Goal: Task Accomplishment & Management: Manage account settings

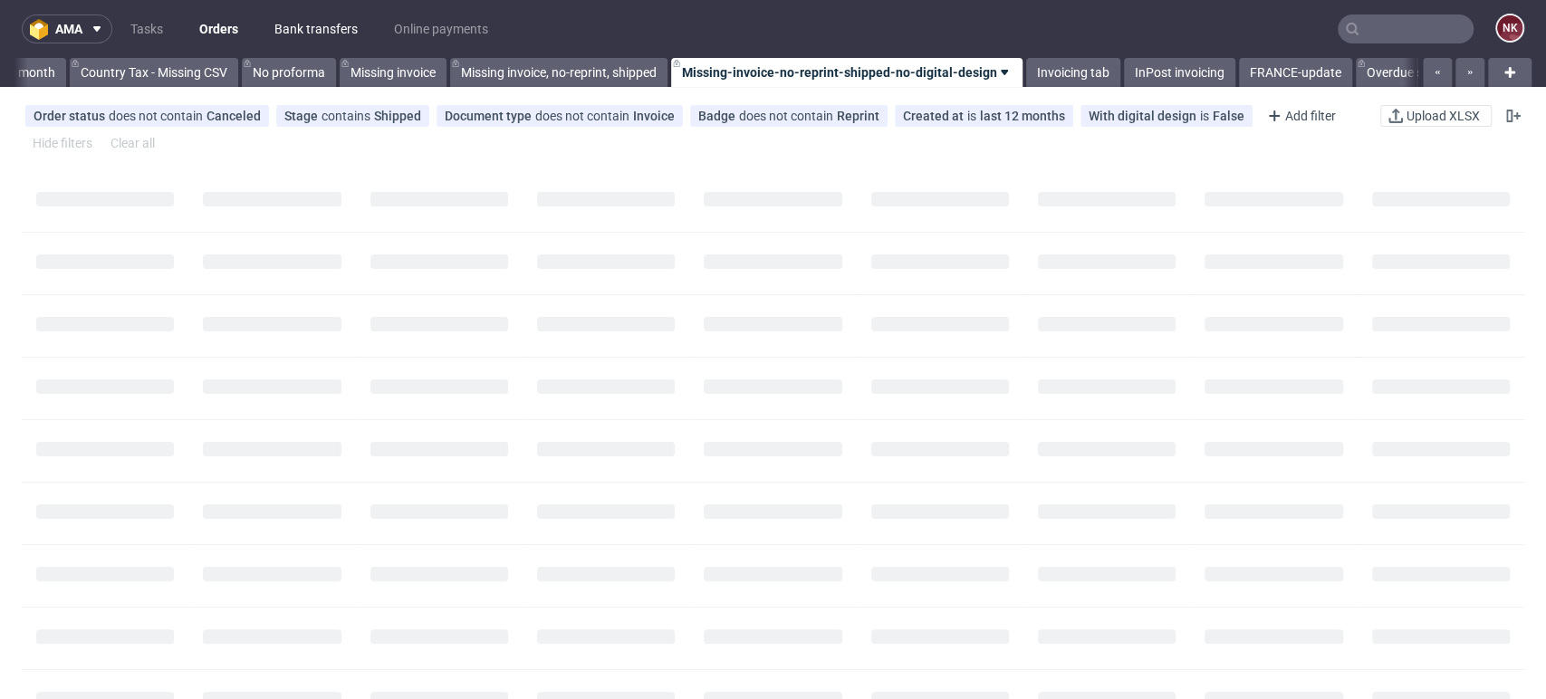
scroll to position [0, 2505]
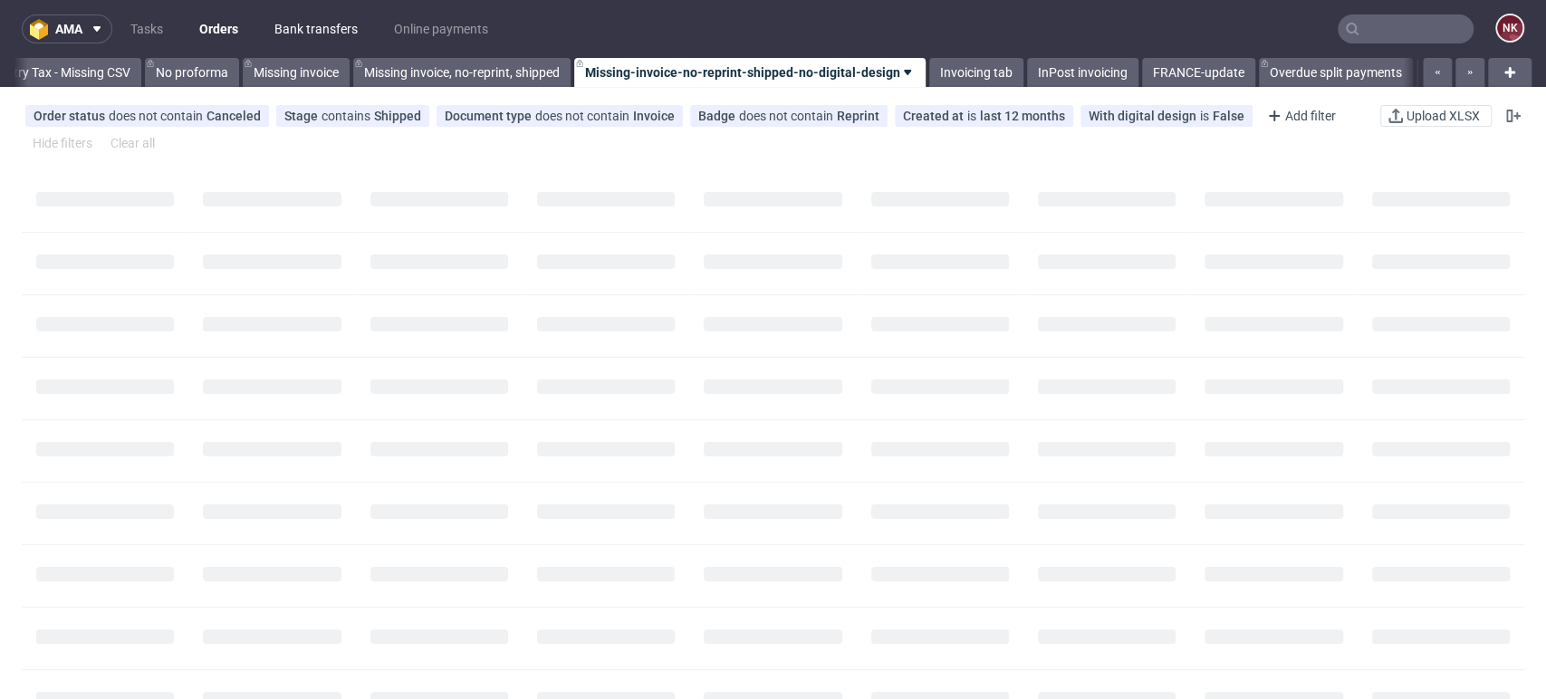
click at [332, 16] on link "Bank transfers" at bounding box center [316, 28] width 105 height 29
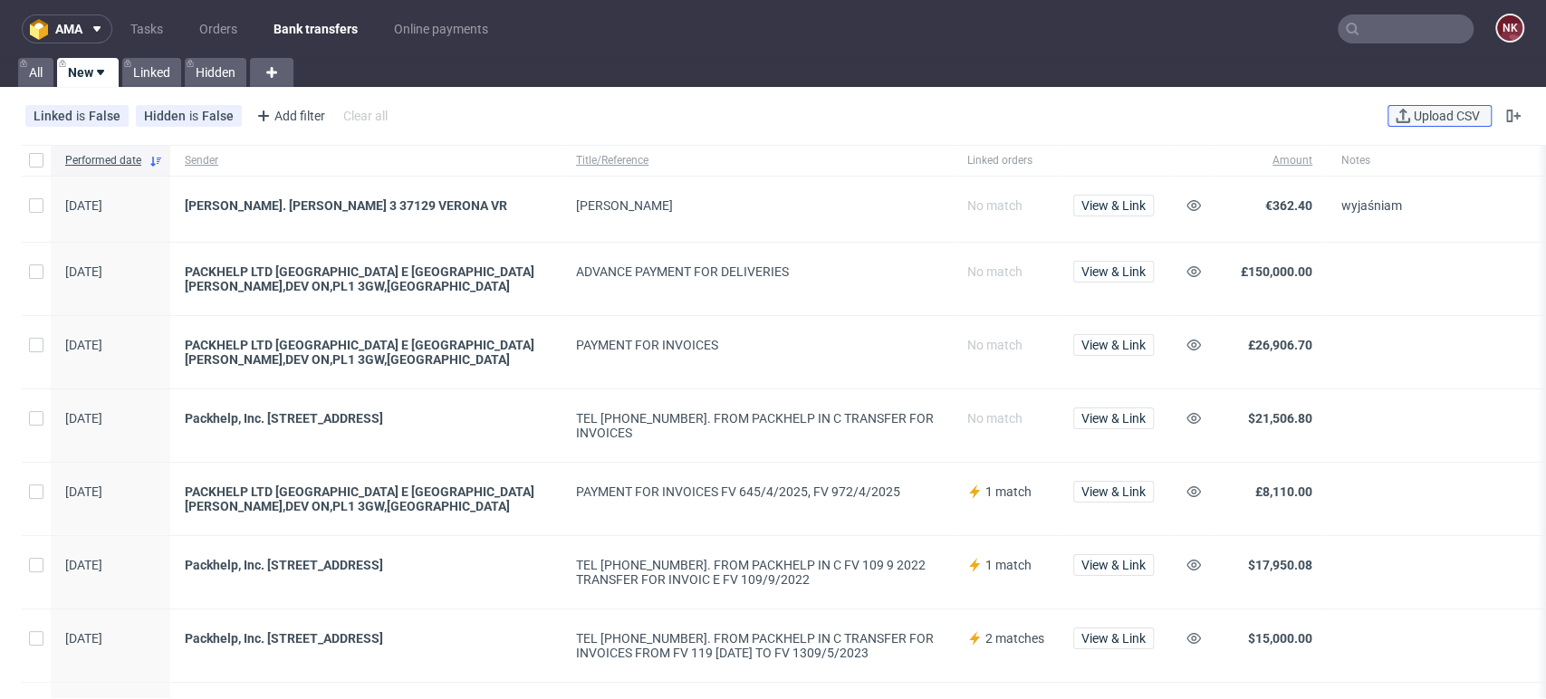
click at [1410, 117] on span "Upload CSV" at bounding box center [1446, 116] width 73 height 13
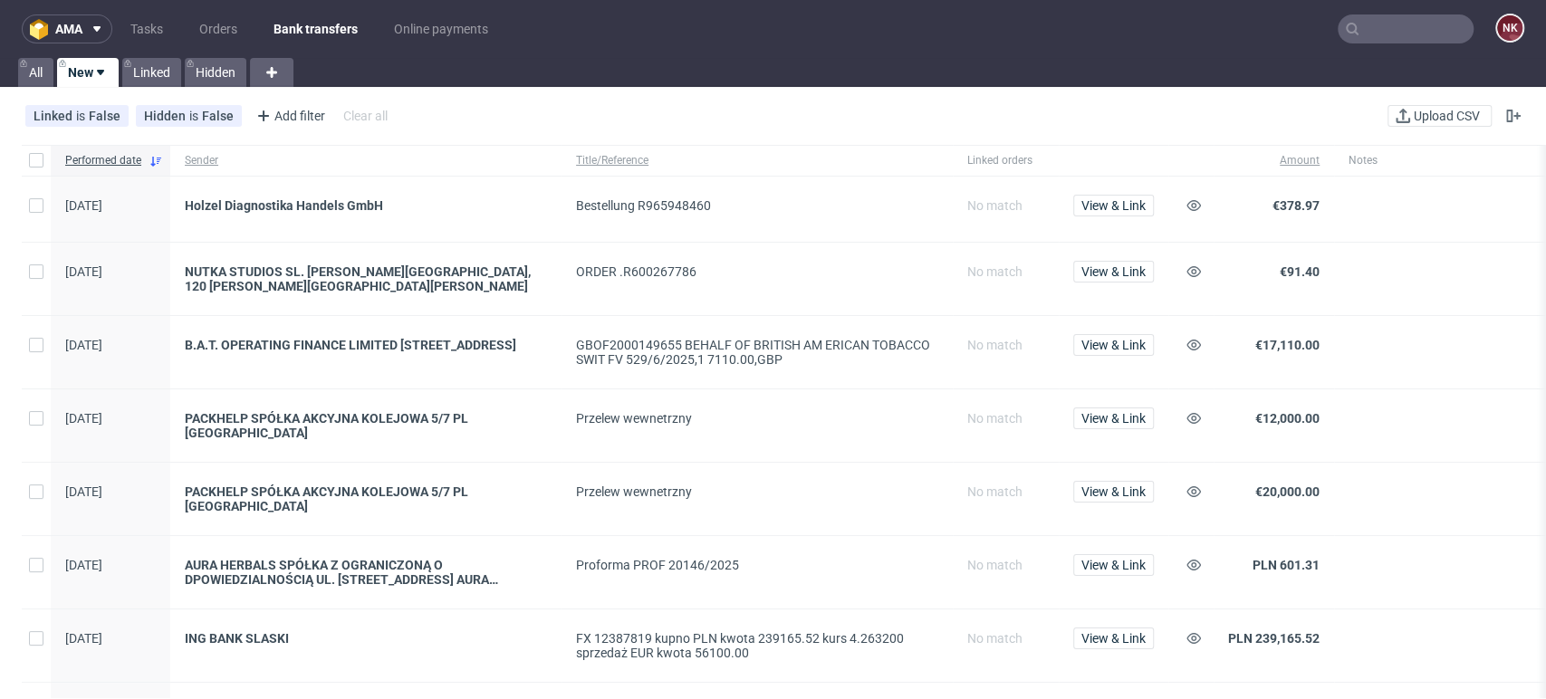
click at [1497, 587] on div at bounding box center [1484, 572] width 301 height 72
click at [1118, 339] on span "View & Link" at bounding box center [1113, 345] width 64 height 13
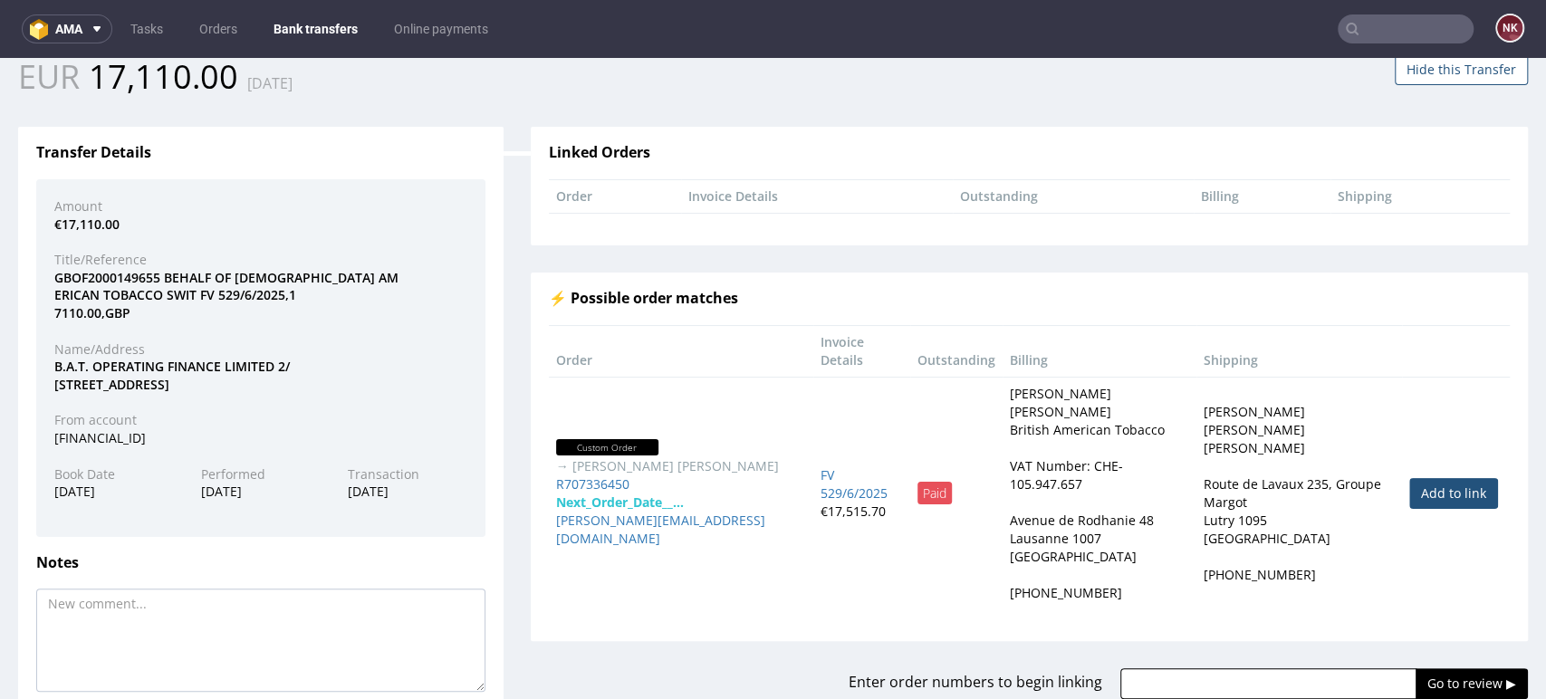
scroll to position [179, 0]
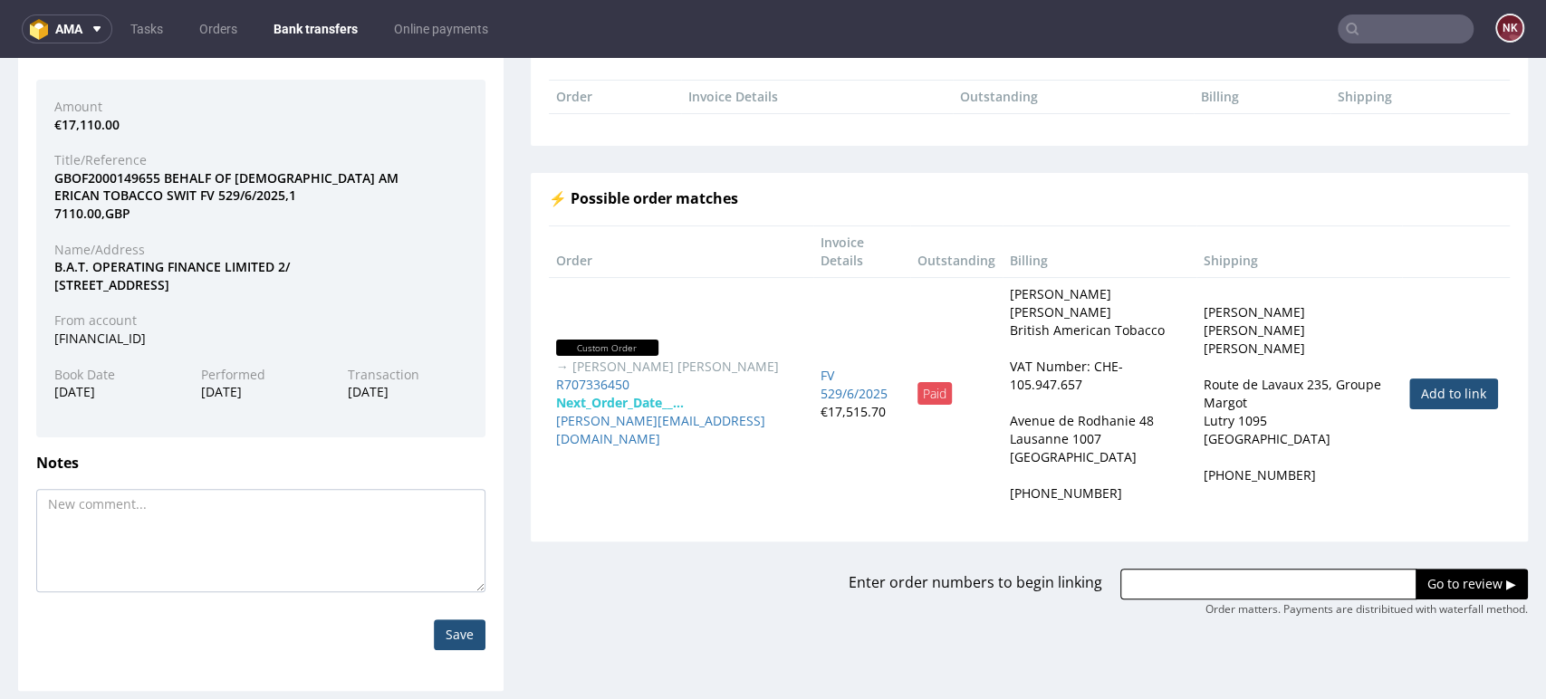
click at [1409, 379] on link "Add to link" at bounding box center [1453, 394] width 89 height 31
type input "R707336450"
click at [1445, 569] on input "Go to review ▶" at bounding box center [1472, 584] width 112 height 31
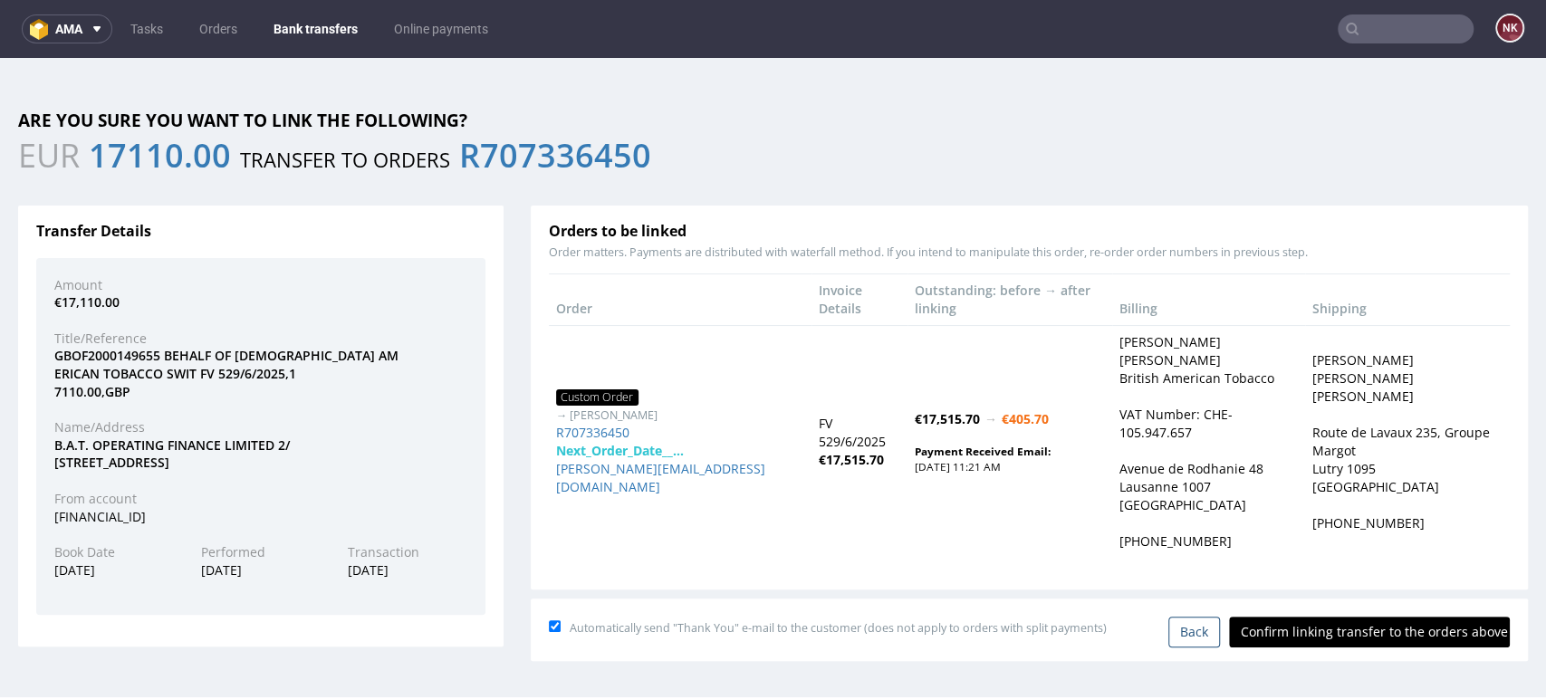
scroll to position [0, 0]
click at [1350, 617] on input "Confirm linking transfer to the orders above" at bounding box center [1369, 632] width 281 height 31
type input "In progress..."
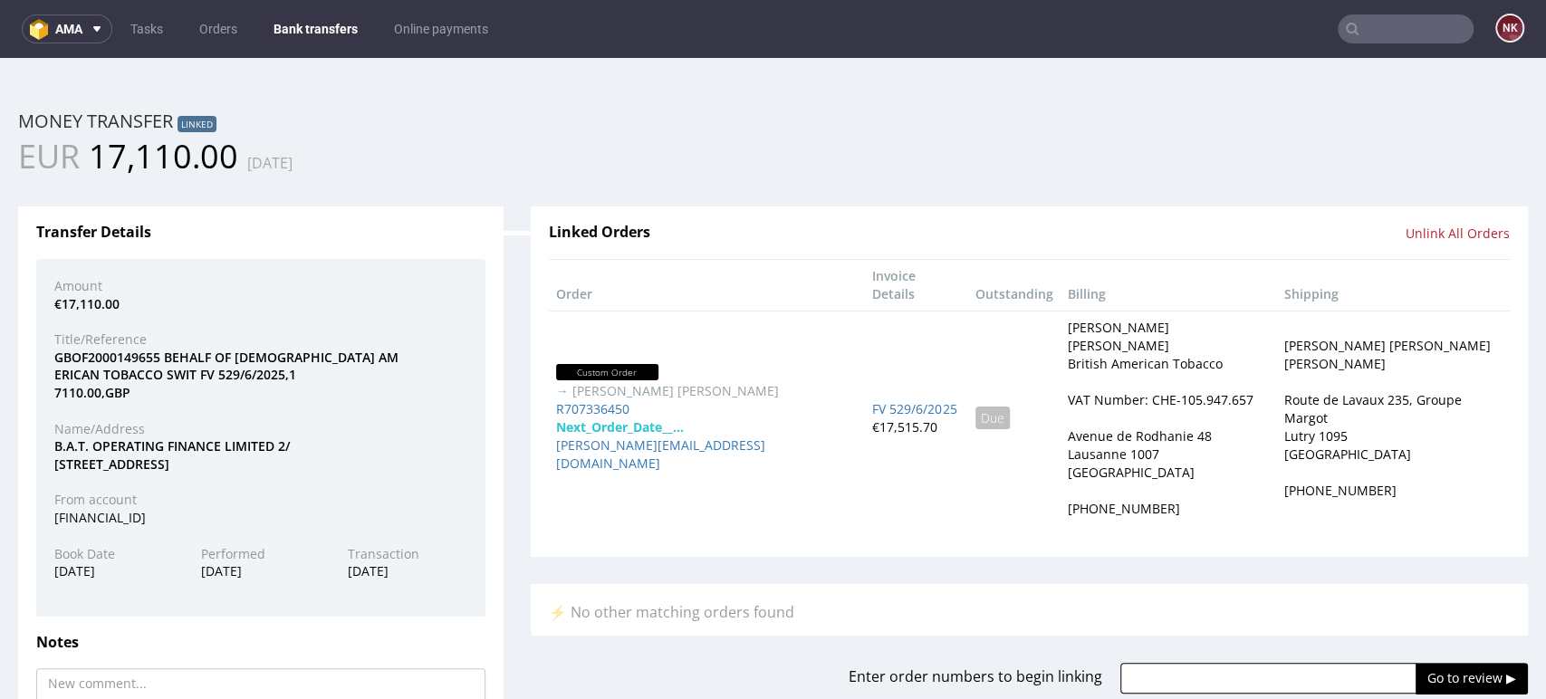
click at [1449, 118] on div "Money transfer Linked" at bounding box center [773, 121] width 1510 height 25
click at [949, 515] on div "Linked Orders Unlink All Orders Order Invoice Details Outstanding Billing Shipp…" at bounding box center [1029, 382] width 997 height 351
click at [331, 20] on link "Bank transfers" at bounding box center [316, 28] width 106 height 29
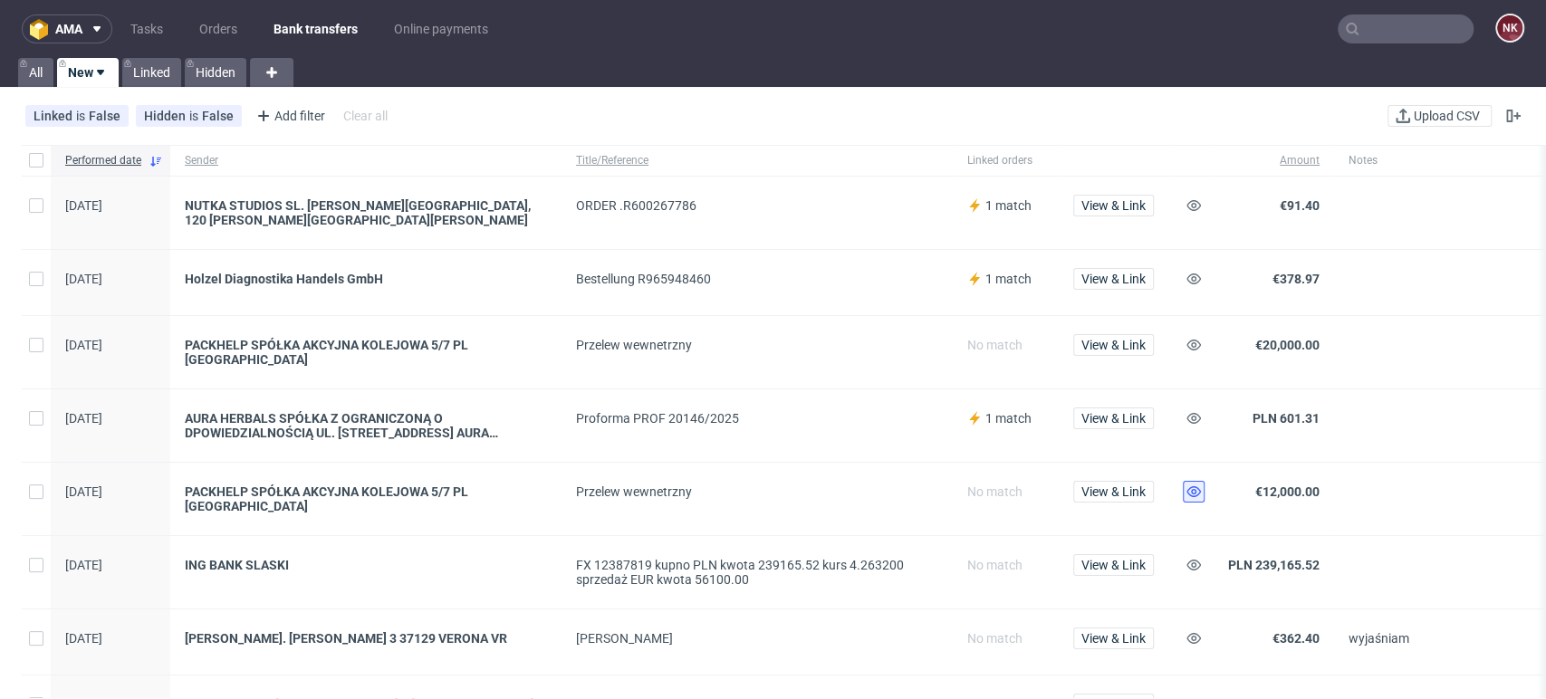
click at [1187, 485] on icon at bounding box center [1194, 492] width 14 height 14
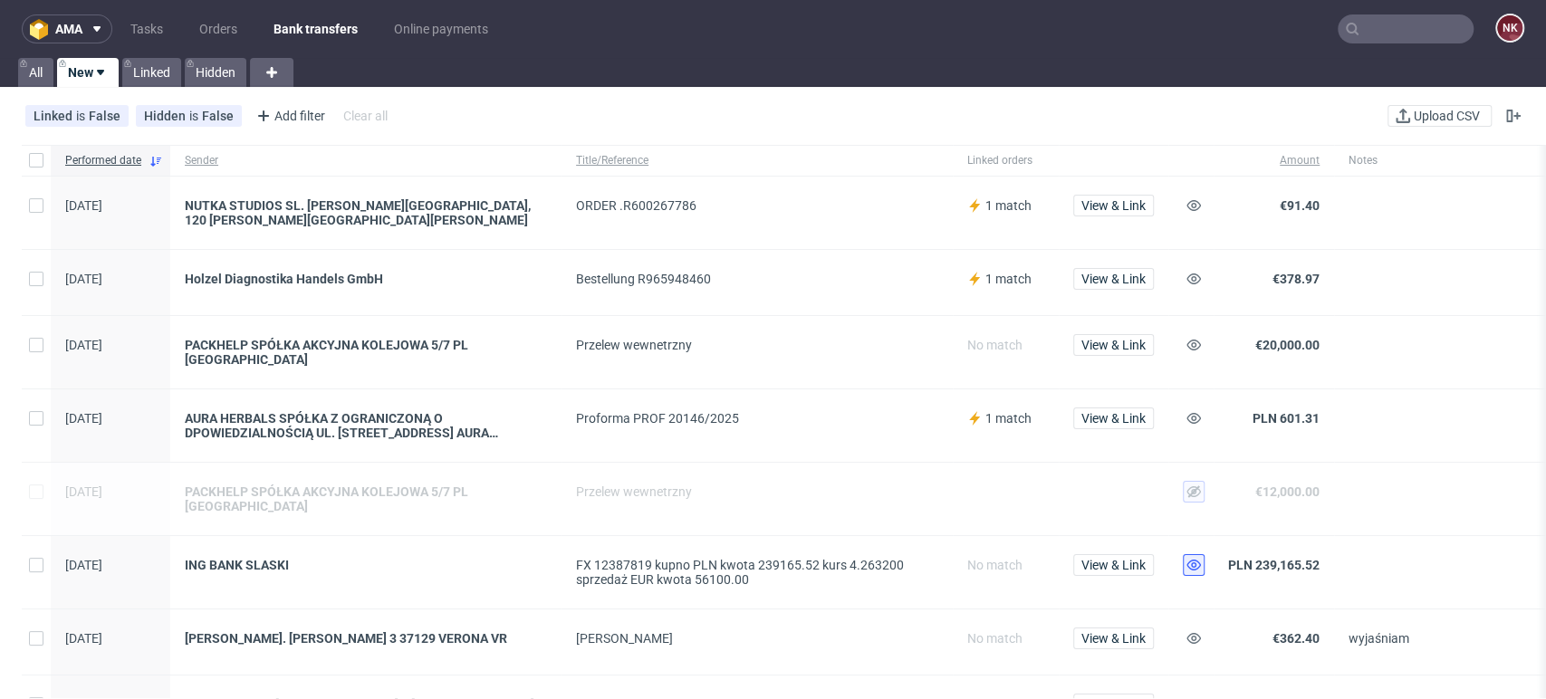
click at [1194, 558] on icon at bounding box center [1194, 565] width 14 height 14
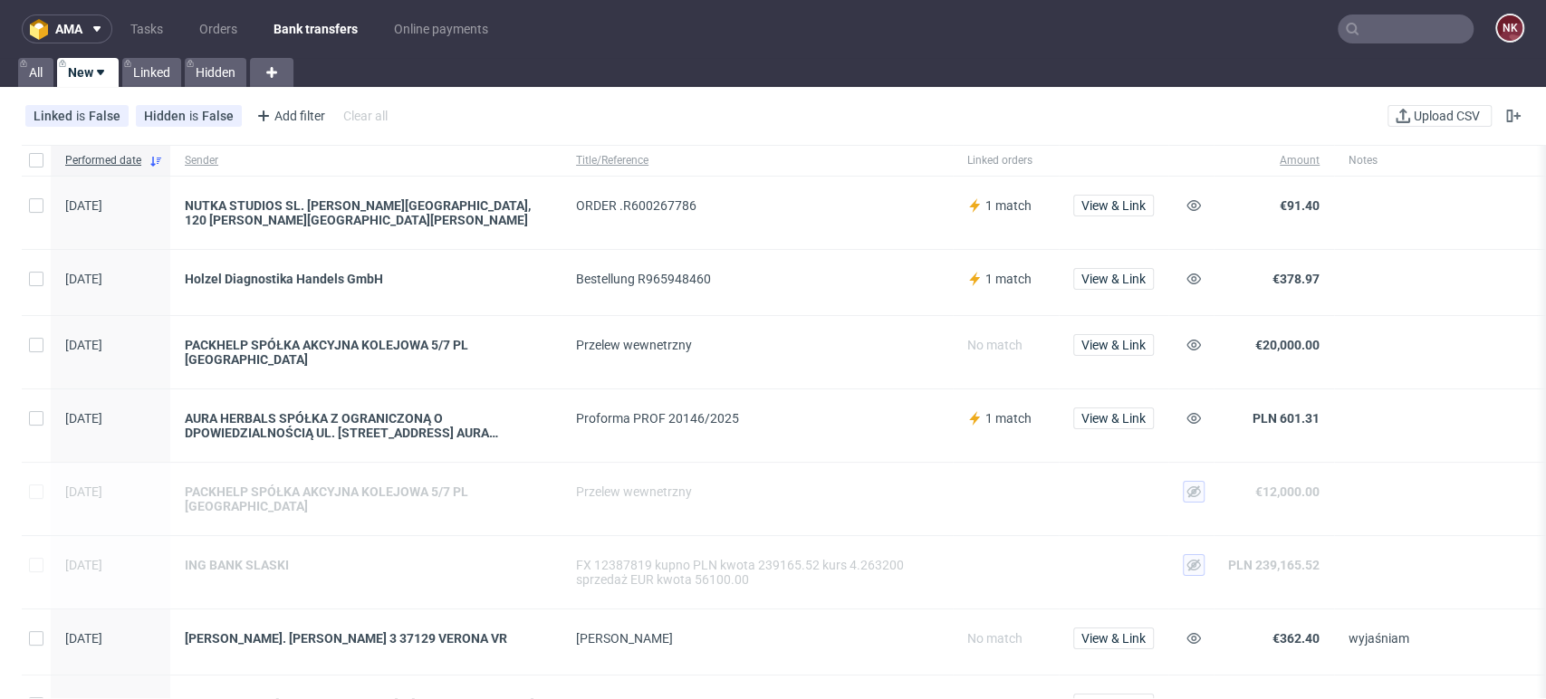
click at [1437, 267] on div at bounding box center [1484, 282] width 301 height 65
click at [1106, 200] on span "View & Link" at bounding box center [1113, 205] width 64 height 13
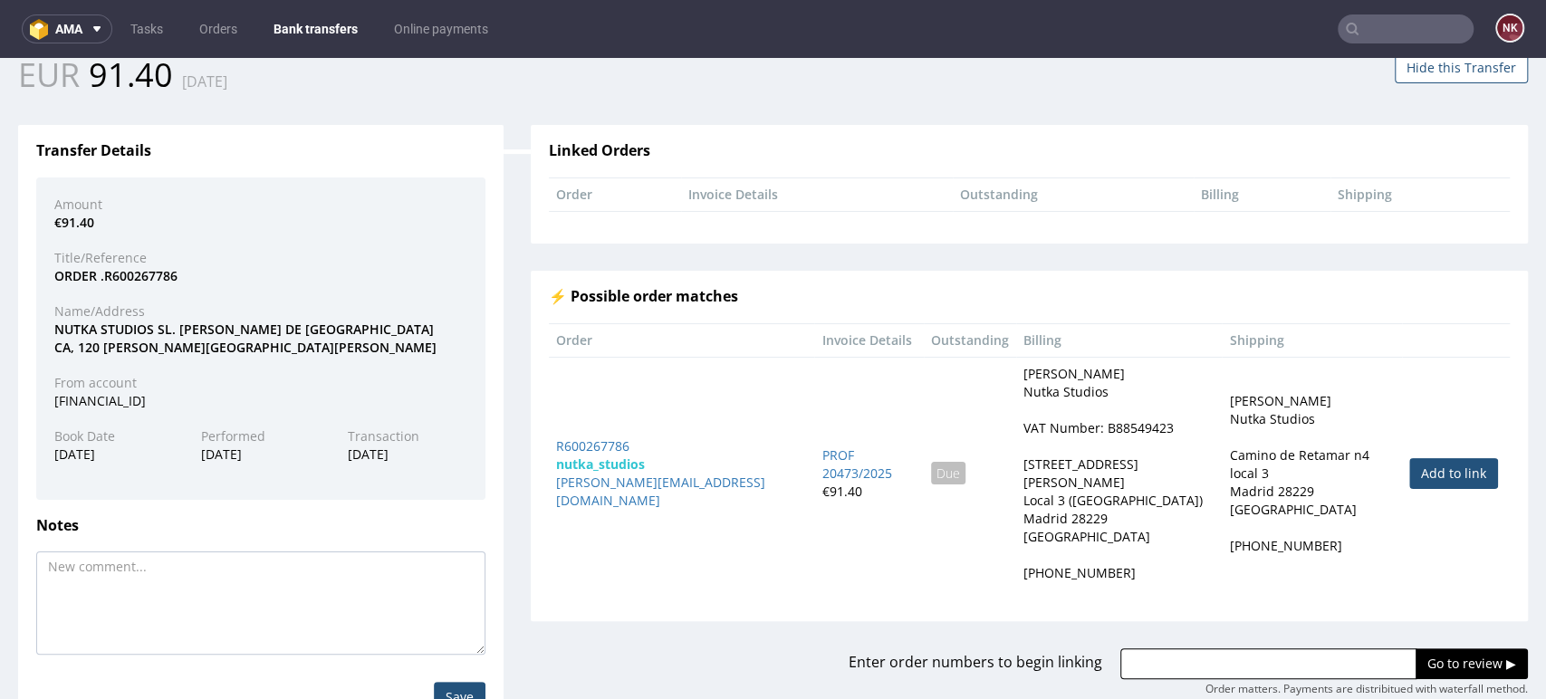
scroll to position [144, 0]
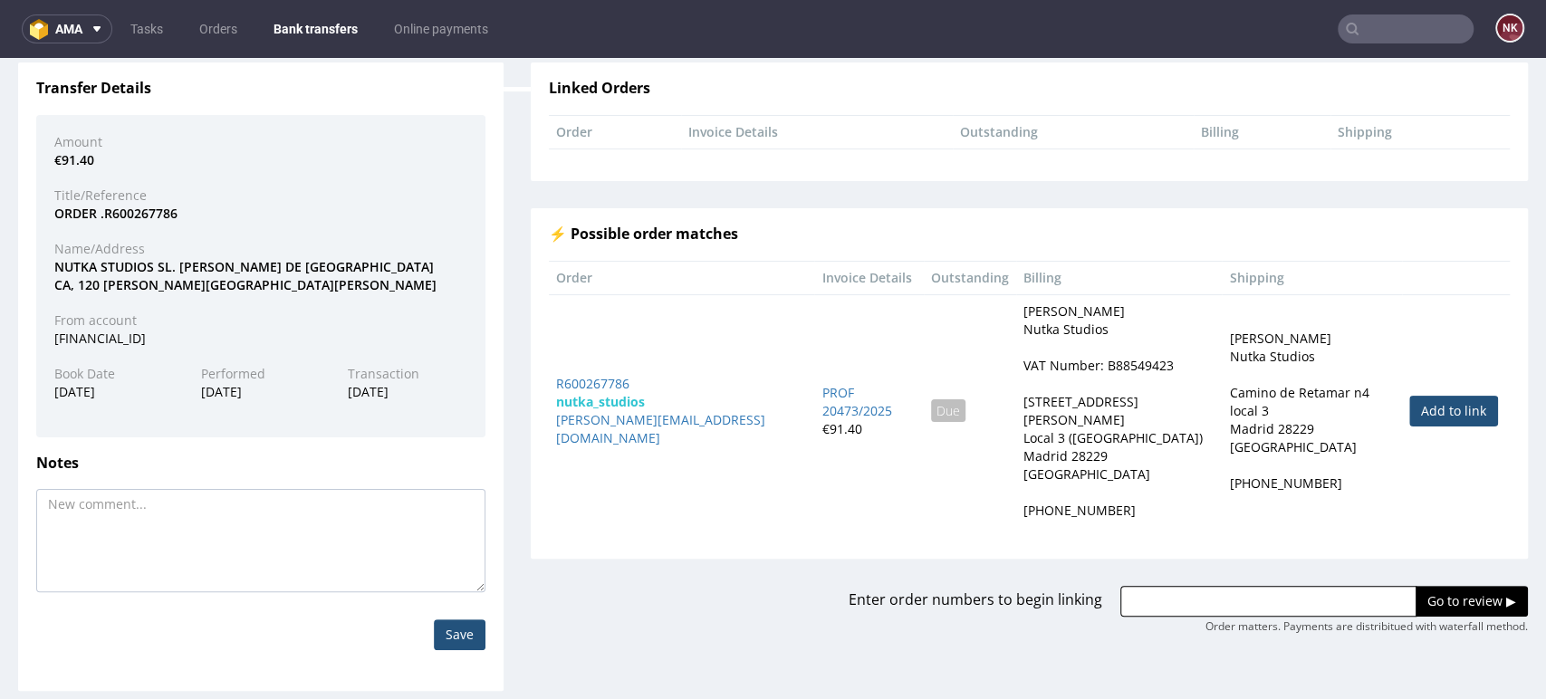
click at [1409, 400] on link "Add to link" at bounding box center [1453, 411] width 89 height 31
type input "R600267786"
click at [1418, 586] on input "Go to review ▶" at bounding box center [1472, 601] width 112 height 31
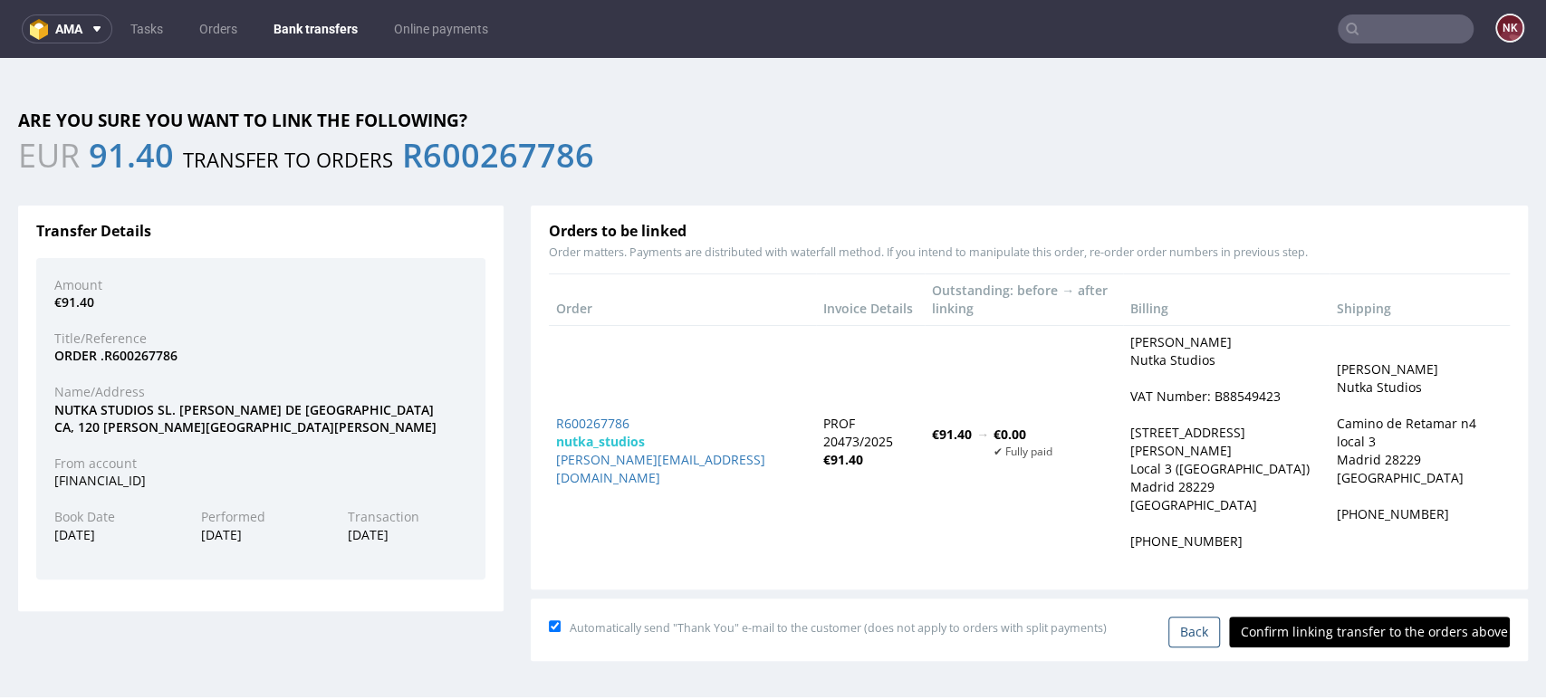
scroll to position [0, 0]
click at [1373, 617] on input "Confirm linking transfer to the orders above" at bounding box center [1369, 632] width 281 height 31
type input "In progress..."
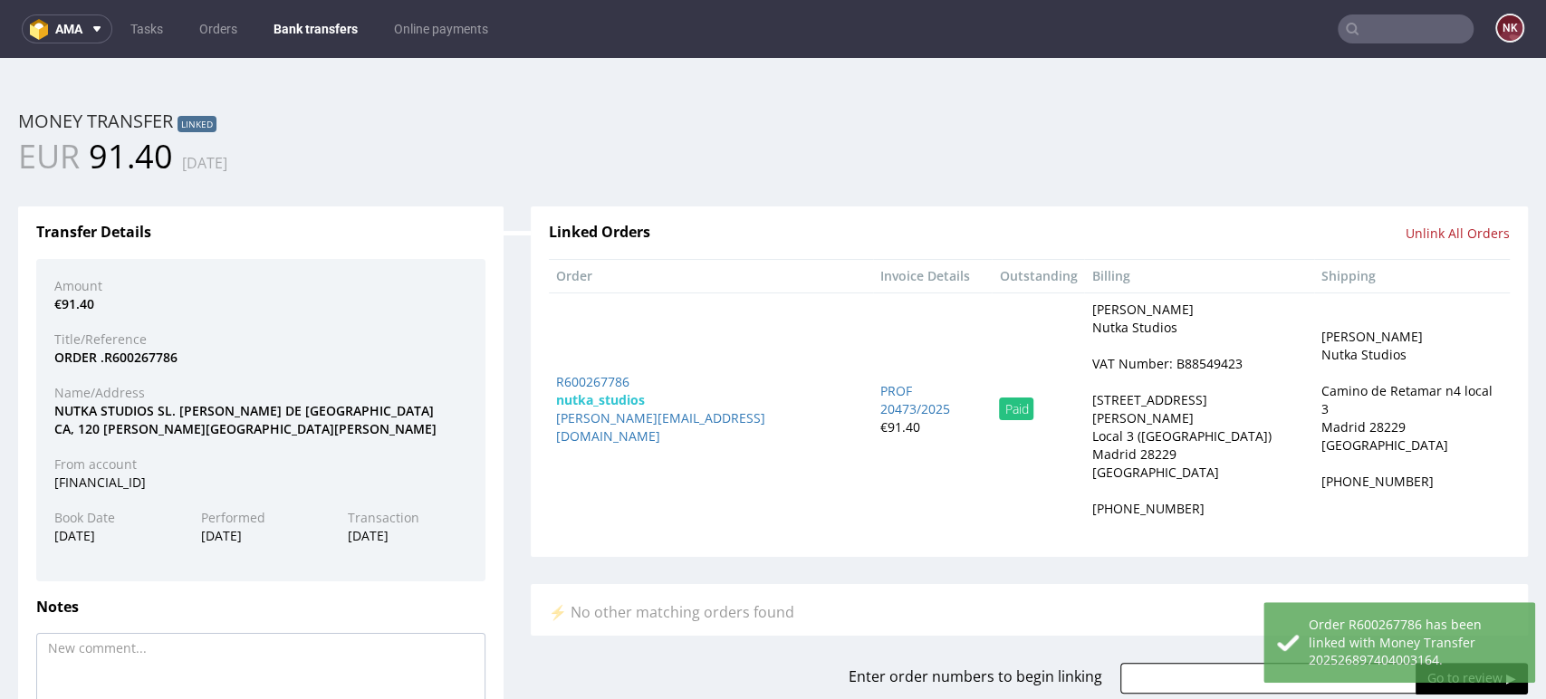
click at [303, 19] on link "Bank transfers" at bounding box center [316, 28] width 106 height 29
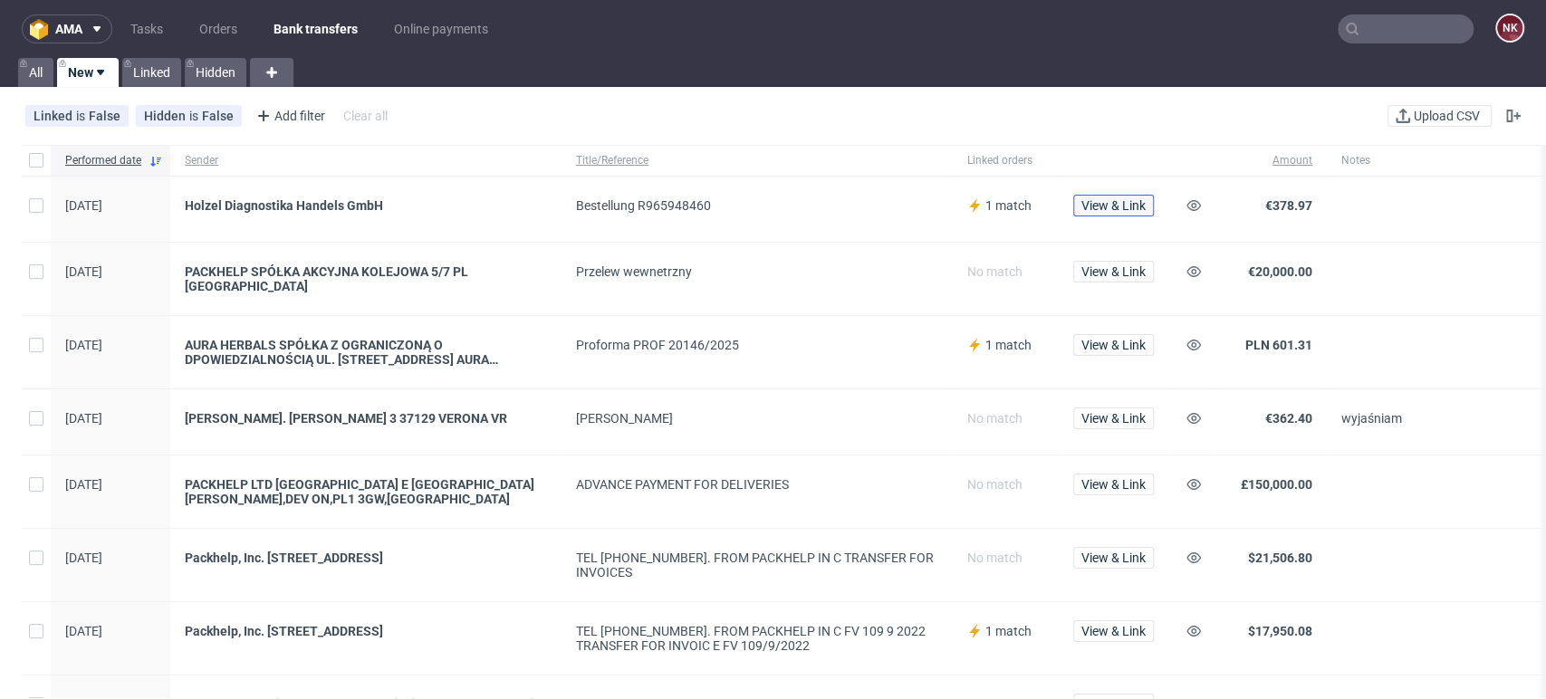
click at [1116, 204] on span "View & Link" at bounding box center [1113, 205] width 64 height 13
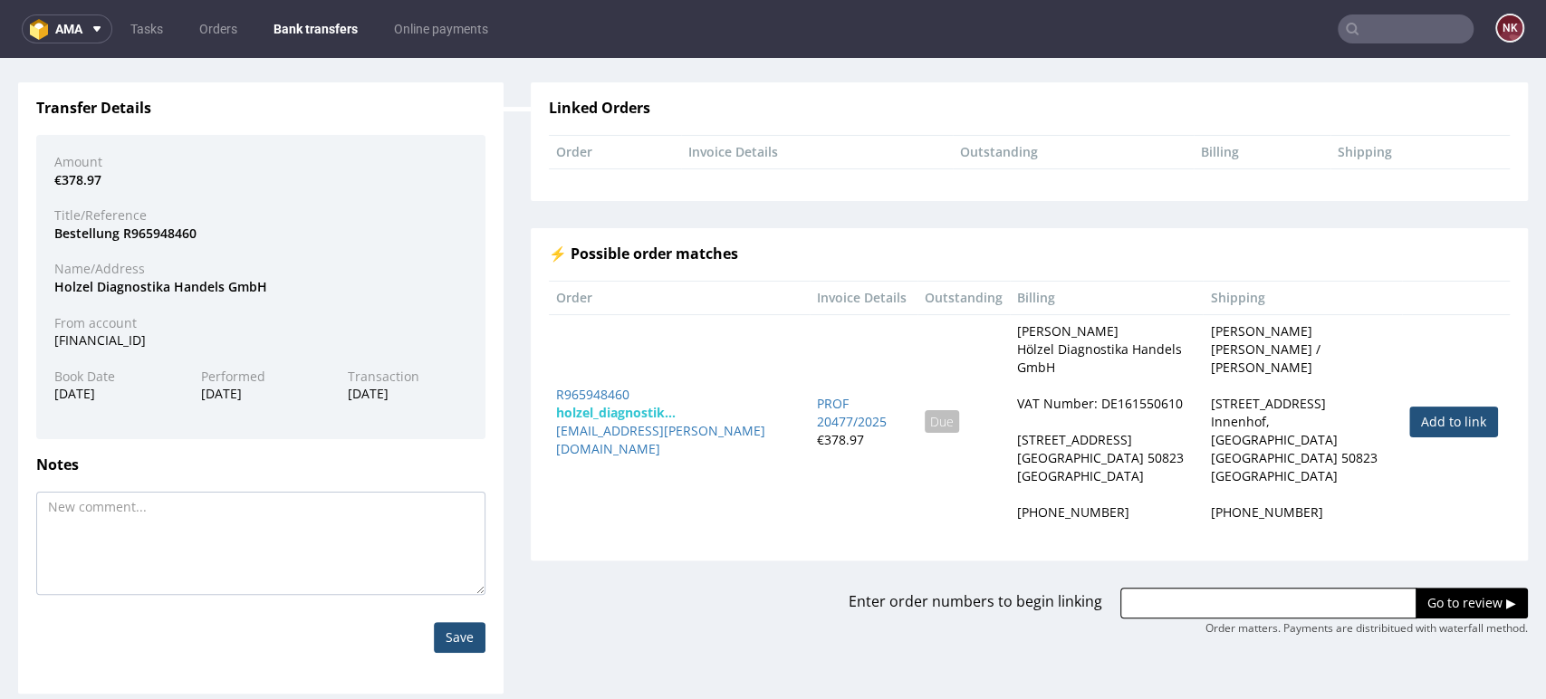
scroll to position [126, 0]
click at [1409, 405] on link "Add to link" at bounding box center [1453, 420] width 89 height 31
type input "R965948460"
click at [1416, 586] on input "Go to review ▶" at bounding box center [1472, 601] width 112 height 31
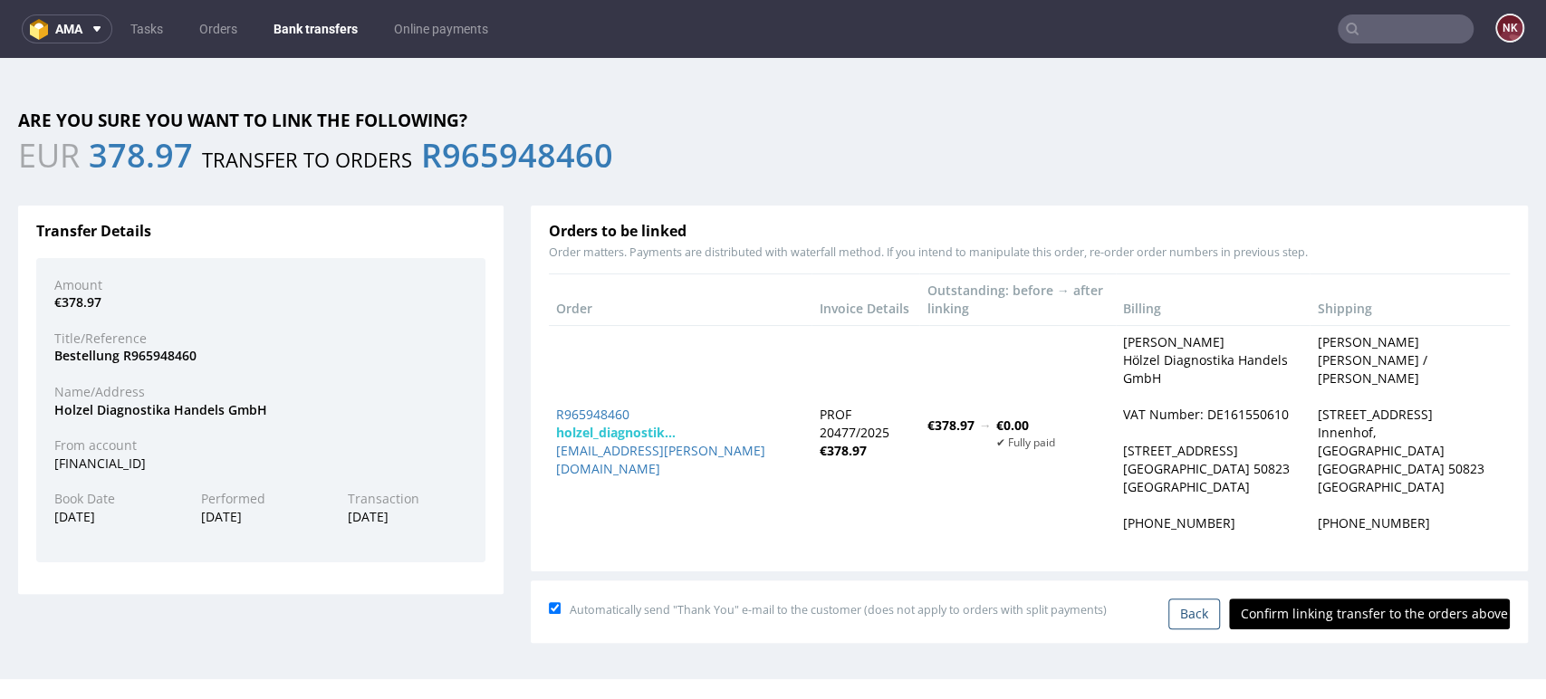
scroll to position [0, 0]
click at [1389, 599] on input "Confirm linking transfer to the orders above" at bounding box center [1369, 614] width 281 height 31
type input "In progress..."
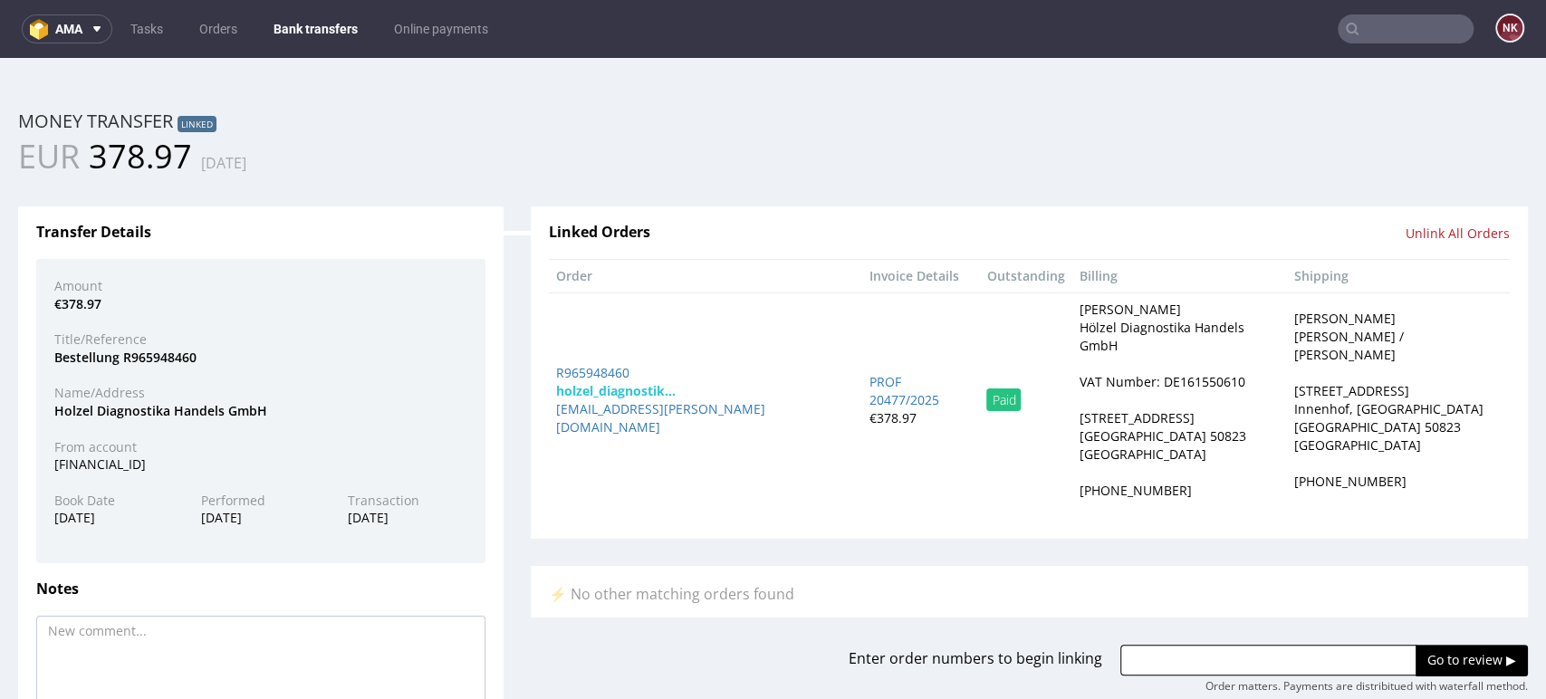
click at [1452, 174] on div "EUR 378.97 25.09.2025" at bounding box center [773, 156] width 1537 height 45
click at [341, 13] on nav "ama Tasks Orders Bank transfers Online payments NK" at bounding box center [773, 29] width 1546 height 58
click at [322, 24] on link "Bank transfers" at bounding box center [316, 28] width 106 height 29
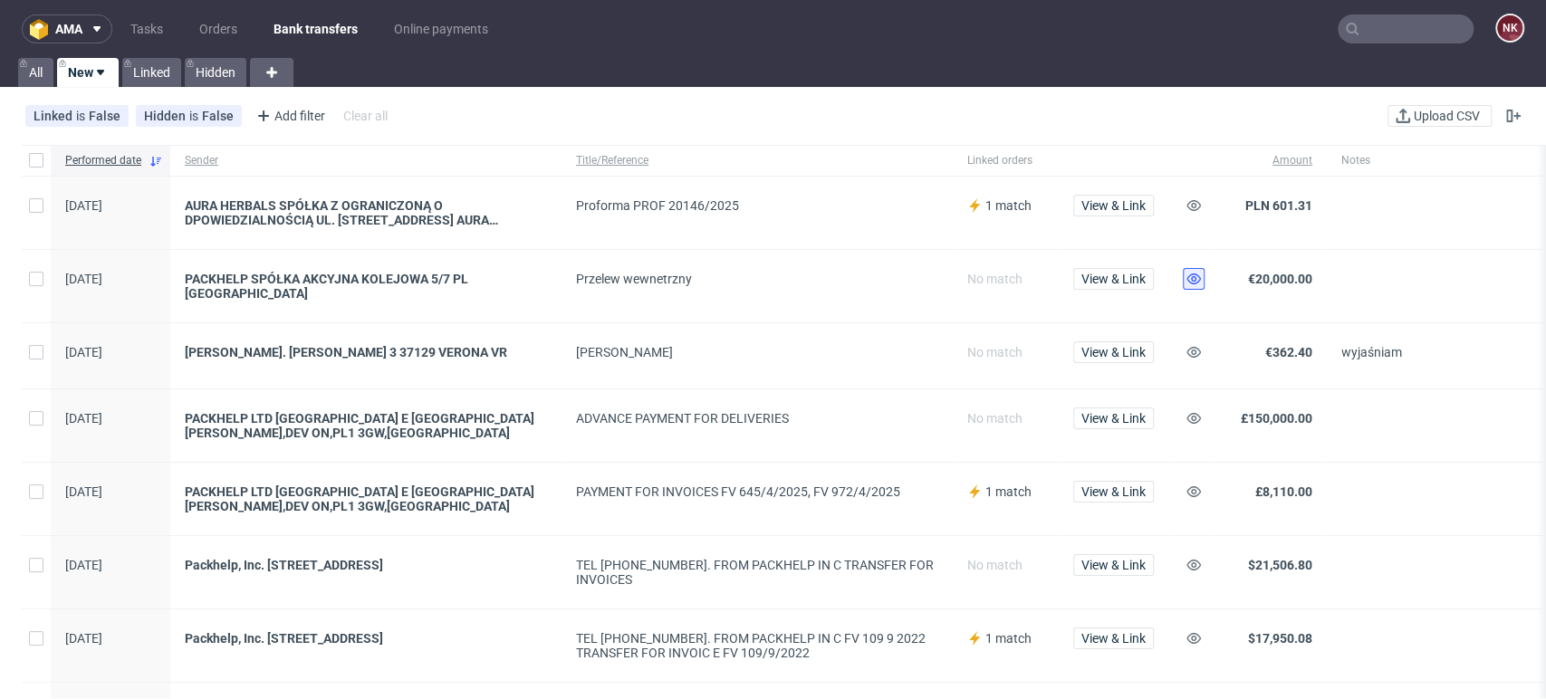
click at [1193, 279] on icon at bounding box center [1194, 279] width 14 height 14
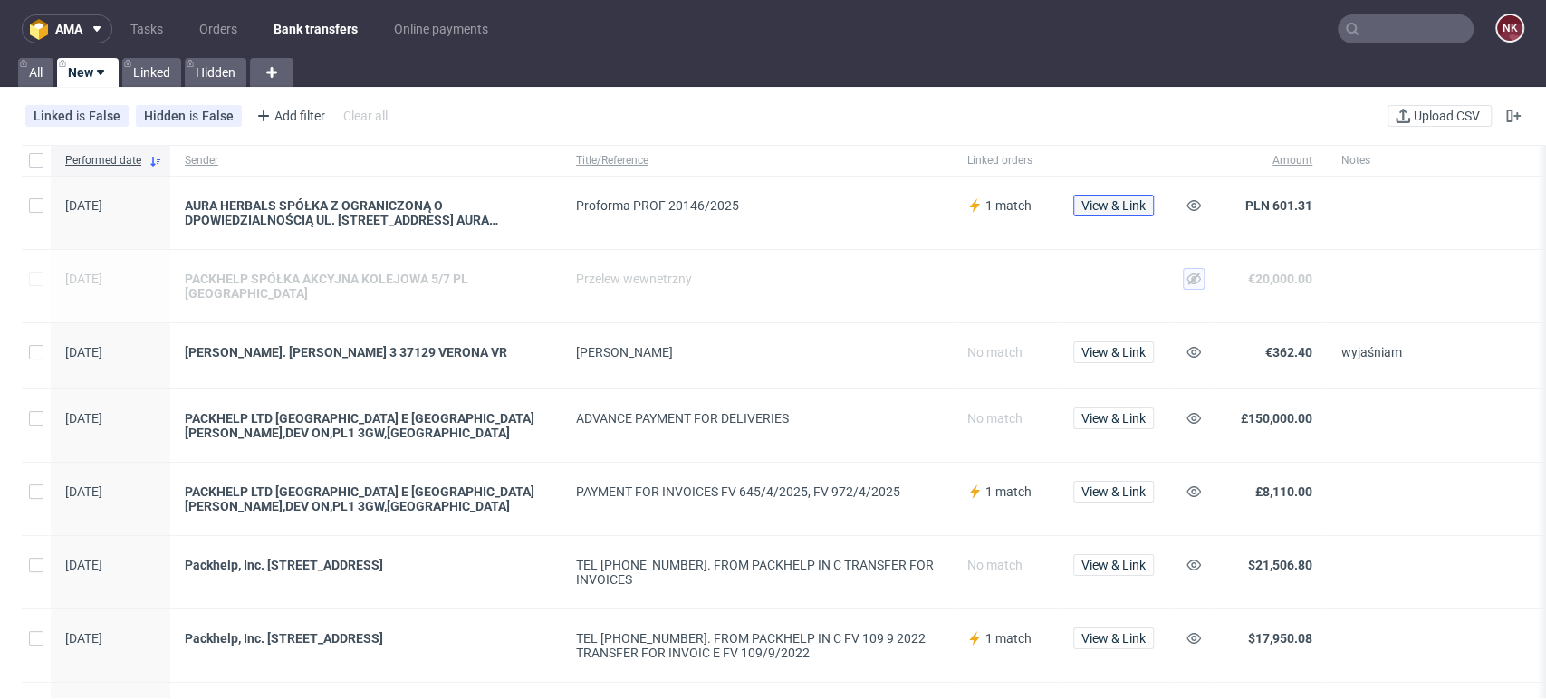
click at [1128, 210] on span "View & Link" at bounding box center [1113, 205] width 64 height 13
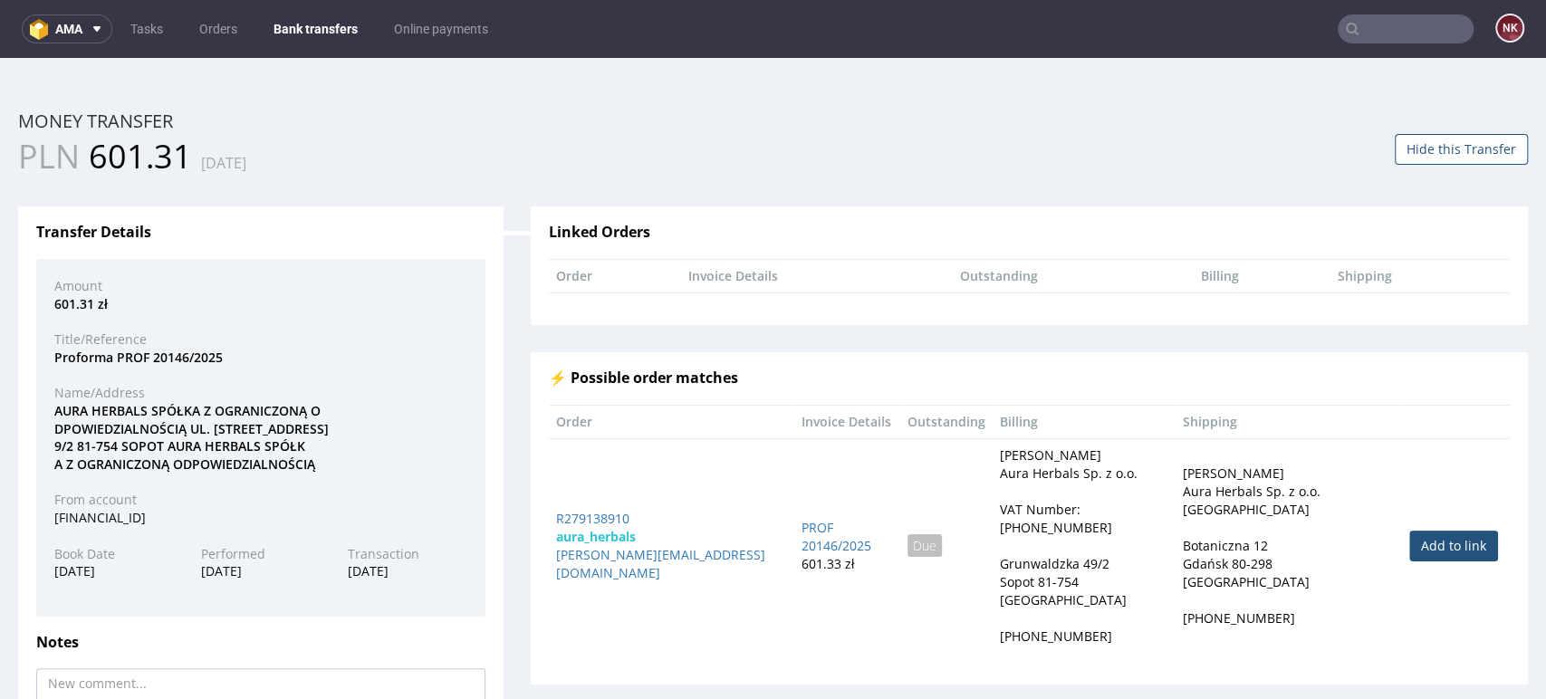
click at [1409, 543] on link "Add to link" at bounding box center [1453, 546] width 89 height 31
type input "R279138910"
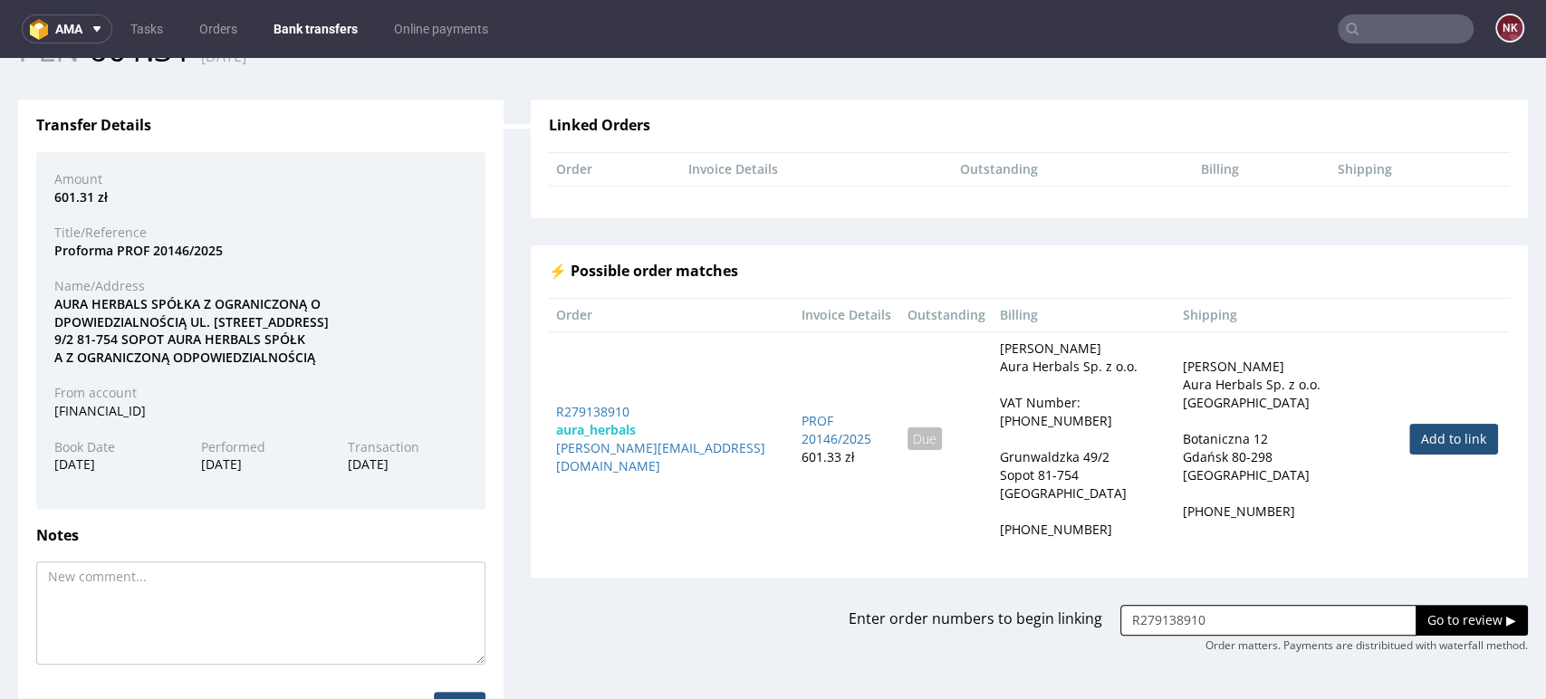
scroll to position [179, 0]
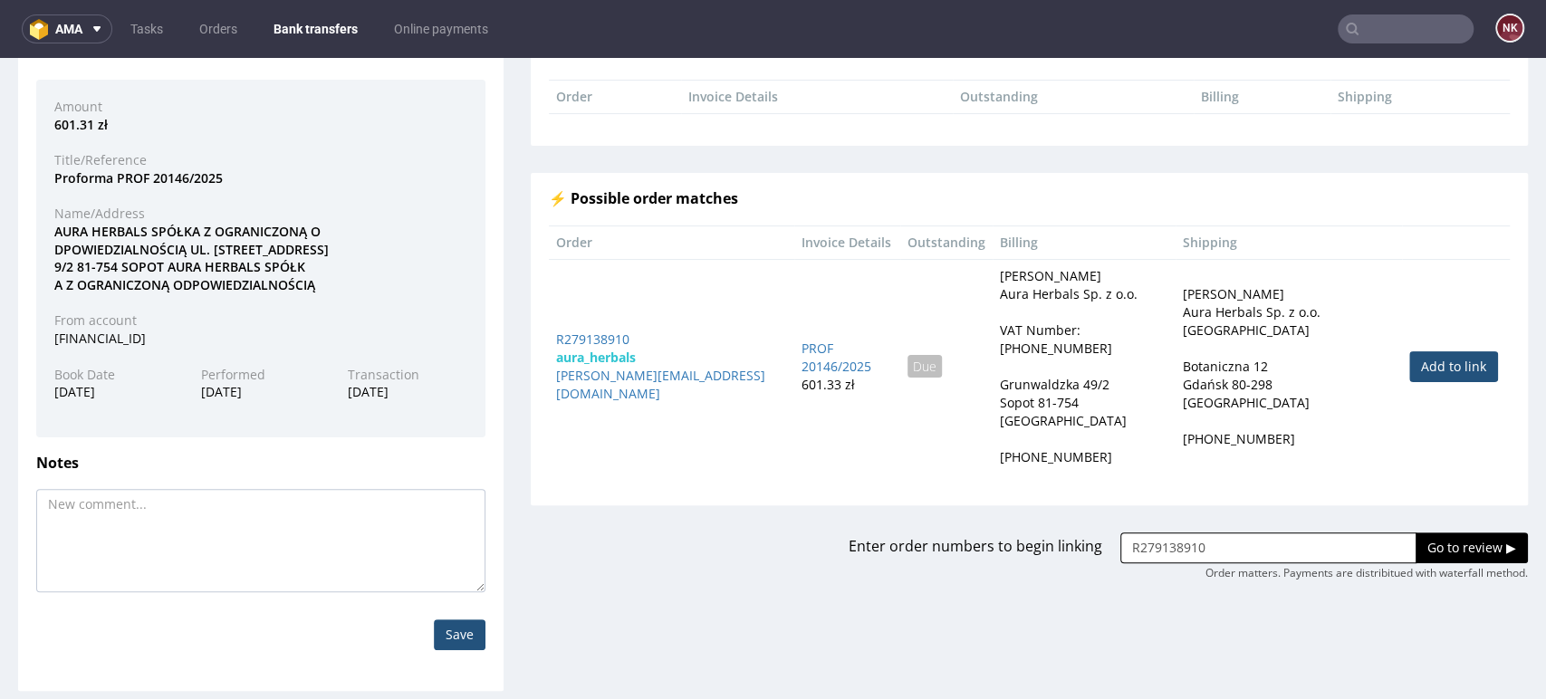
click at [1416, 533] on input "Go to review ▶" at bounding box center [1472, 548] width 112 height 31
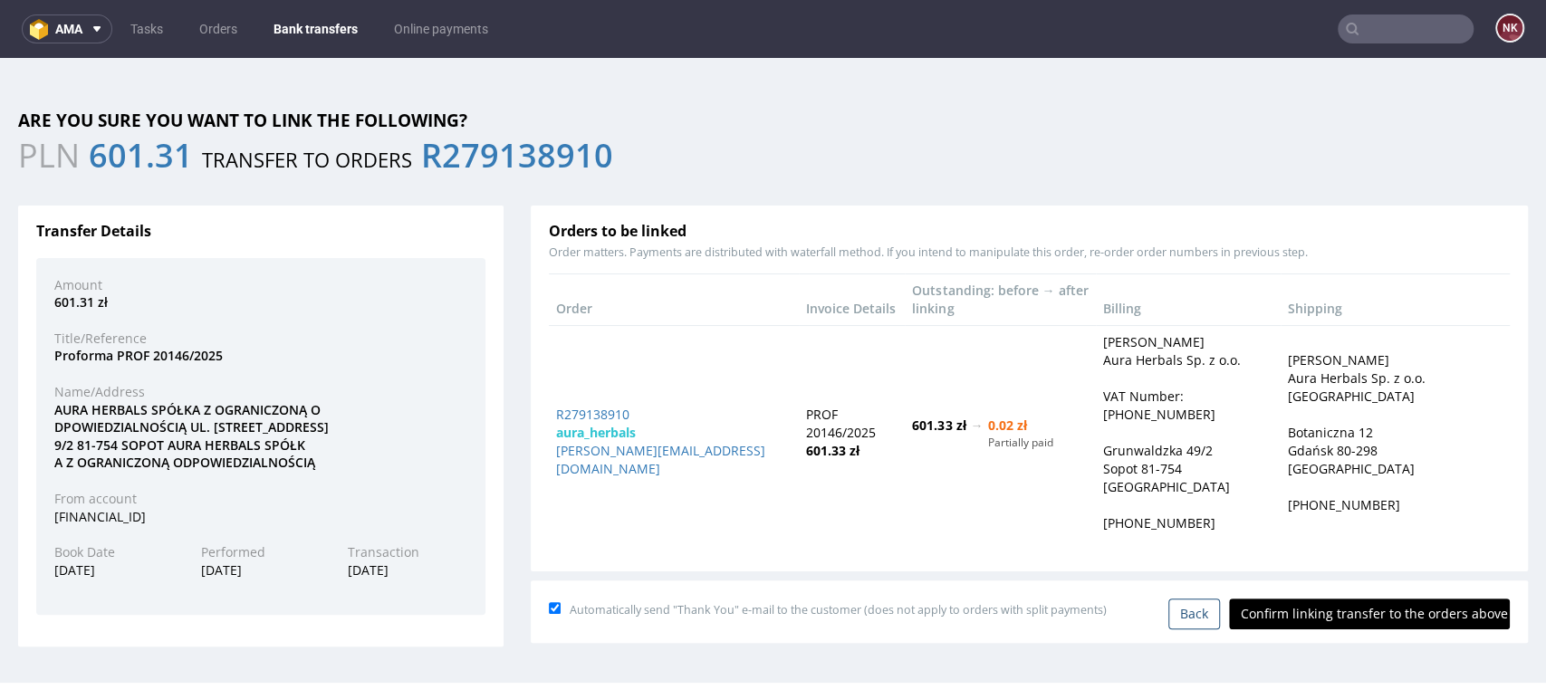
scroll to position [0, 0]
click at [1348, 599] on input "Confirm linking transfer to the orders above" at bounding box center [1369, 614] width 281 height 31
type input "In progress..."
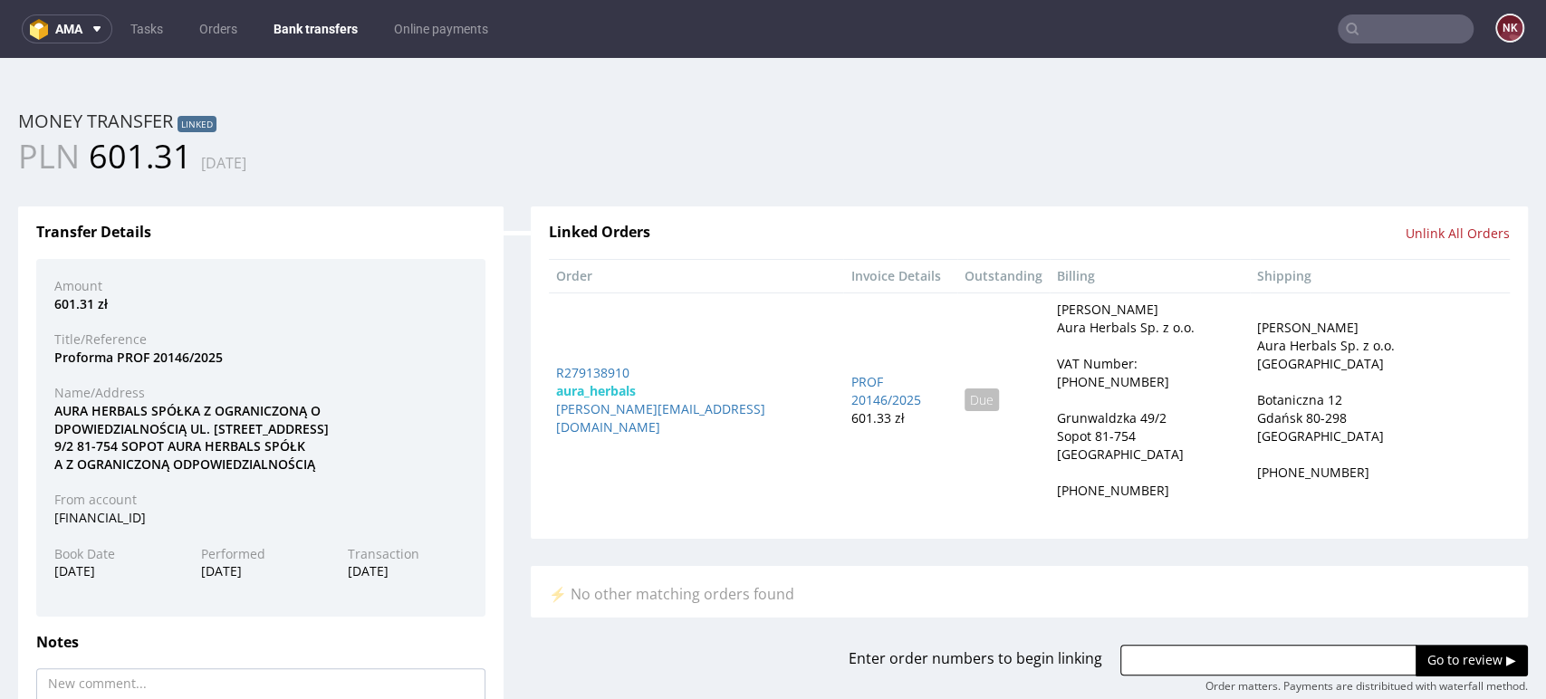
click at [749, 566] on div "⚡ No other matching orders found" at bounding box center [1029, 592] width 997 height 52
click at [304, 23] on link "Bank transfers" at bounding box center [316, 28] width 106 height 29
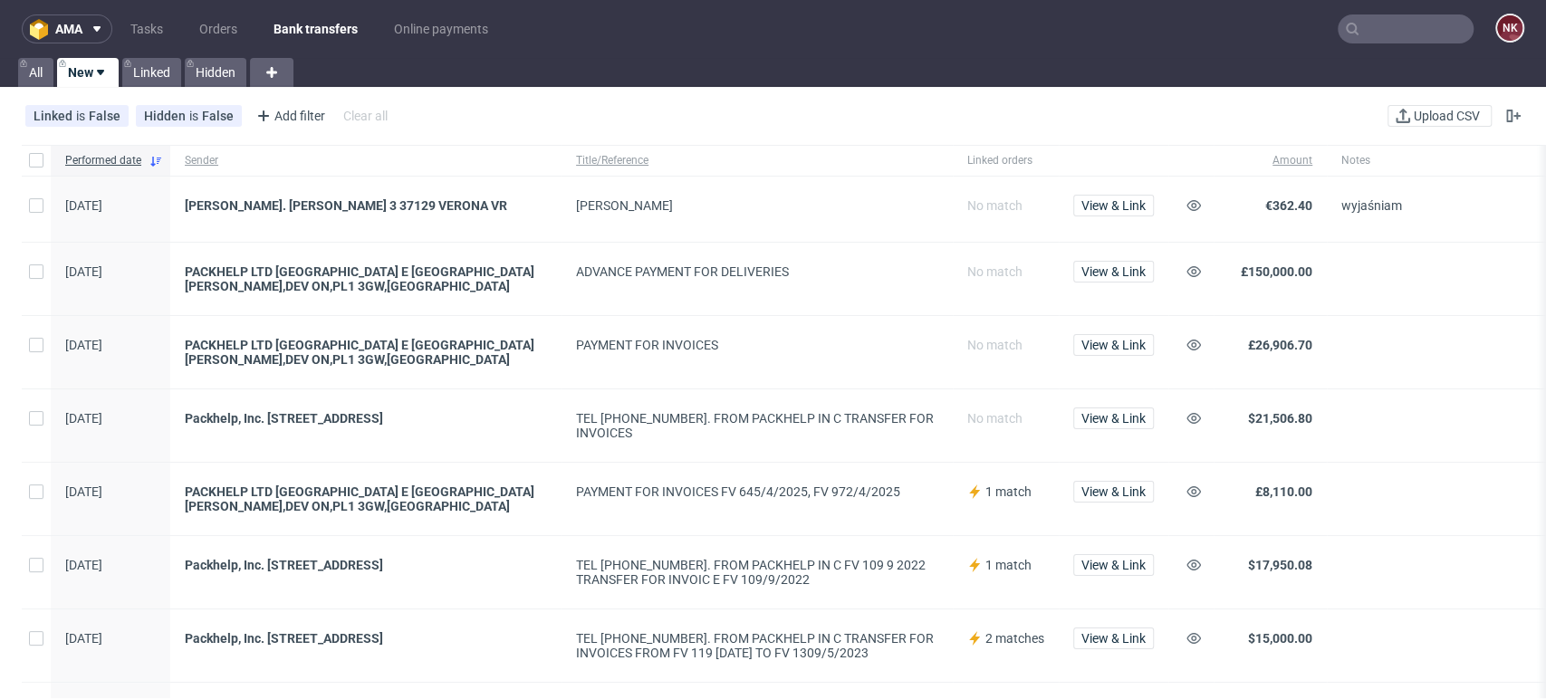
click at [1511, 495] on span at bounding box center [1477, 499] width 272 height 29
click at [161, 34] on link "Tasks" at bounding box center [147, 28] width 54 height 29
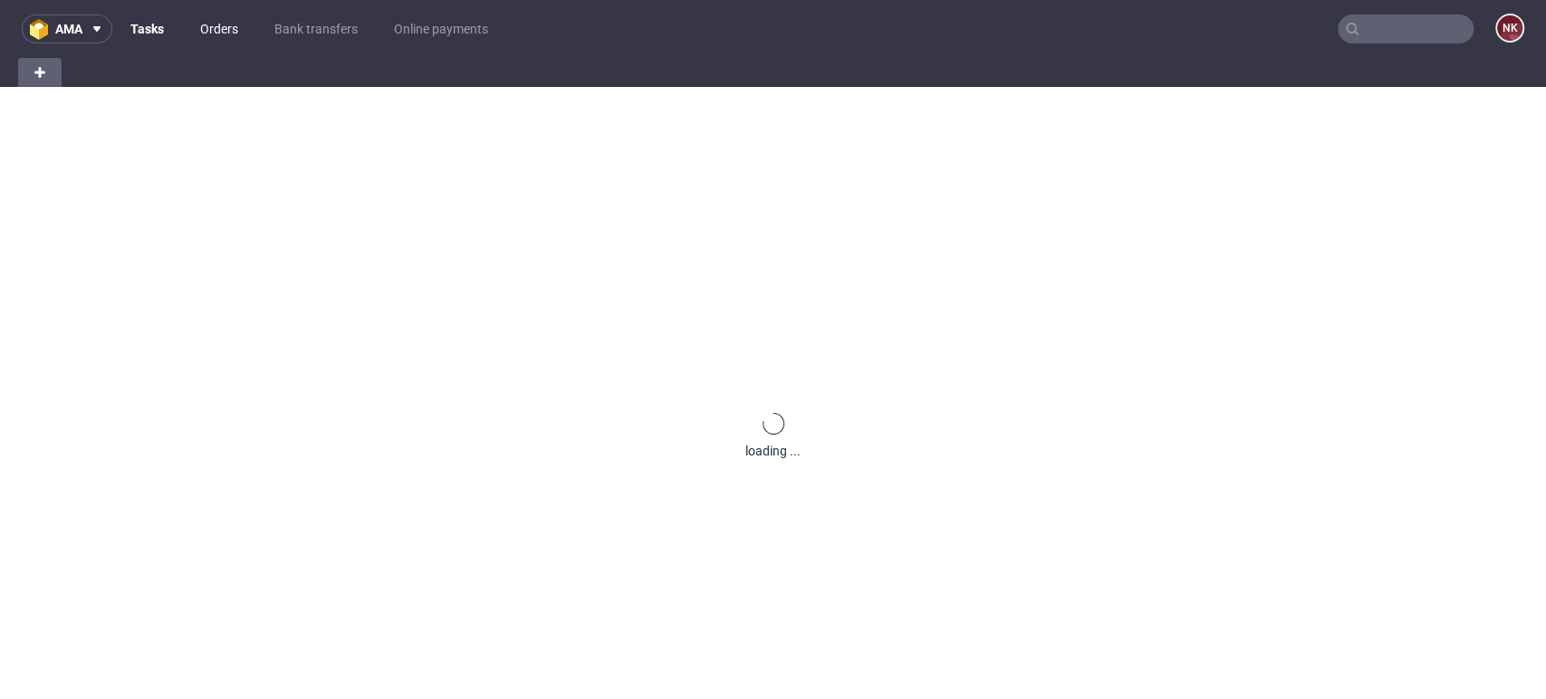
click at [202, 37] on link "Orders" at bounding box center [219, 28] width 60 height 29
click at [208, 38] on link "Orders" at bounding box center [218, 28] width 61 height 29
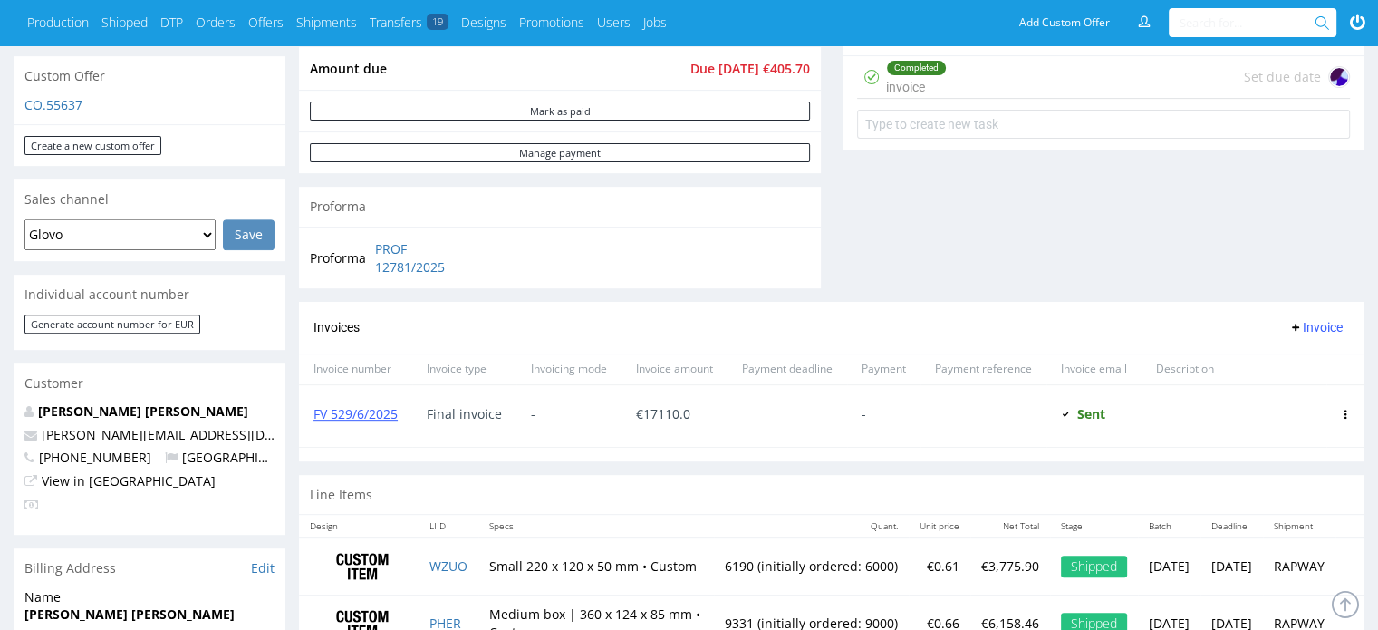
scroll to position [725, 0]
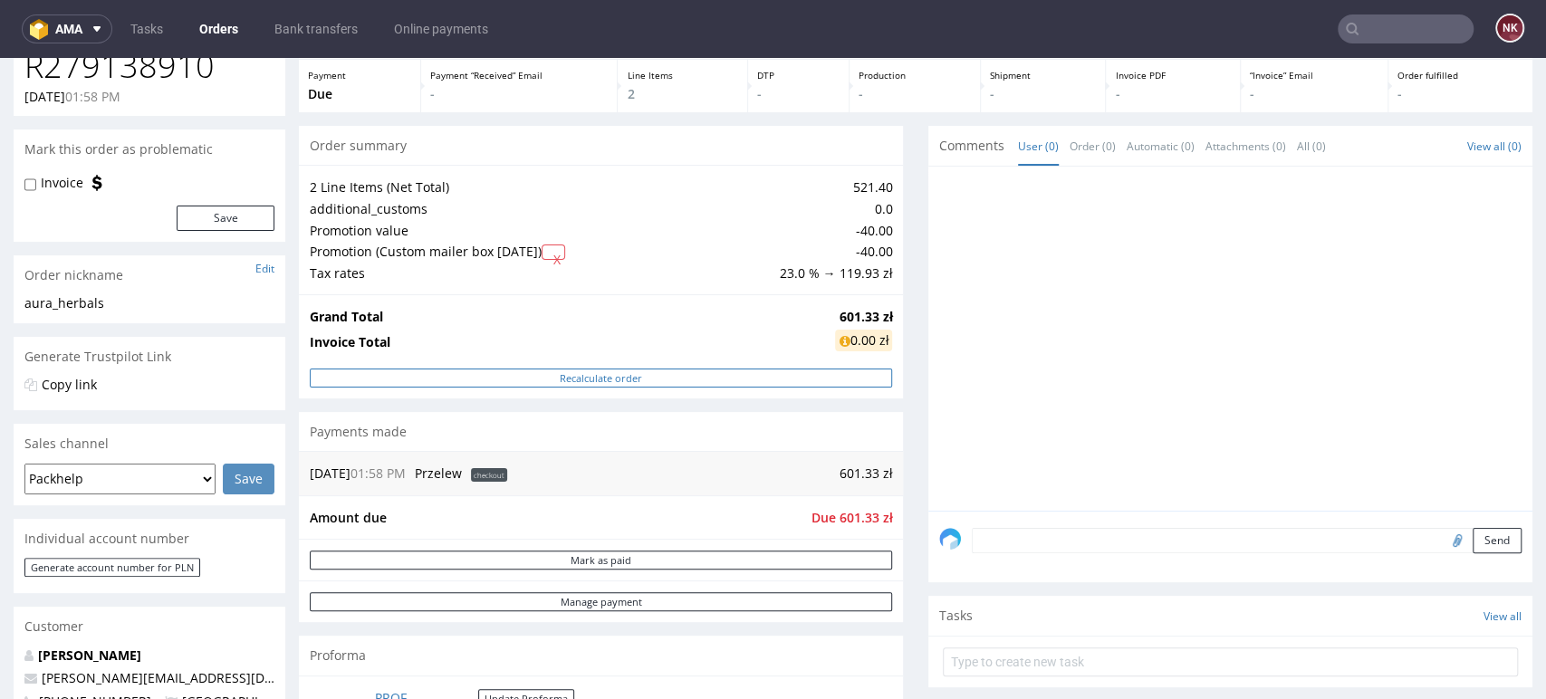
scroll to position [201, 0]
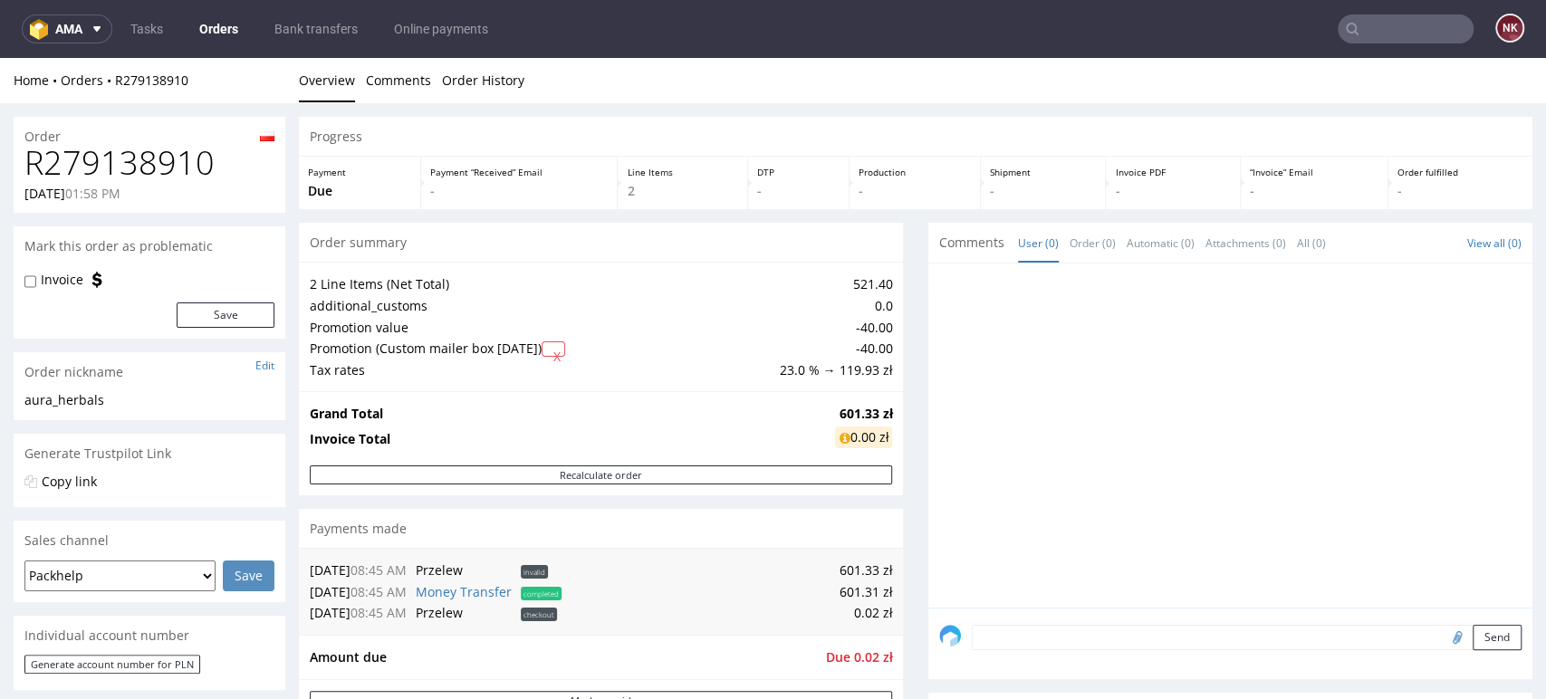
scroll to position [302, 0]
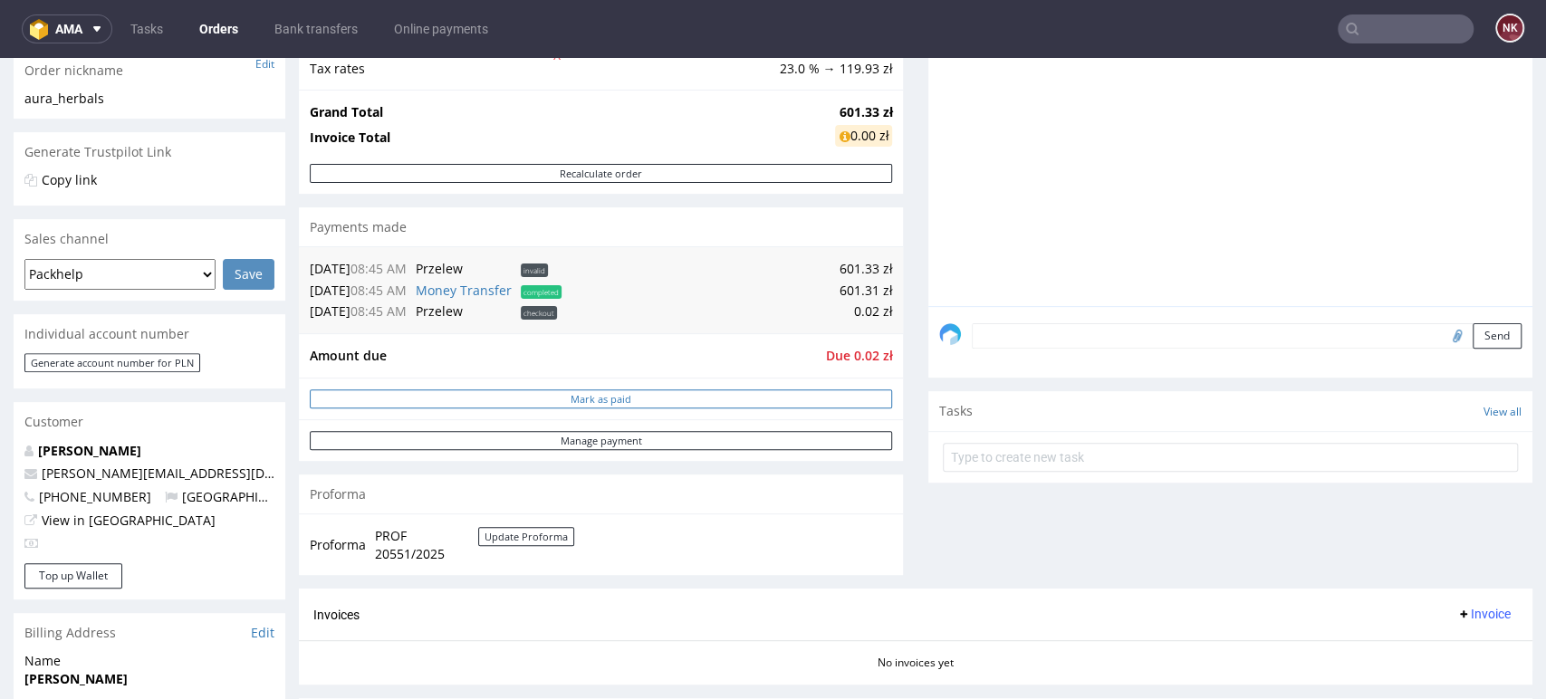
click at [737, 394] on button "Mark as paid" at bounding box center [601, 398] width 582 height 19
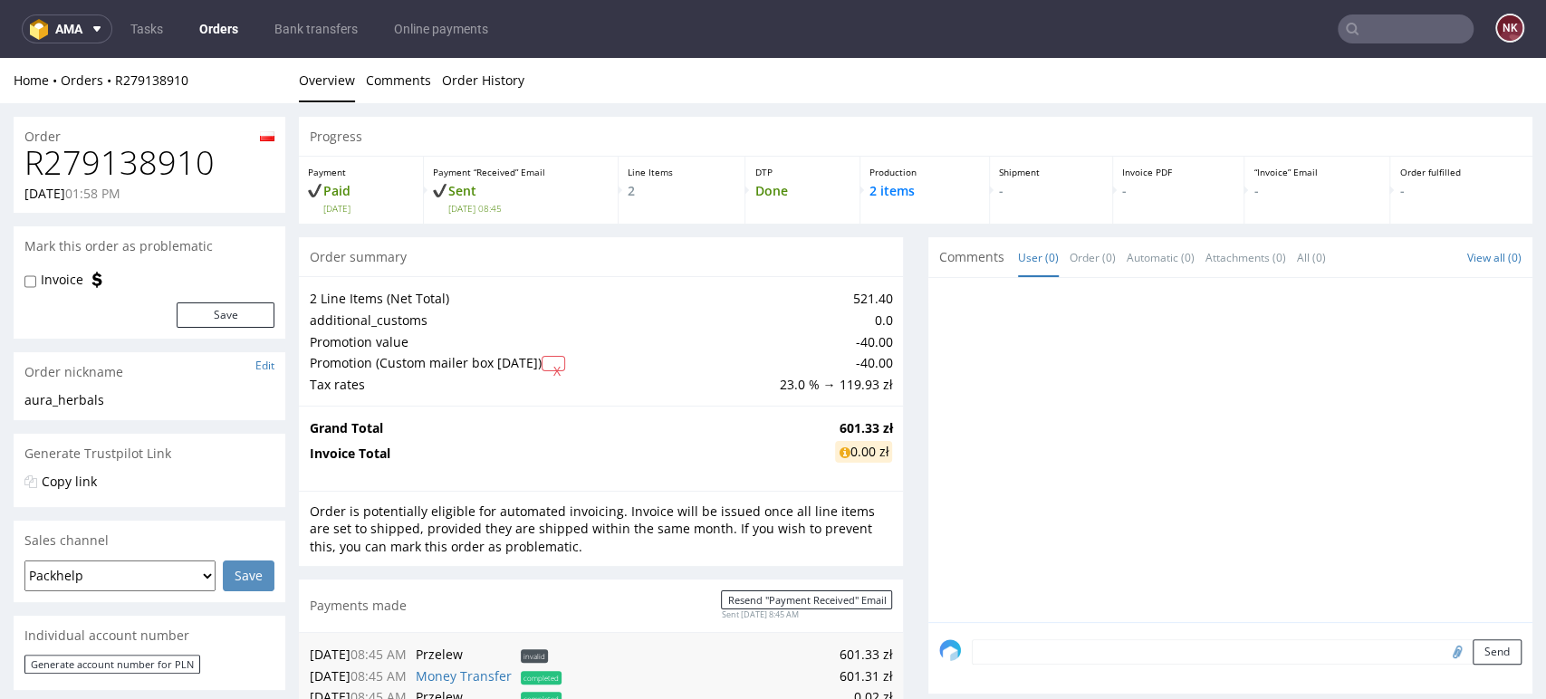
scroll to position [0, 0]
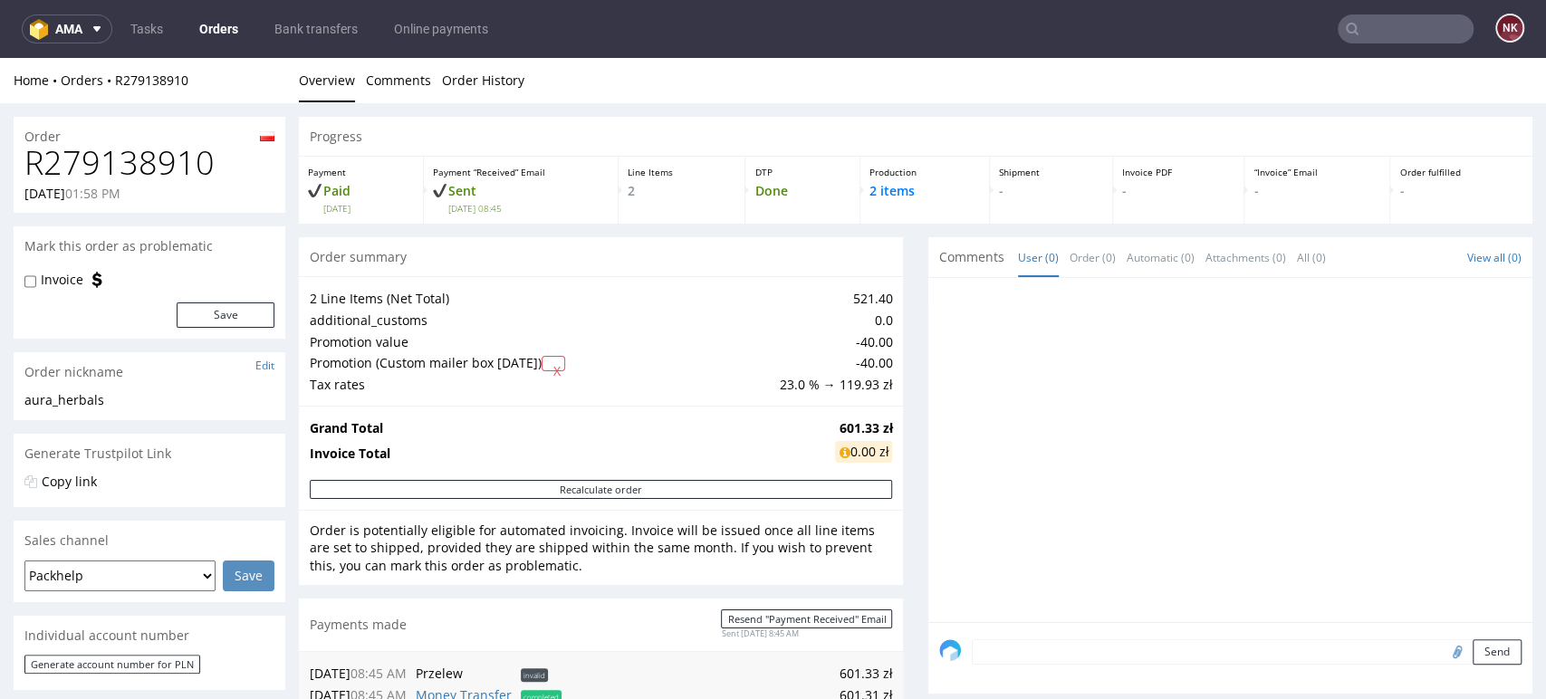
click at [1435, 28] on input "text" at bounding box center [1406, 28] width 136 height 29
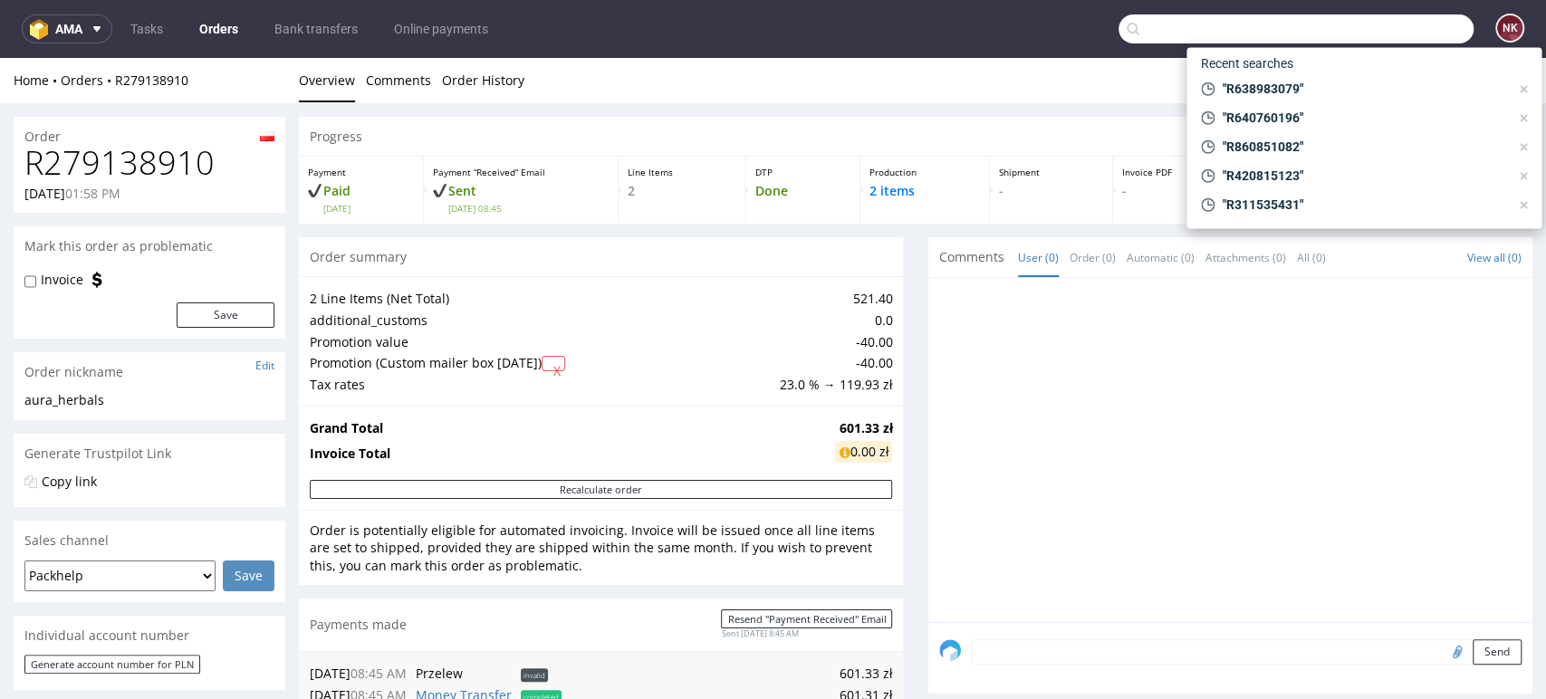
paste input "R120075646"
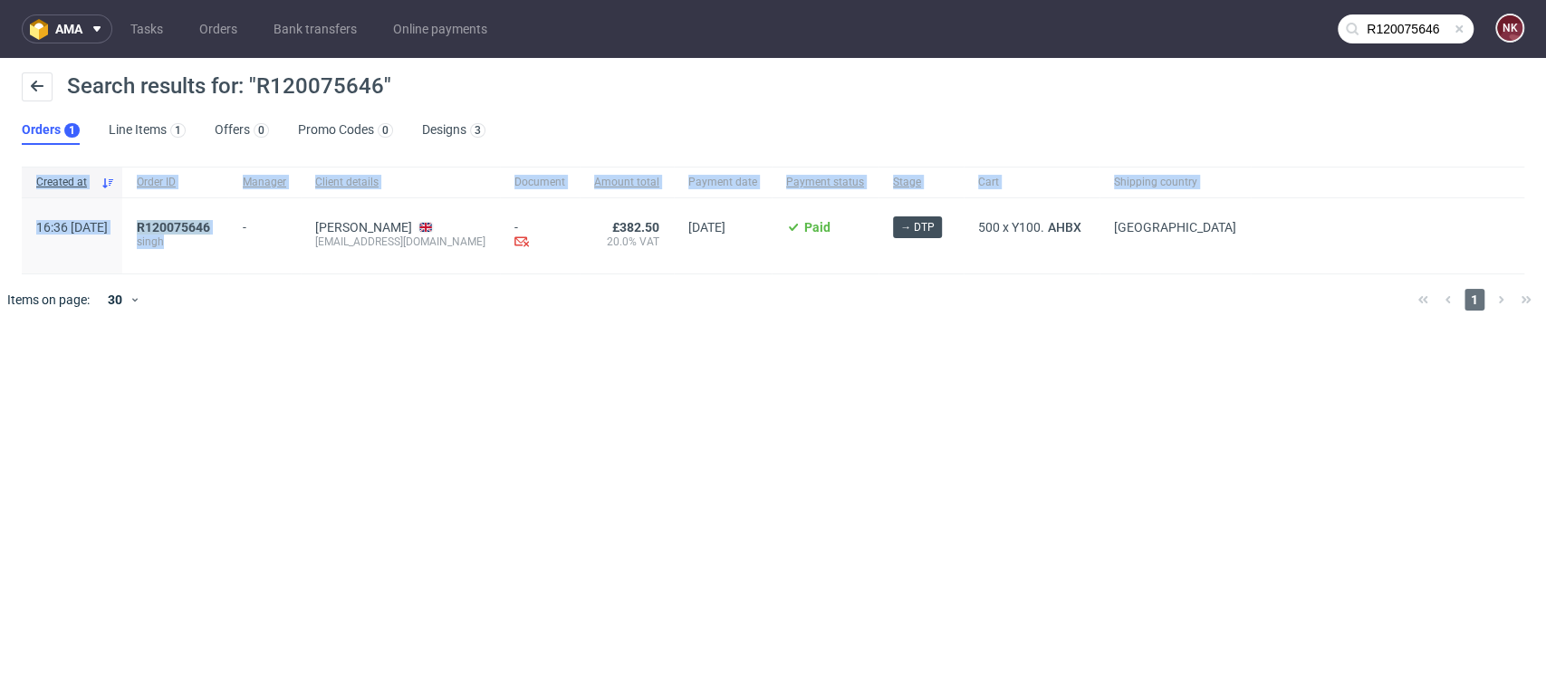
drag, startPoint x: 203, startPoint y: 247, endPoint x: 283, endPoint y: 259, distance: 80.6
click at [283, 259] on div "Created at Order ID Manager Client details Document Amount total Payment date P…" at bounding box center [773, 221] width 1546 height 108
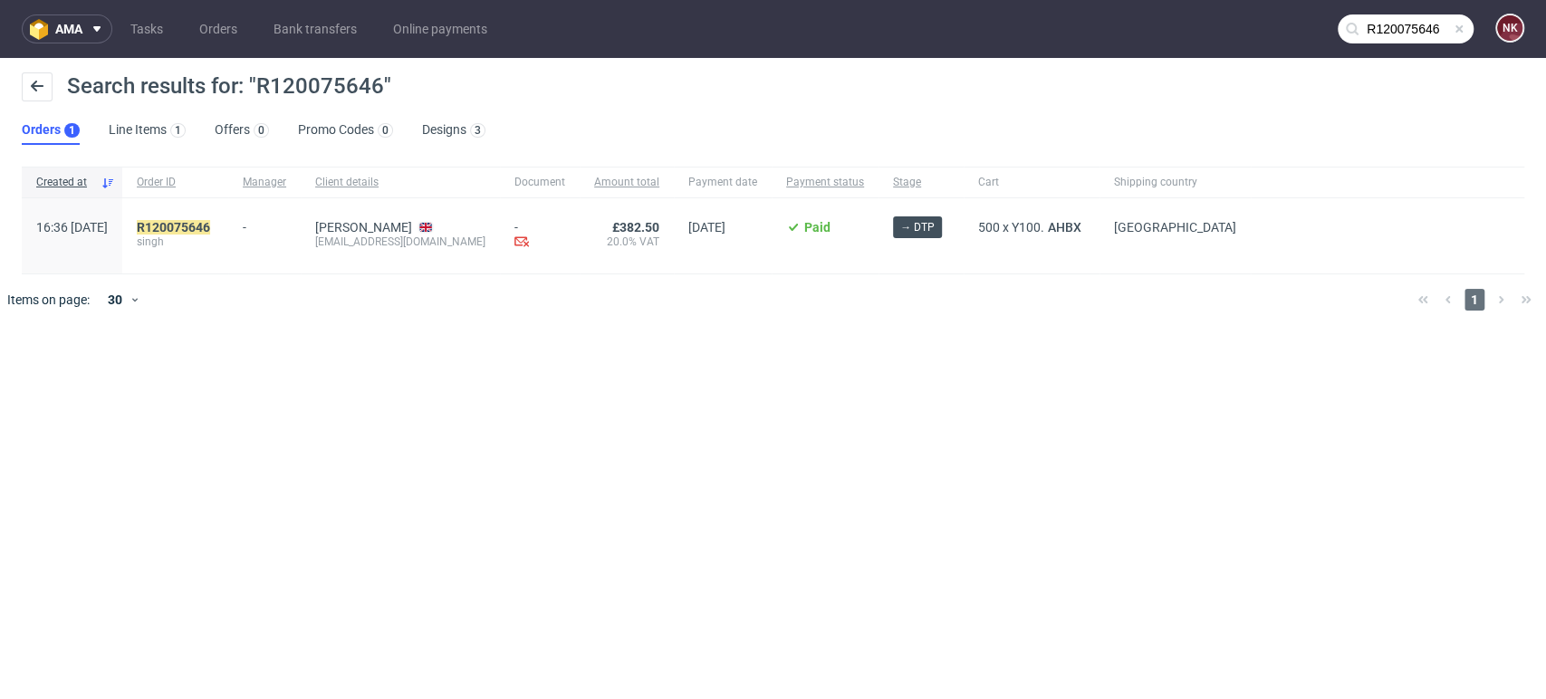
click at [1405, 23] on input "R120075646" at bounding box center [1406, 28] width 136 height 29
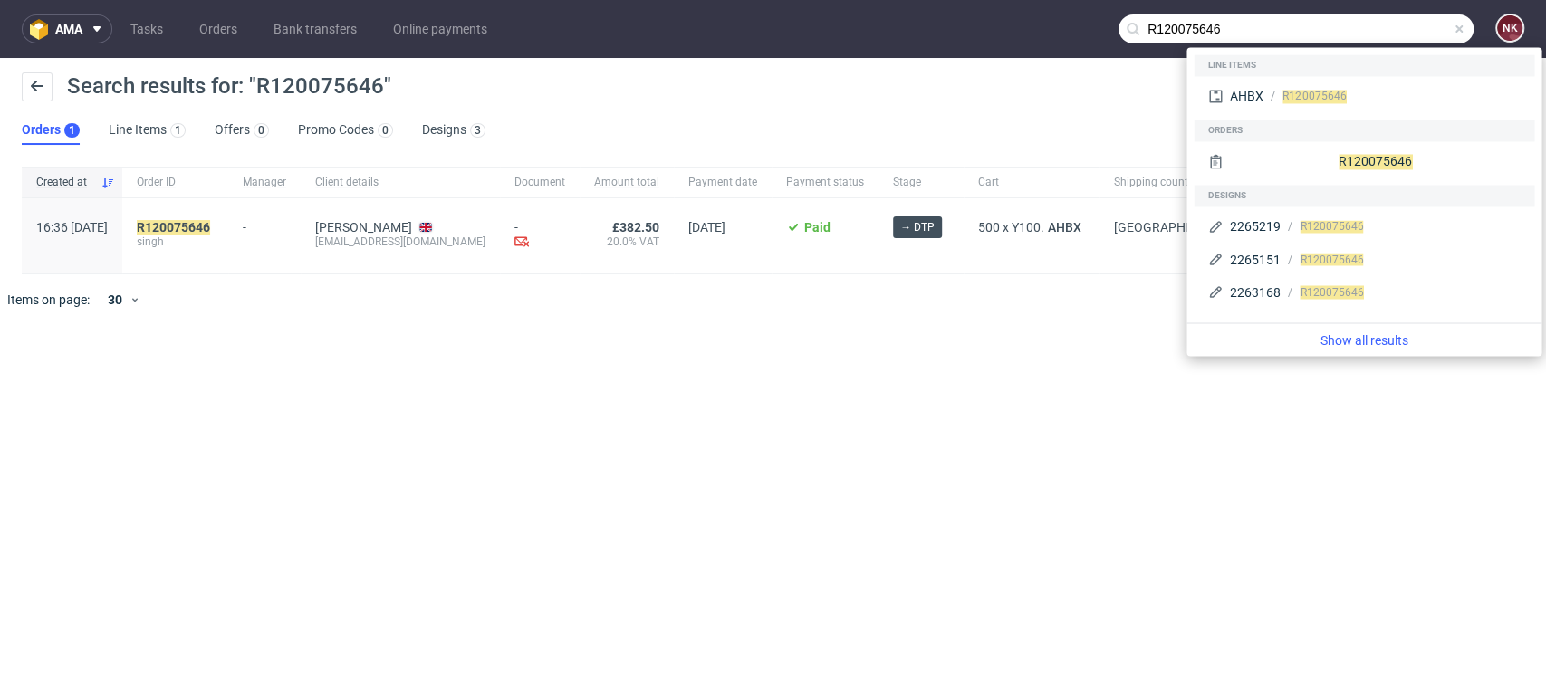
drag, startPoint x: 1401, startPoint y: 27, endPoint x: 936, endPoint y: 52, distance: 466.2
click at [936, 52] on nav "ama Tasks Orders Bank transfers Online payments R120075646 NK" at bounding box center [773, 29] width 1546 height 58
paste input "OH SEW BOOTI"
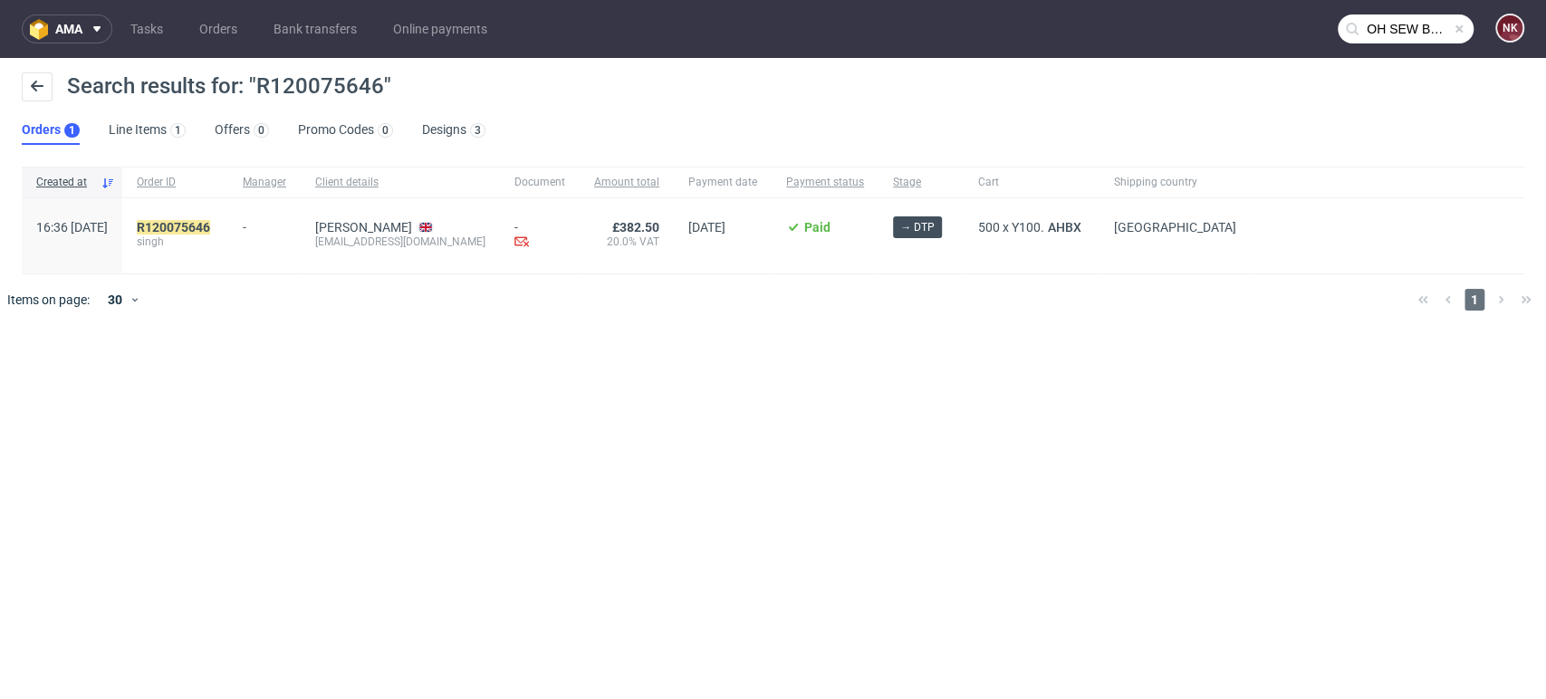
type input "OH SEW BOOTI"
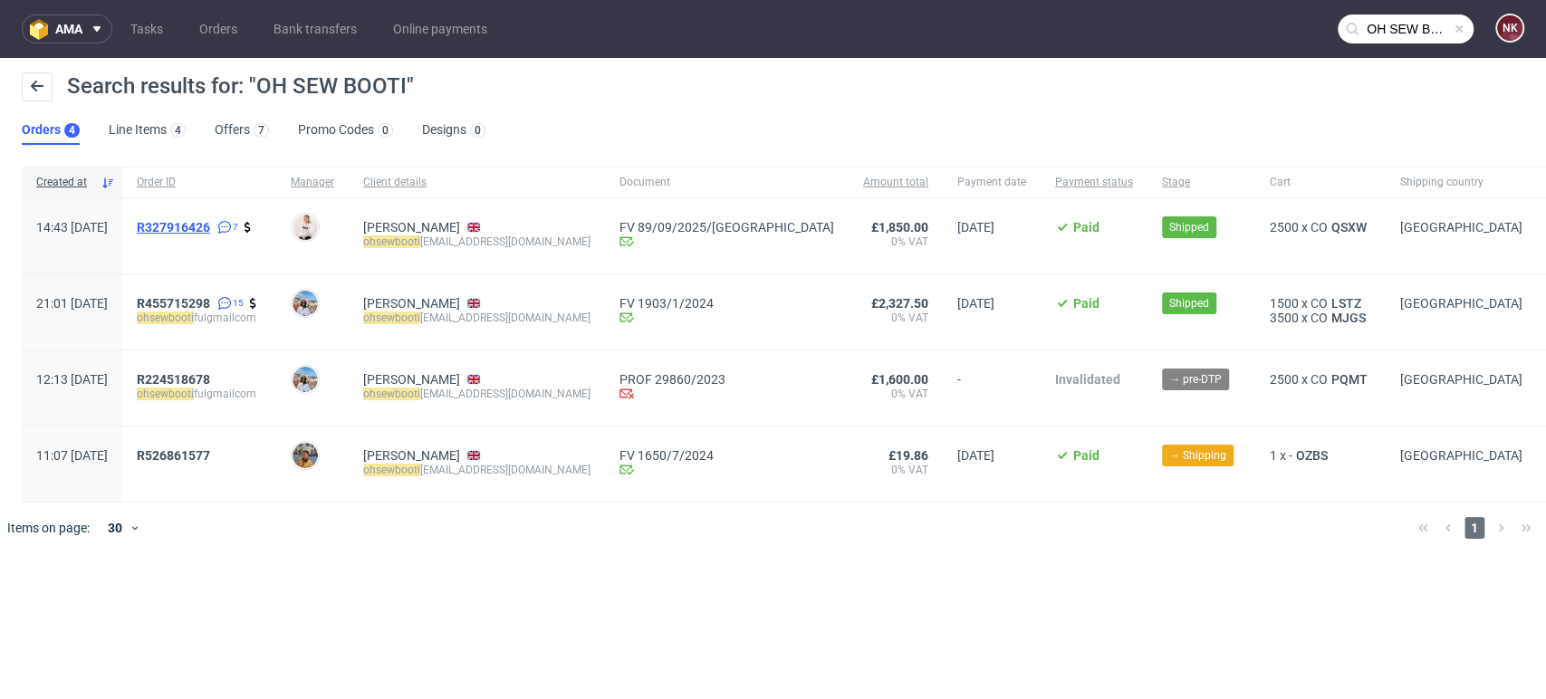
click at [210, 227] on span "R327916426" at bounding box center [173, 227] width 73 height 14
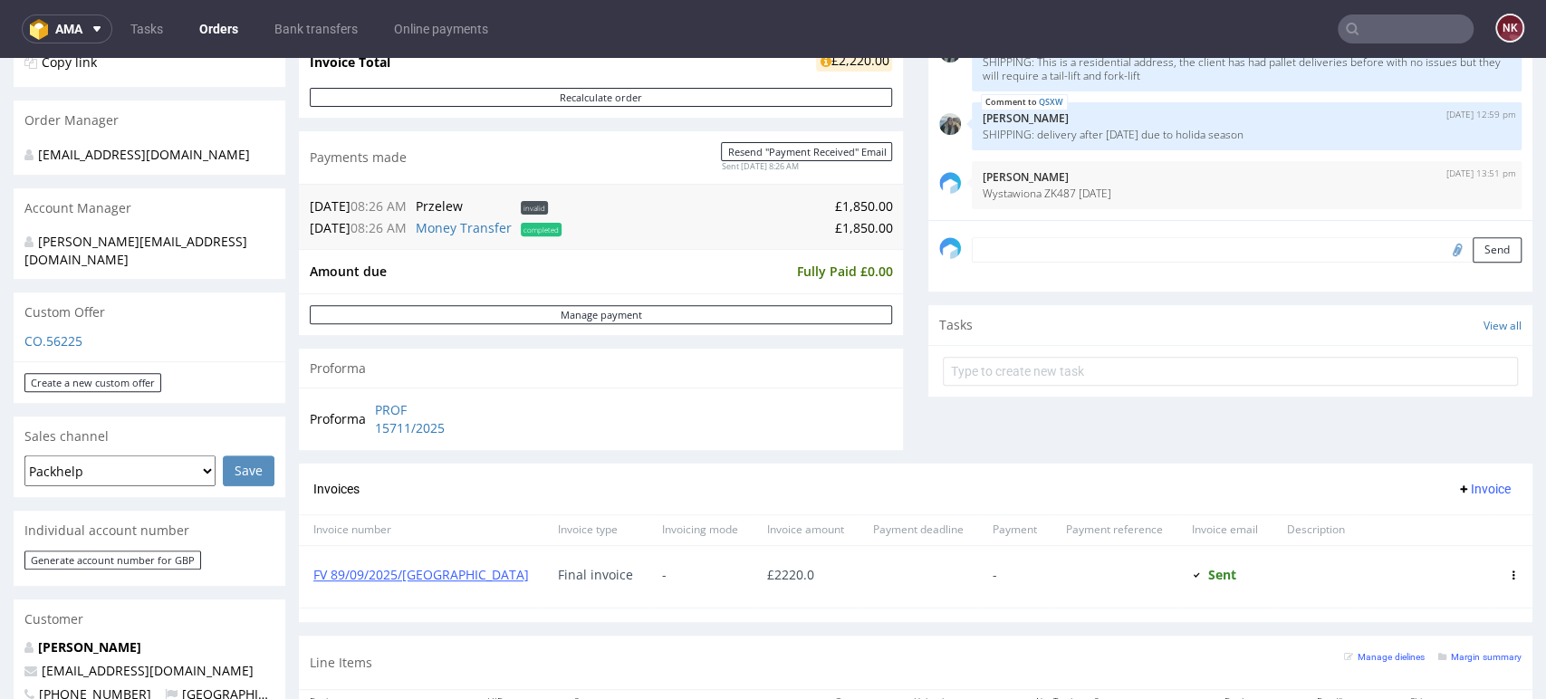
scroll to position [603, 0]
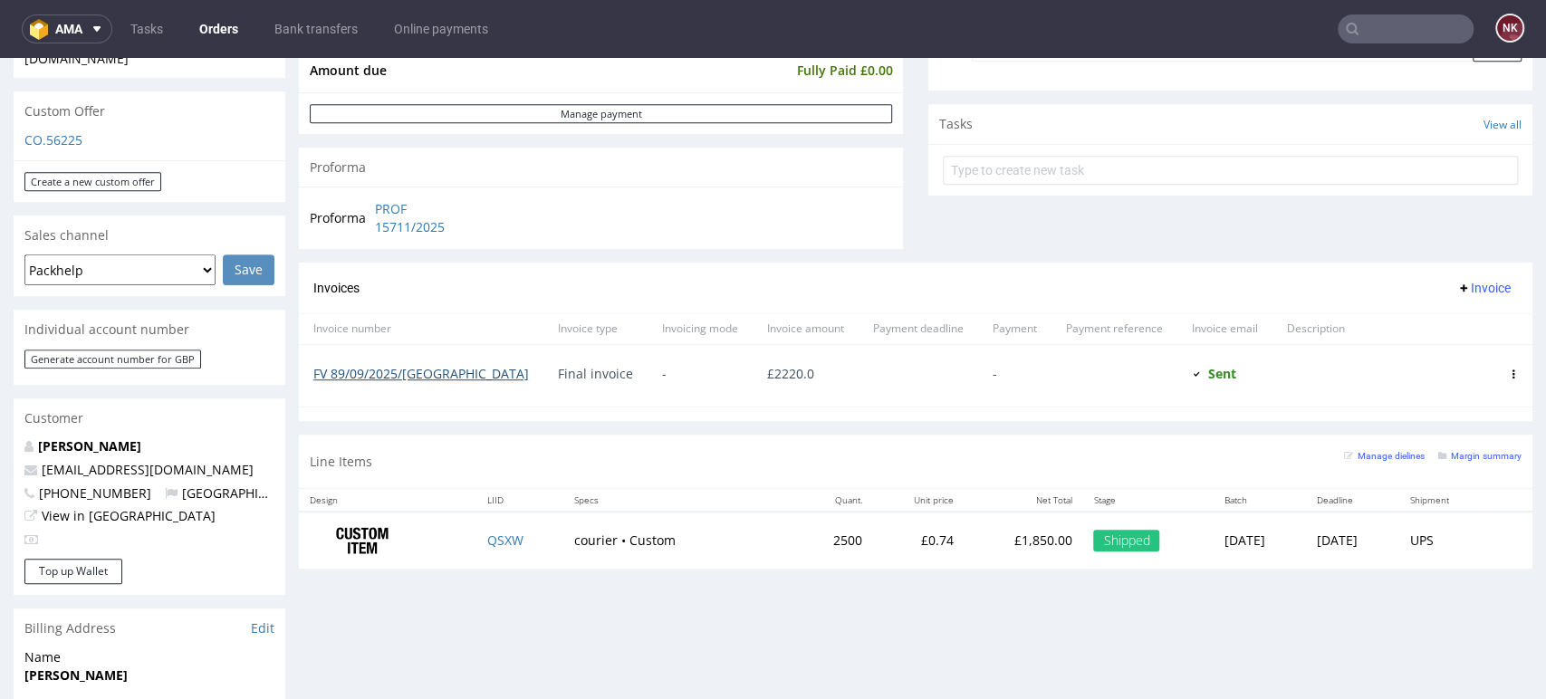
click at [404, 376] on link "FV 89/09/2025/GB" at bounding box center [421, 373] width 216 height 17
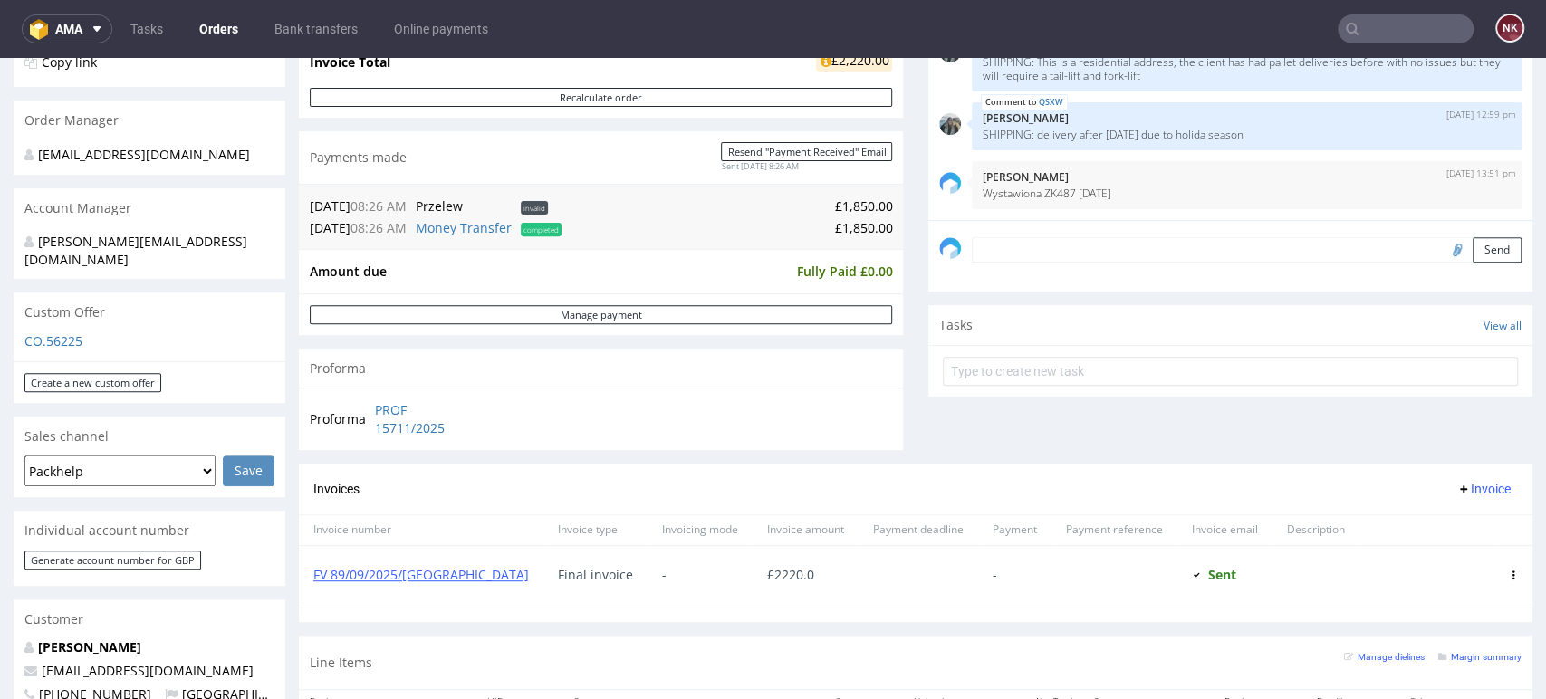
click at [985, 245] on textarea at bounding box center [1247, 249] width 550 height 25
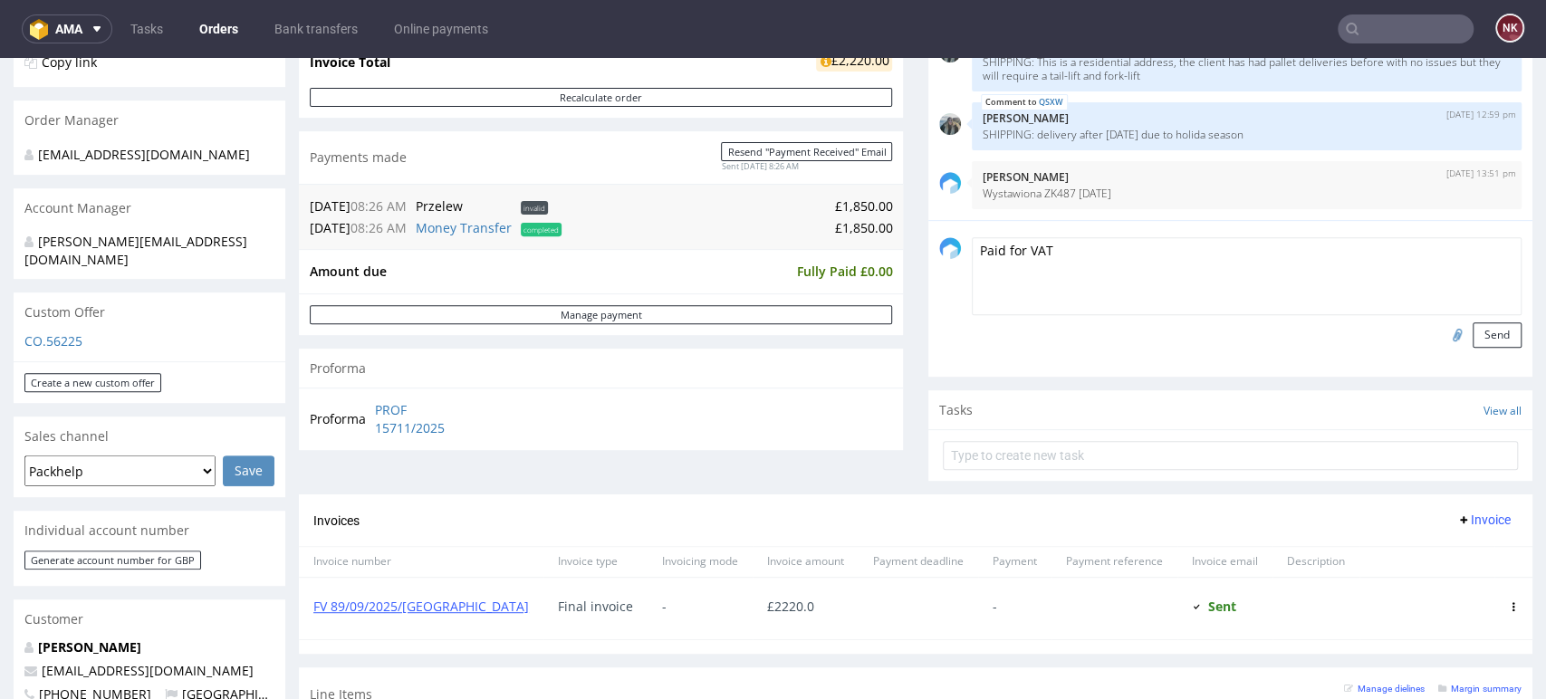
click at [972, 254] on textarea "Paid for VAT" at bounding box center [1247, 276] width 550 height 78
click at [1002, 252] on textarea "Paid for VAT" at bounding box center [1247, 276] width 550 height 78
click at [1042, 252] on textarea "Paid VAT" at bounding box center [1247, 276] width 550 height 78
click at [972, 245] on textarea "Paid VAT amount" at bounding box center [1247, 276] width 550 height 78
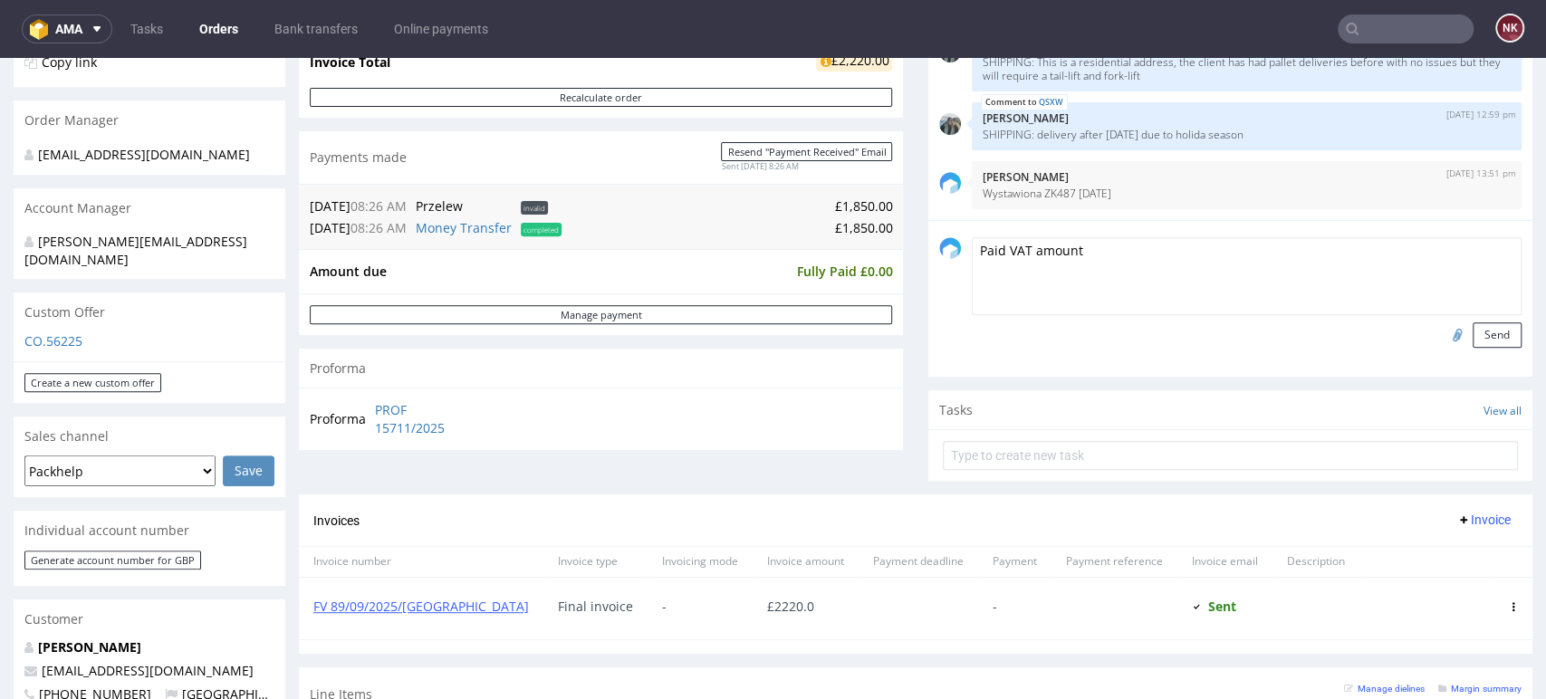
drag, startPoint x: 974, startPoint y: 245, endPoint x: 938, endPoint y: 245, distance: 35.3
click at [939, 245] on div "Paid VAT amount Send" at bounding box center [1230, 292] width 582 height 111
type textarea "Customer paid VAT amount"
click at [1442, 323] on input "file" at bounding box center [1454, 334] width 25 height 24
type input "C:\fakepath\R327916426_Revolut.pdf"
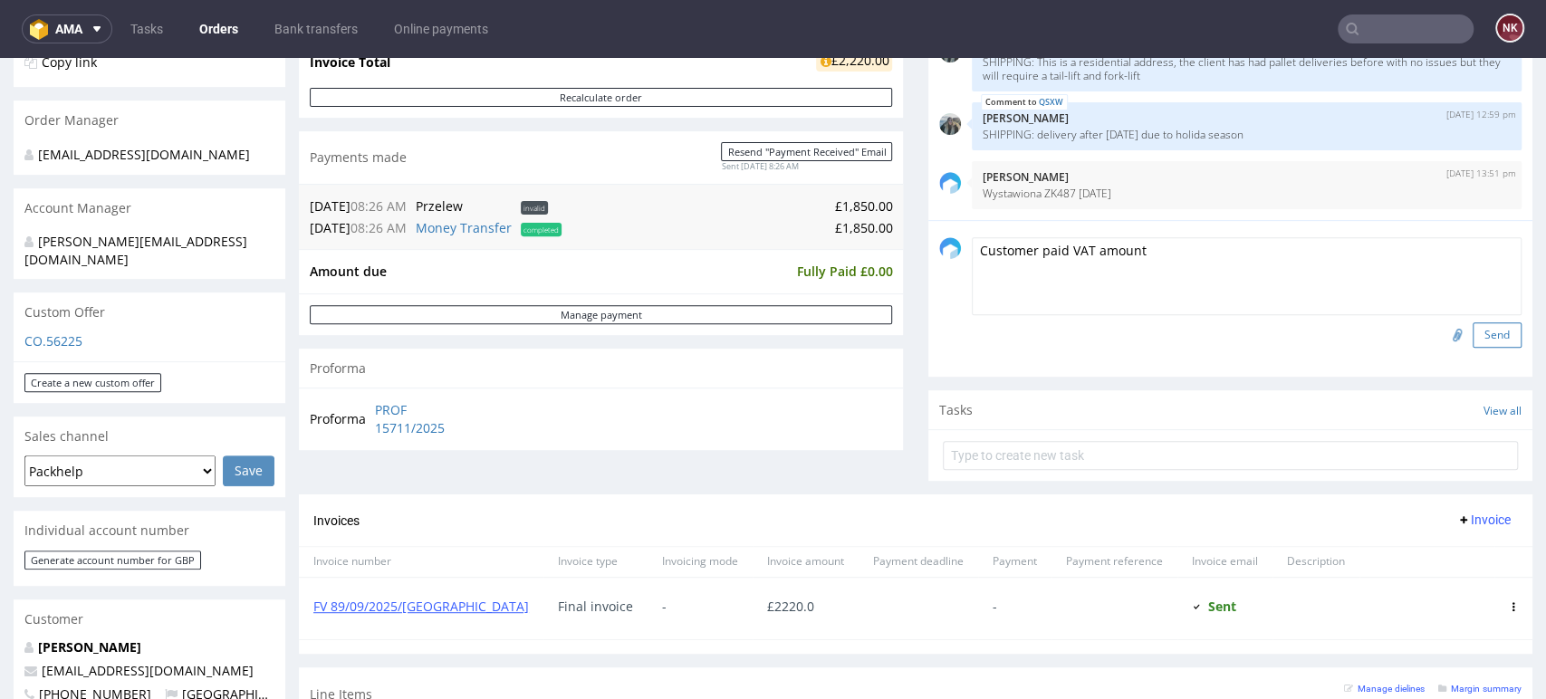
click at [1473, 336] on button "Send" at bounding box center [1497, 334] width 49 height 25
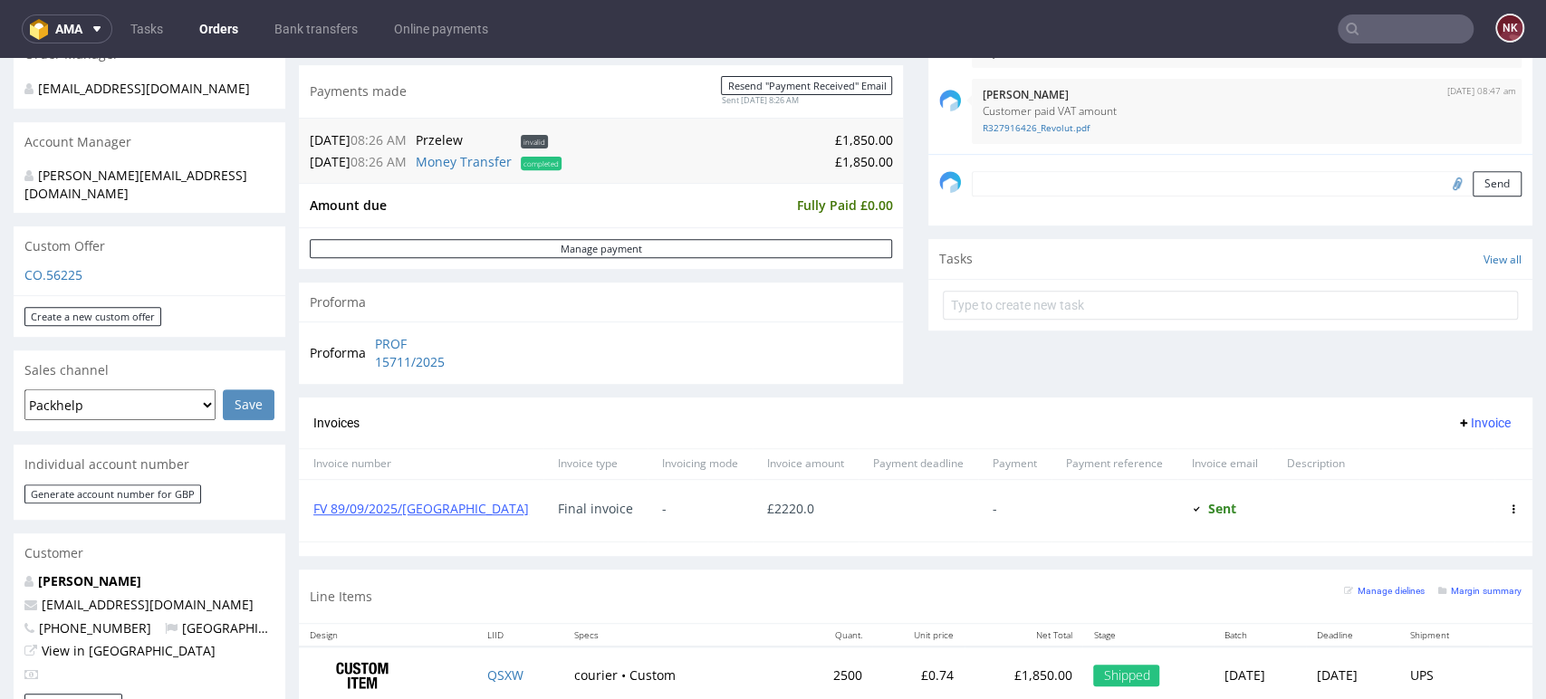
scroll to position [503, 0]
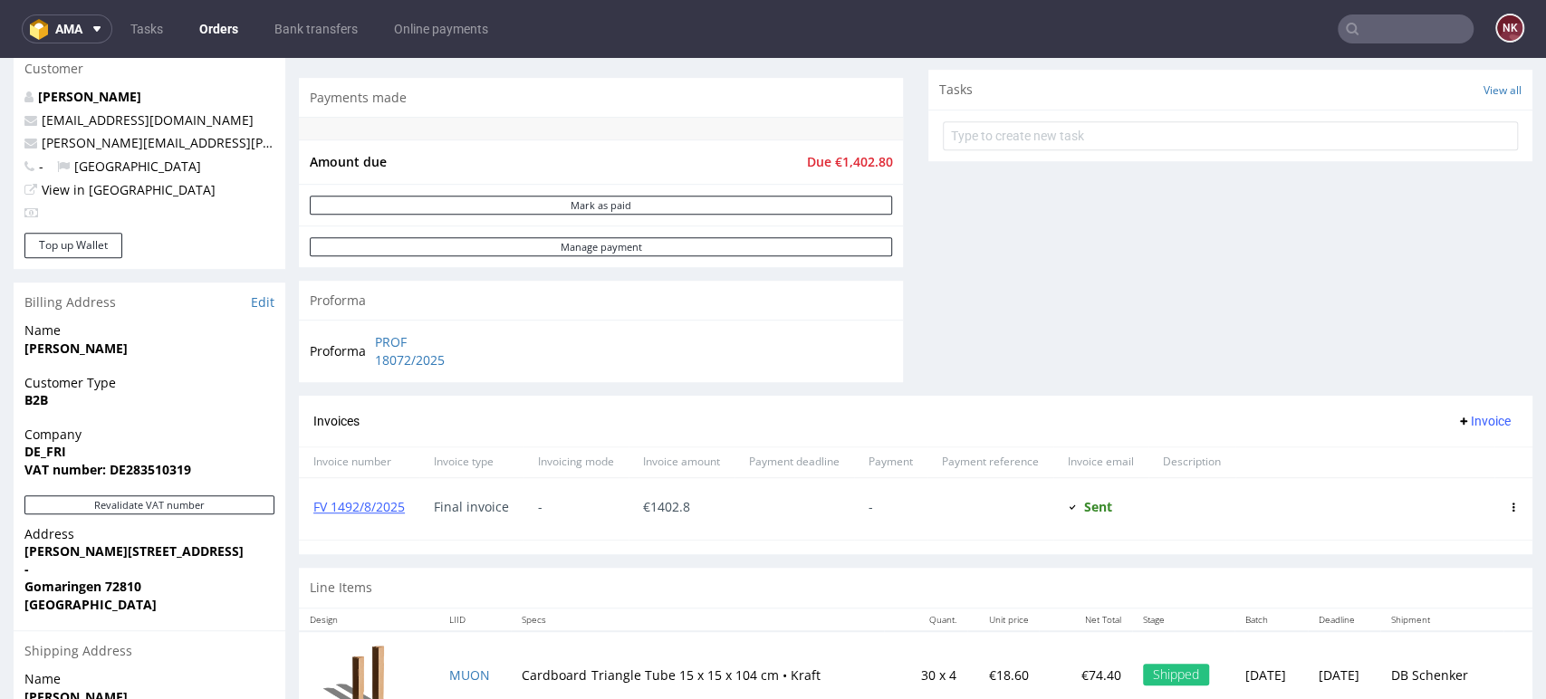
scroll to position [804, 0]
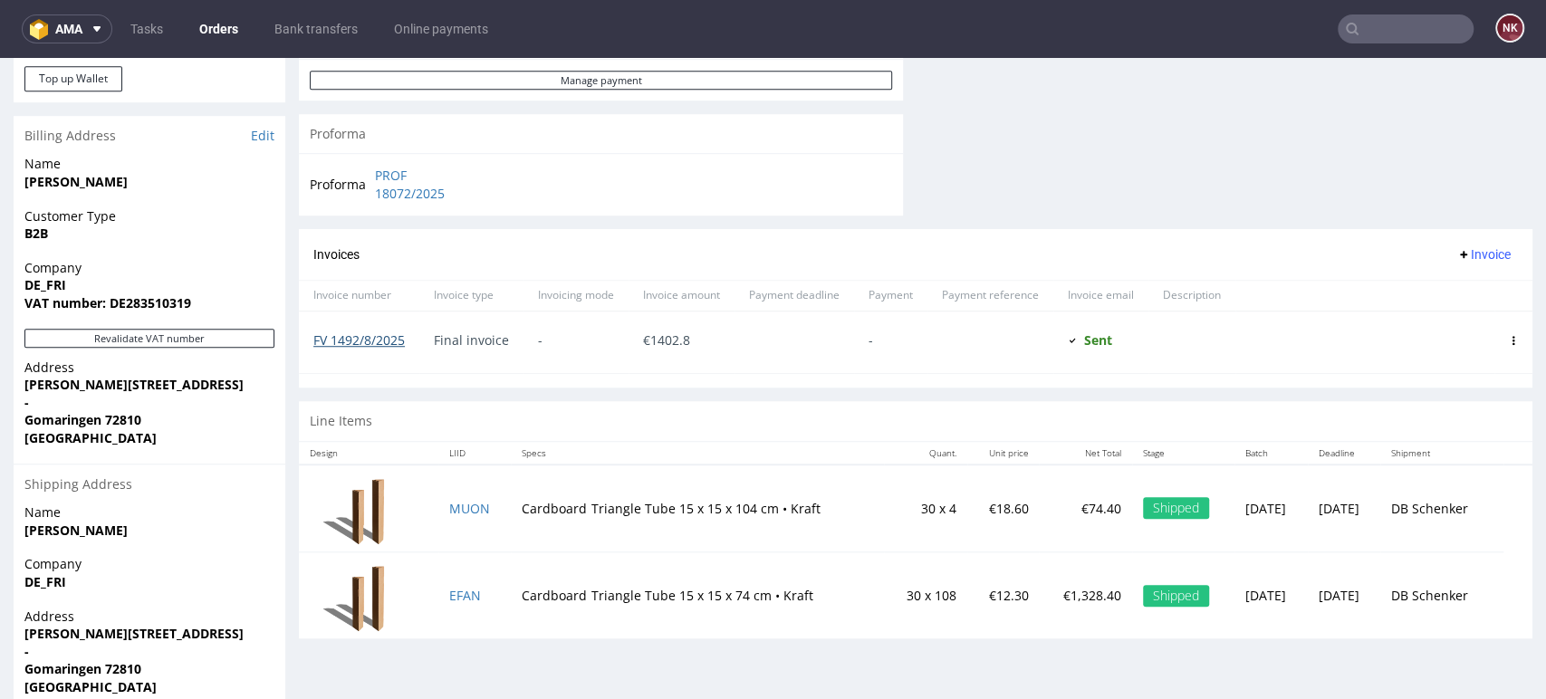
click at [351, 334] on link "FV 1492/8/2025" at bounding box center [358, 340] width 91 height 17
drag, startPoint x: 1479, startPoint y: 148, endPoint x: 1433, endPoint y: 120, distance: 53.6
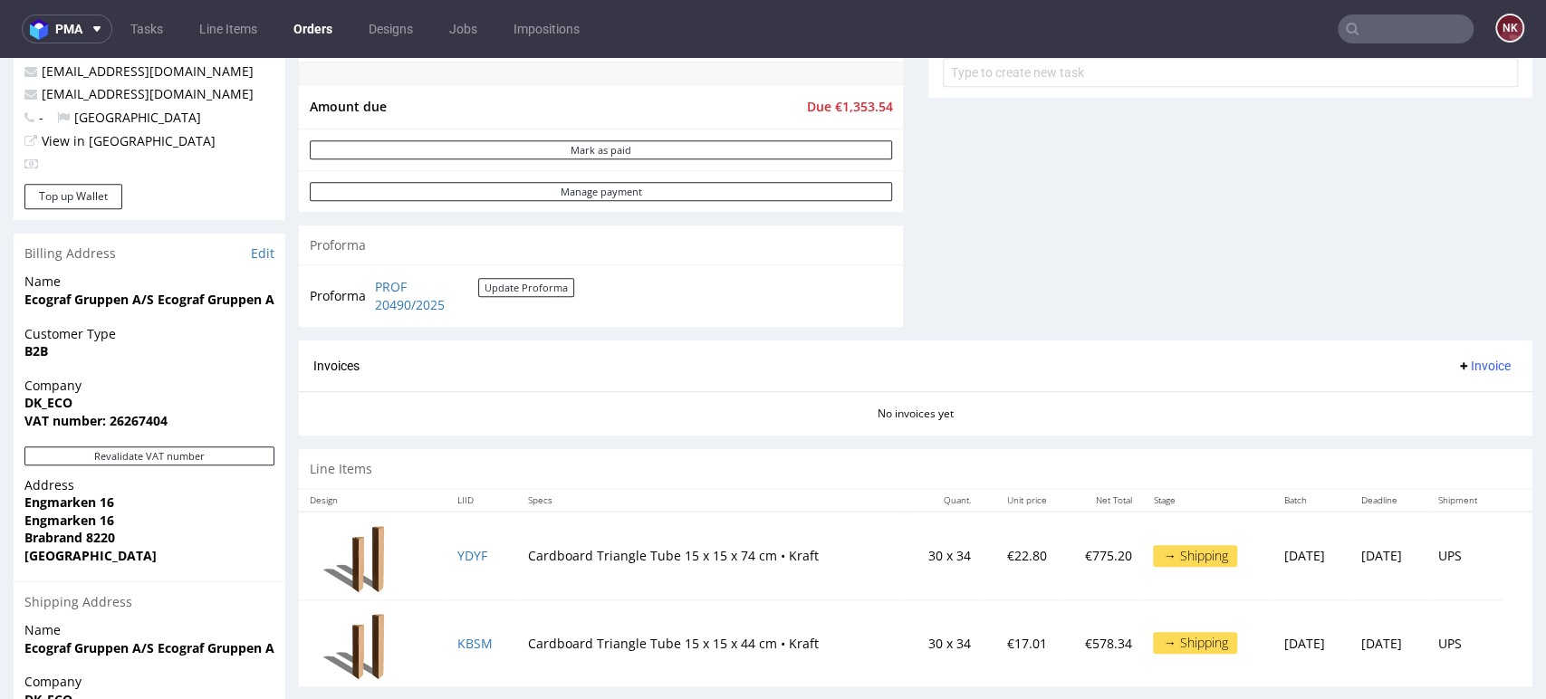
scroll to position [804, 0]
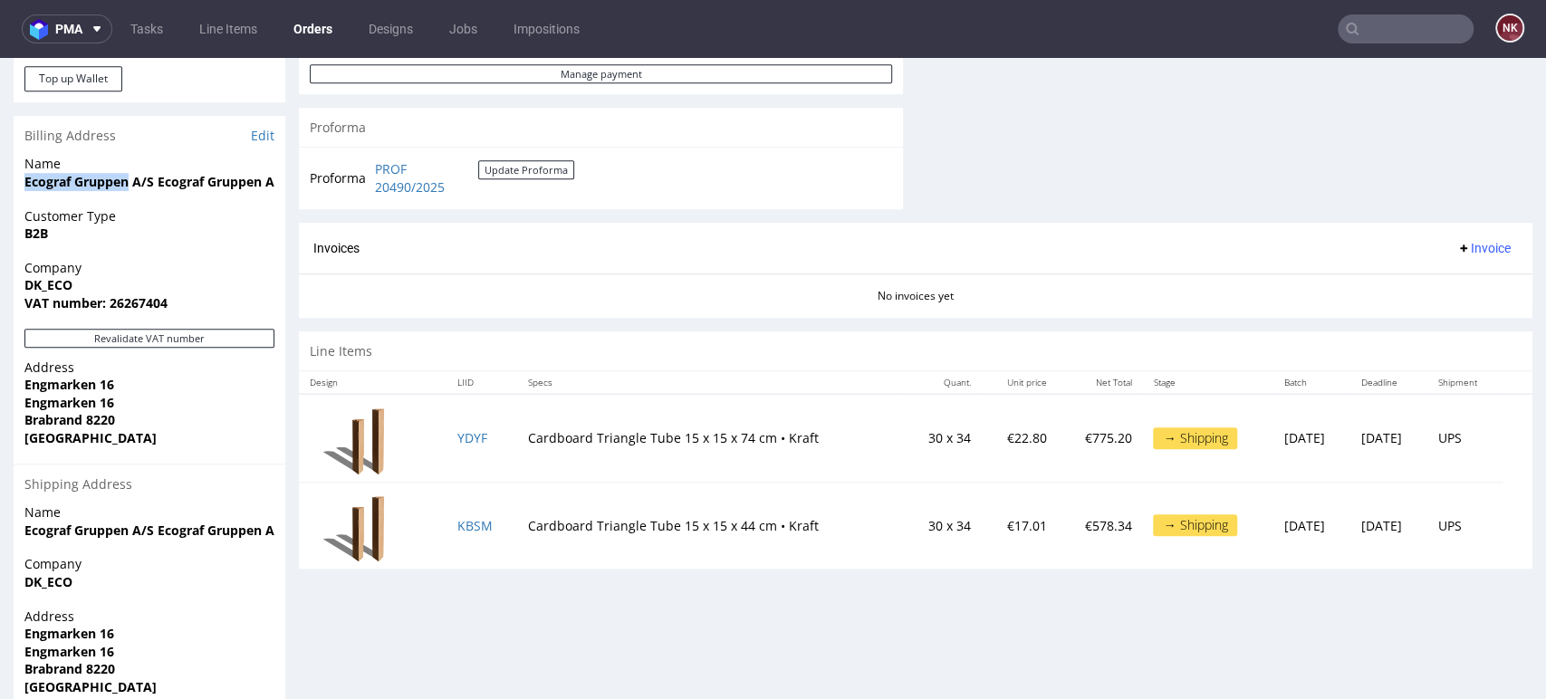
drag, startPoint x: 129, startPoint y: 182, endPoint x: 17, endPoint y: 182, distance: 111.4
click at [17, 182] on div "Name Ecograf Gruppen A/S Ecograf Gruppen A/S" at bounding box center [150, 181] width 272 height 52
copy strong "Ecograf Gruppen"
drag, startPoint x: 1460, startPoint y: 186, endPoint x: 1449, endPoint y: 179, distance: 12.6
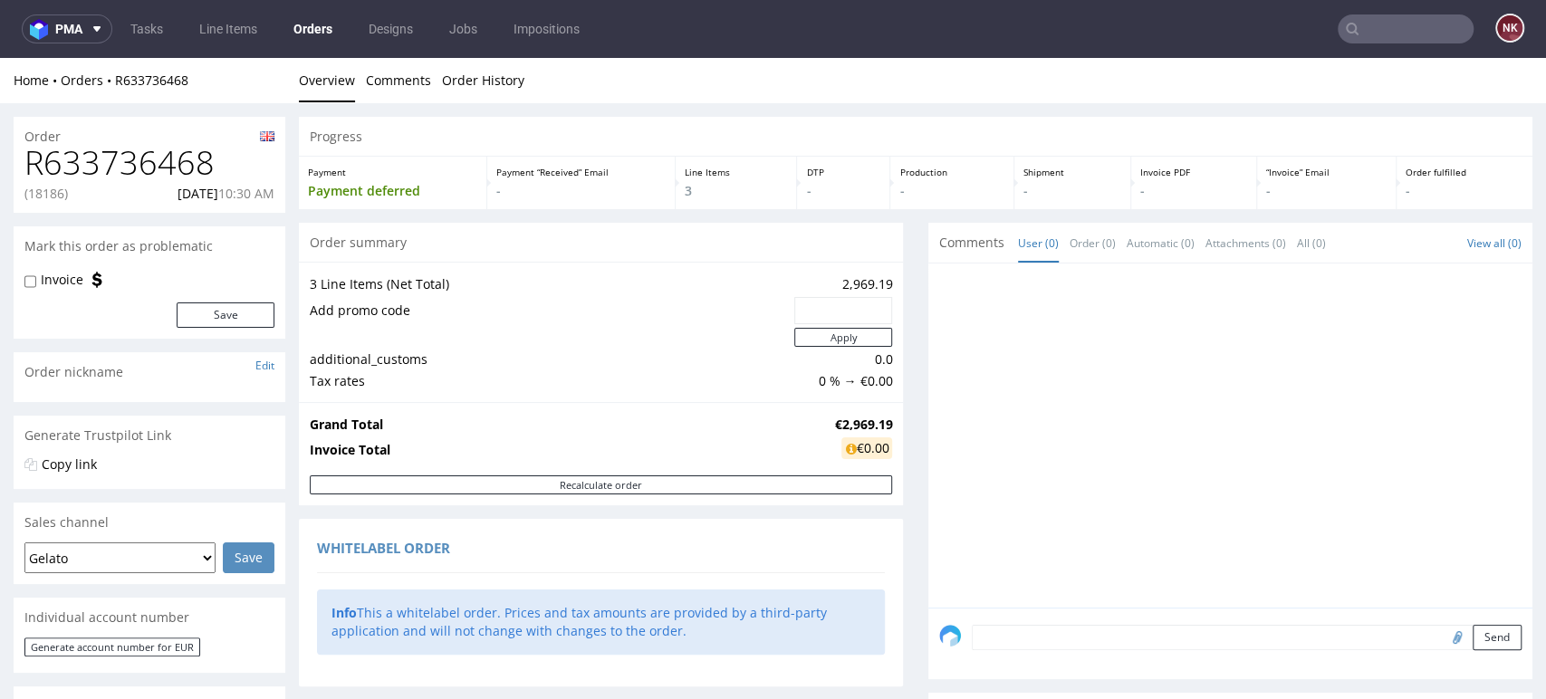
click at [888, 530] on div "Whitelabel order Info This a whitelabel order. Prices and tax amounts are provi…" at bounding box center [601, 602] width 604 height 167
click at [939, 600] on div at bounding box center [1235, 440] width 593 height 333
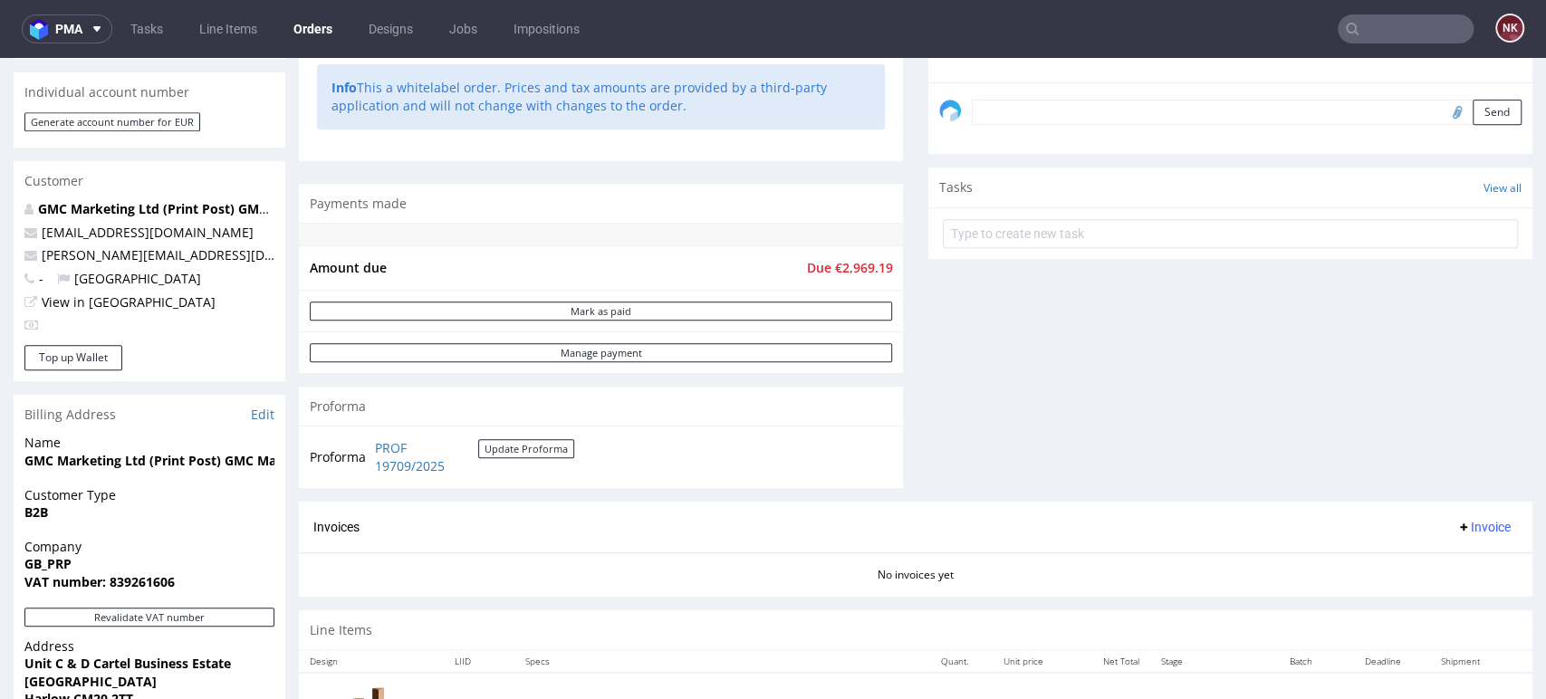
scroll to position [804, 0]
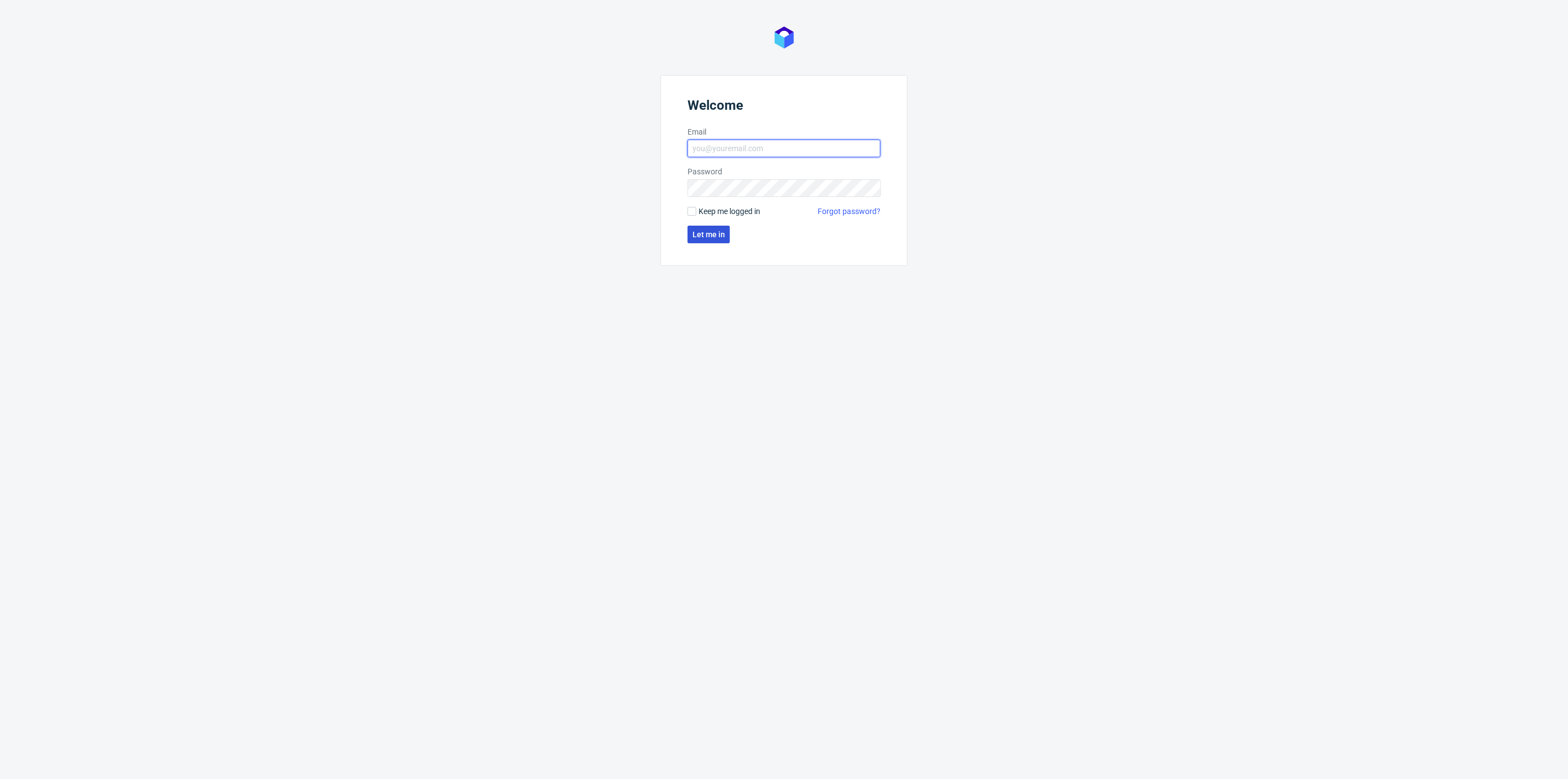
type input "natalia.kaczorowska@packhelp.com"
click at [702, 242] on button "Let me in" at bounding box center [709, 234] width 43 height 18
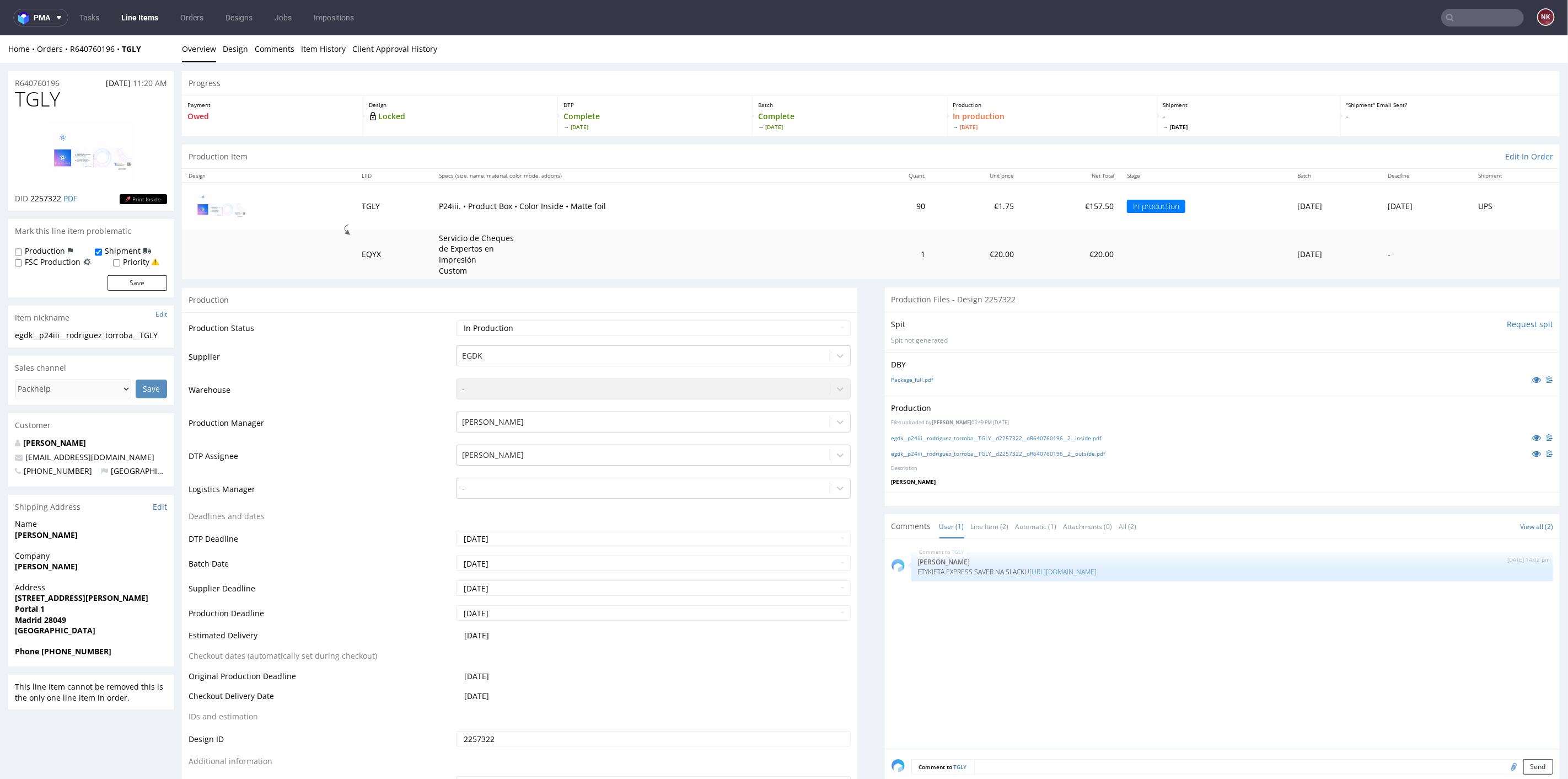
click at [65, 9] on div "pma" at bounding box center [41, 17] width 55 height 18
click at [46, 26] on button "pma" at bounding box center [41, 17] width 55 height 18
click at [52, 39] on span "AMA" at bounding box center [46, 42] width 16 height 9
click at [99, 42] on div "Home Orders R640760196 TGLY Overview Design Comments Item History Client Approv…" at bounding box center [784, 48] width 1568 height 27
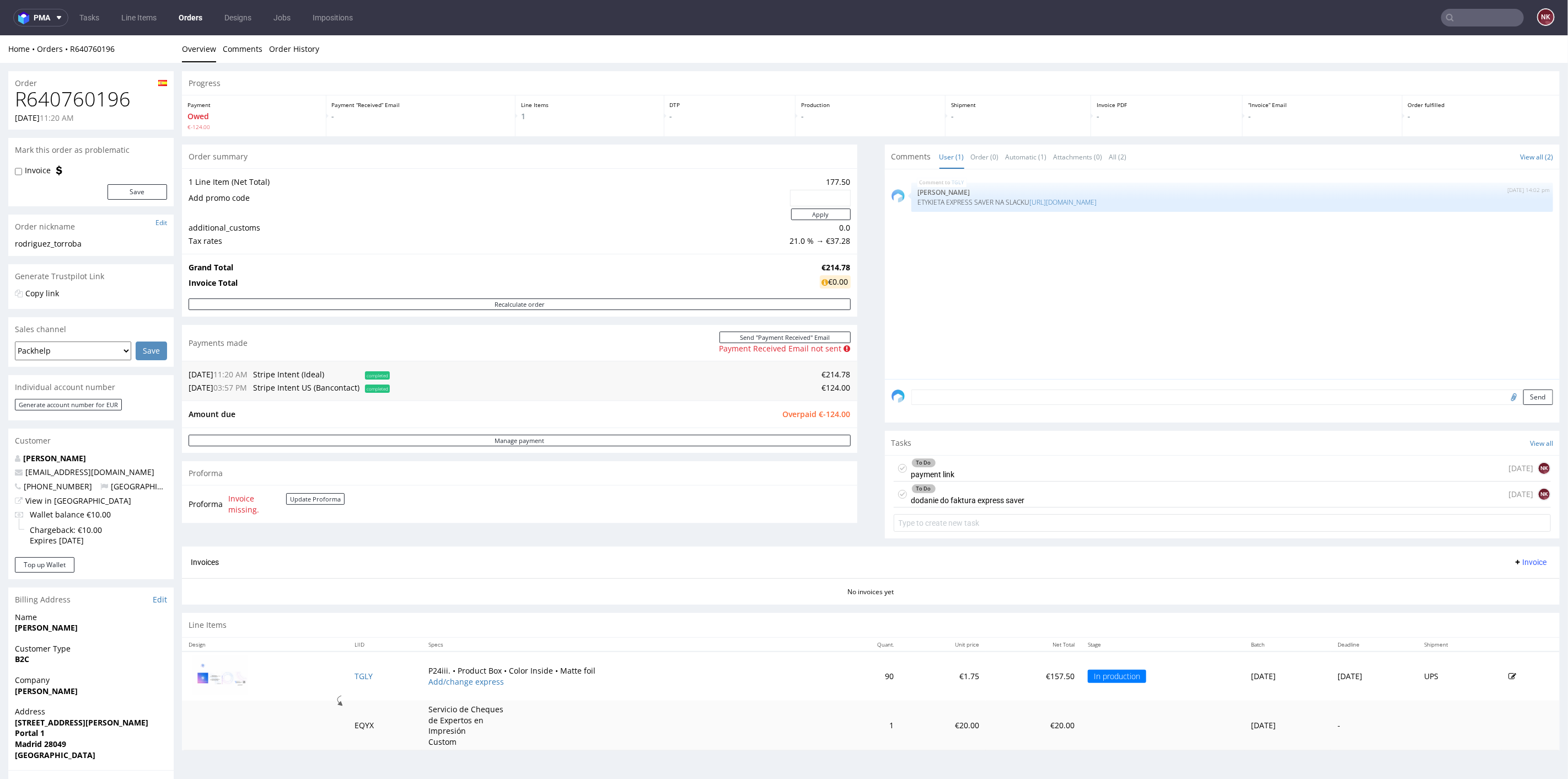
click at [990, 460] on div "To Do payment link [DATE] NK" at bounding box center [1222, 468] width 658 height 26
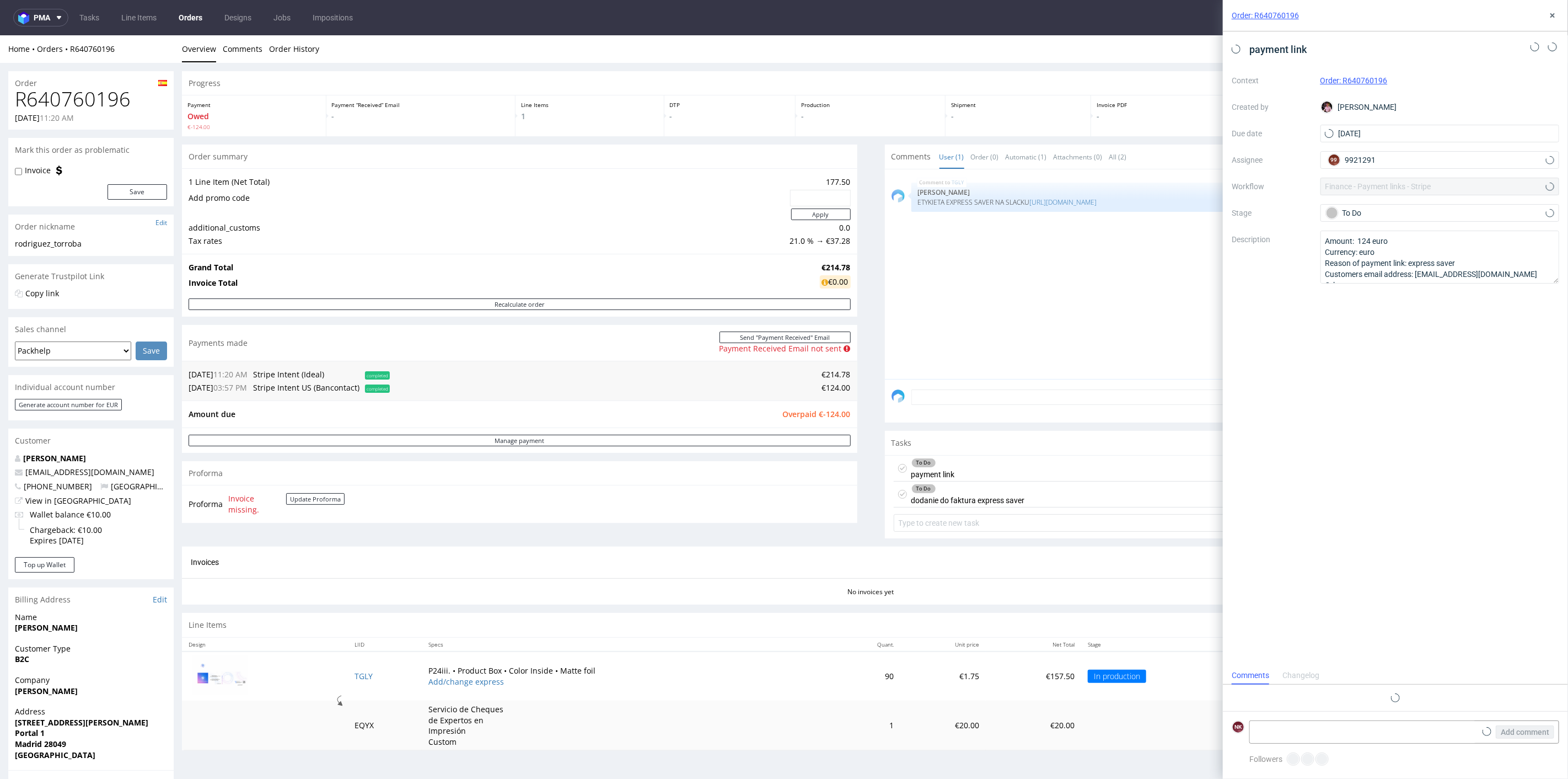
scroll to position [9, 0]
click at [1401, 208] on div "To Do" at bounding box center [1435, 213] width 219 height 12
click at [512, 372] on td "€214.78" at bounding box center [621, 374] width 458 height 13
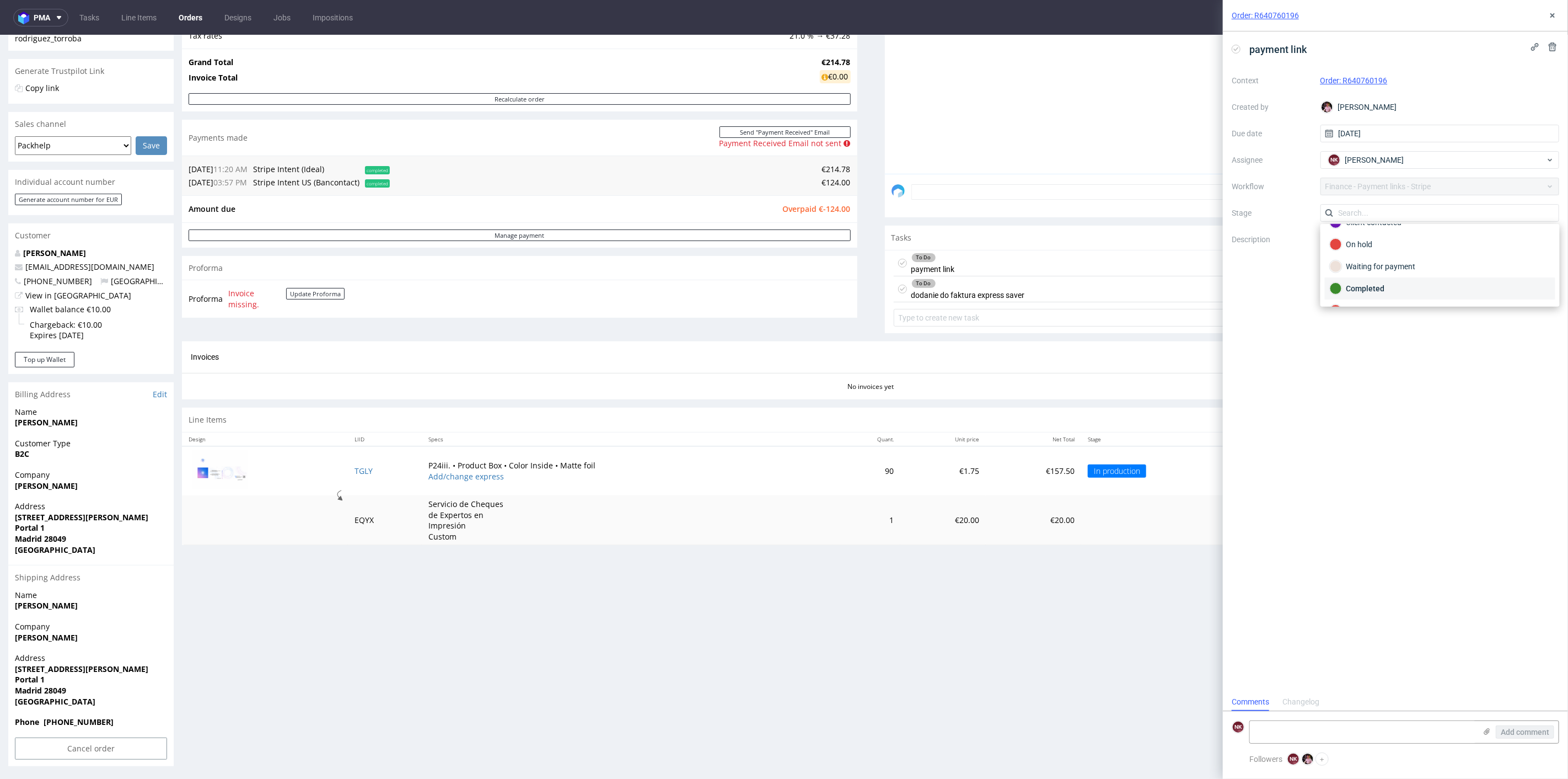
click at [1429, 287] on div "Completed" at bounding box center [1440, 289] width 220 height 12
click at [1293, 735] on textarea at bounding box center [1362, 732] width 226 height 22
type textarea "Customer paid by himself"
click at [1534, 728] on span "Add comment" at bounding box center [1525, 732] width 49 height 8
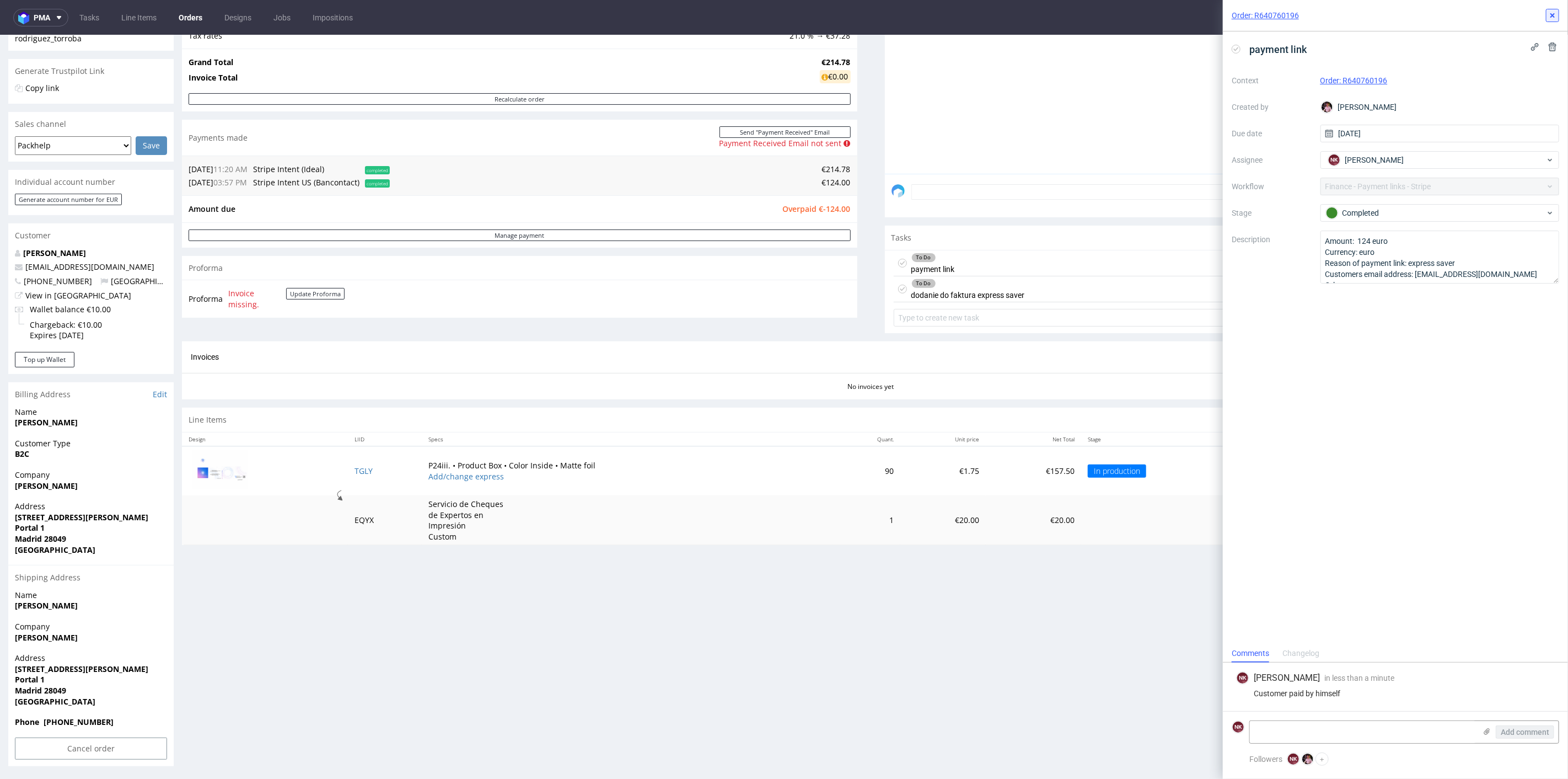
click at [1550, 12] on icon at bounding box center [1552, 15] width 9 height 9
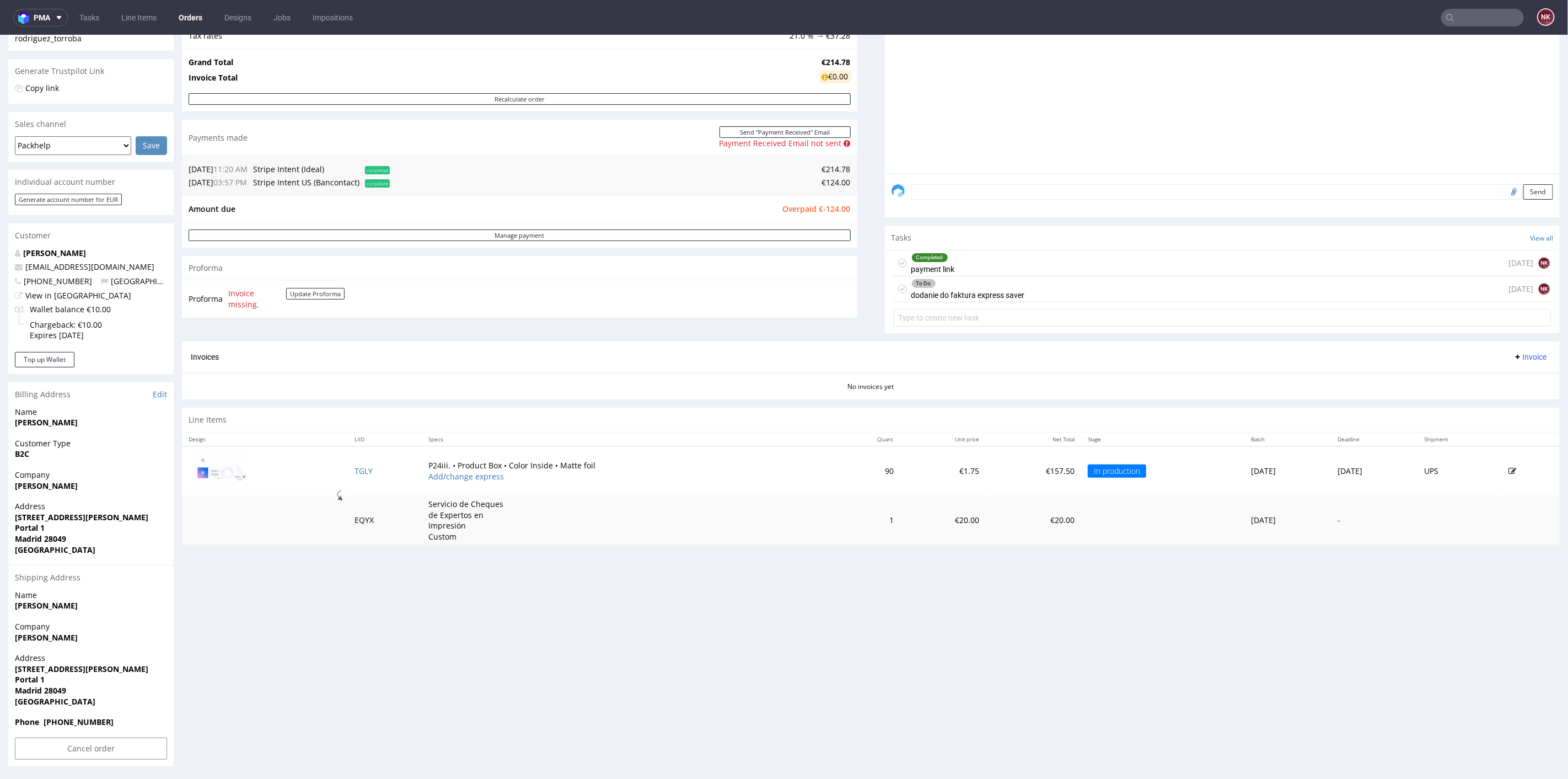
click at [1037, 293] on div "To Do dodanie do faktura express saver [DATE] NK" at bounding box center [1222, 289] width 658 height 26
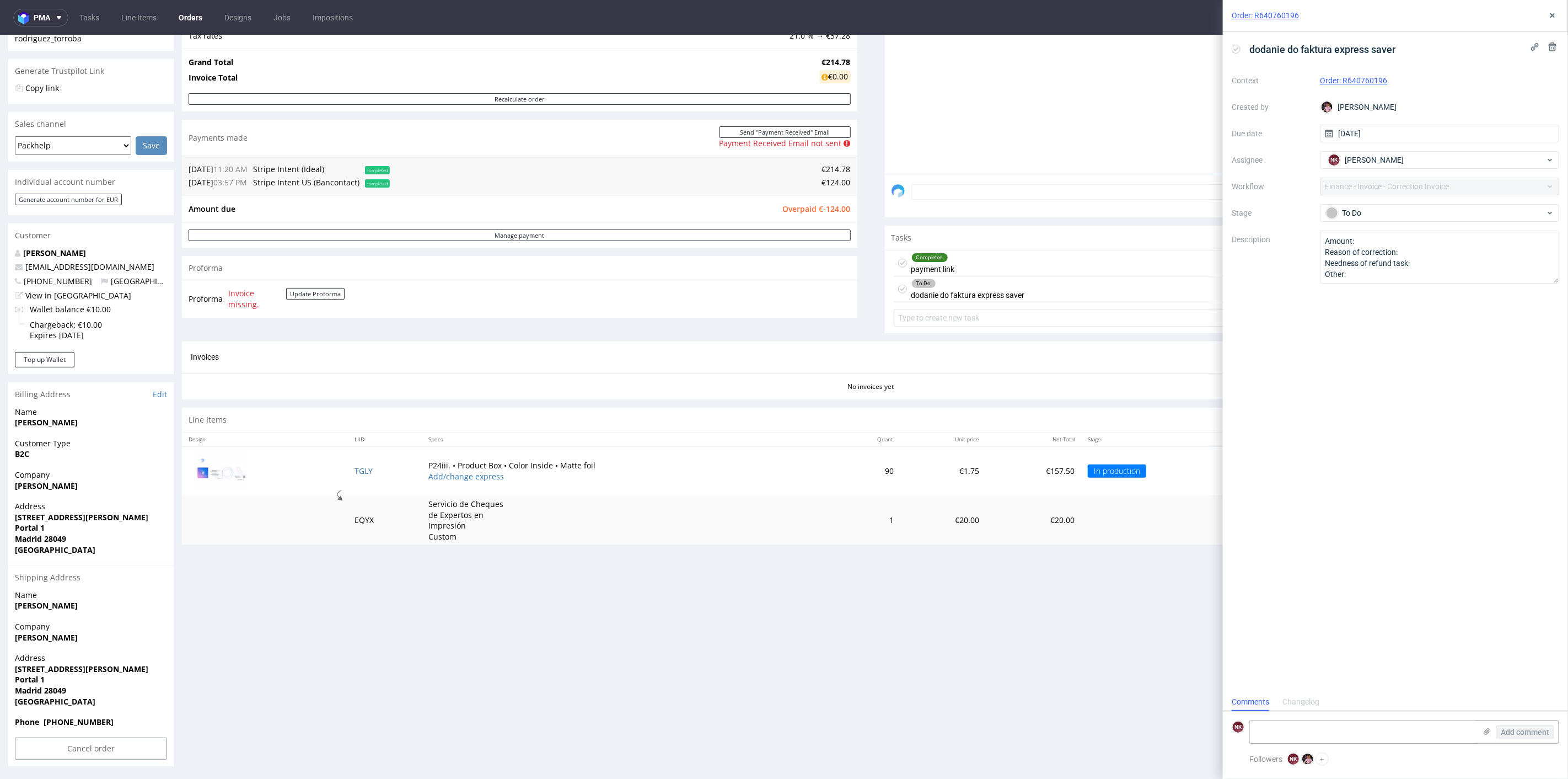
scroll to position [9, 0]
click at [1329, 736] on textarea at bounding box center [1362, 732] width 226 height 22
click at [1236, 49] on icon at bounding box center [1236, 49] width 9 height 9
click at [1369, 214] on div "Completed" at bounding box center [1435, 213] width 219 height 12
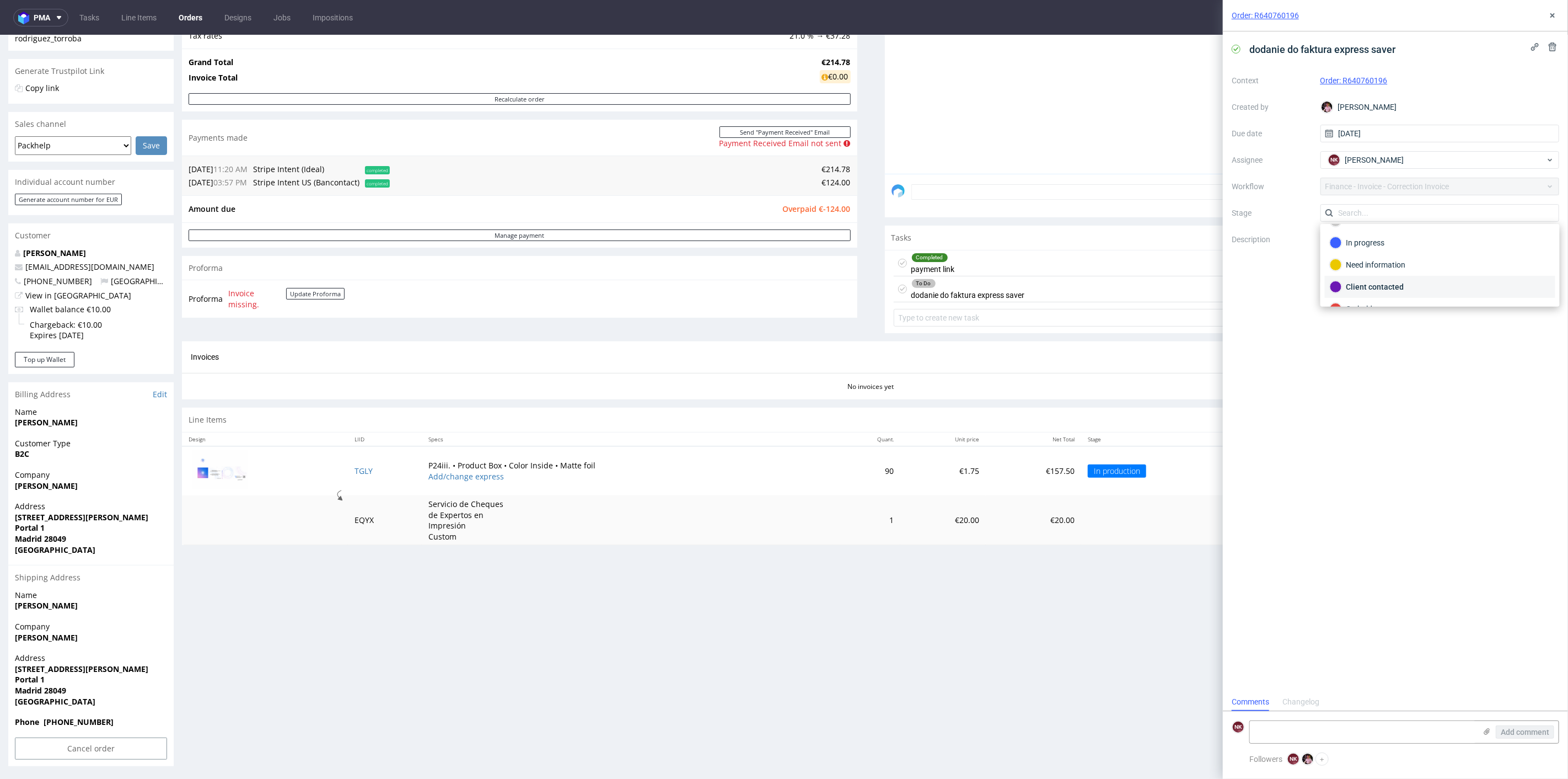
scroll to position [0, 0]
click at [1373, 242] on div "To Do" at bounding box center [1440, 239] width 220 height 12
click at [1553, 7] on div "Order: R640760196" at bounding box center [1395, 16] width 345 height 32
click at [1555, 13] on icon at bounding box center [1552, 15] width 9 height 9
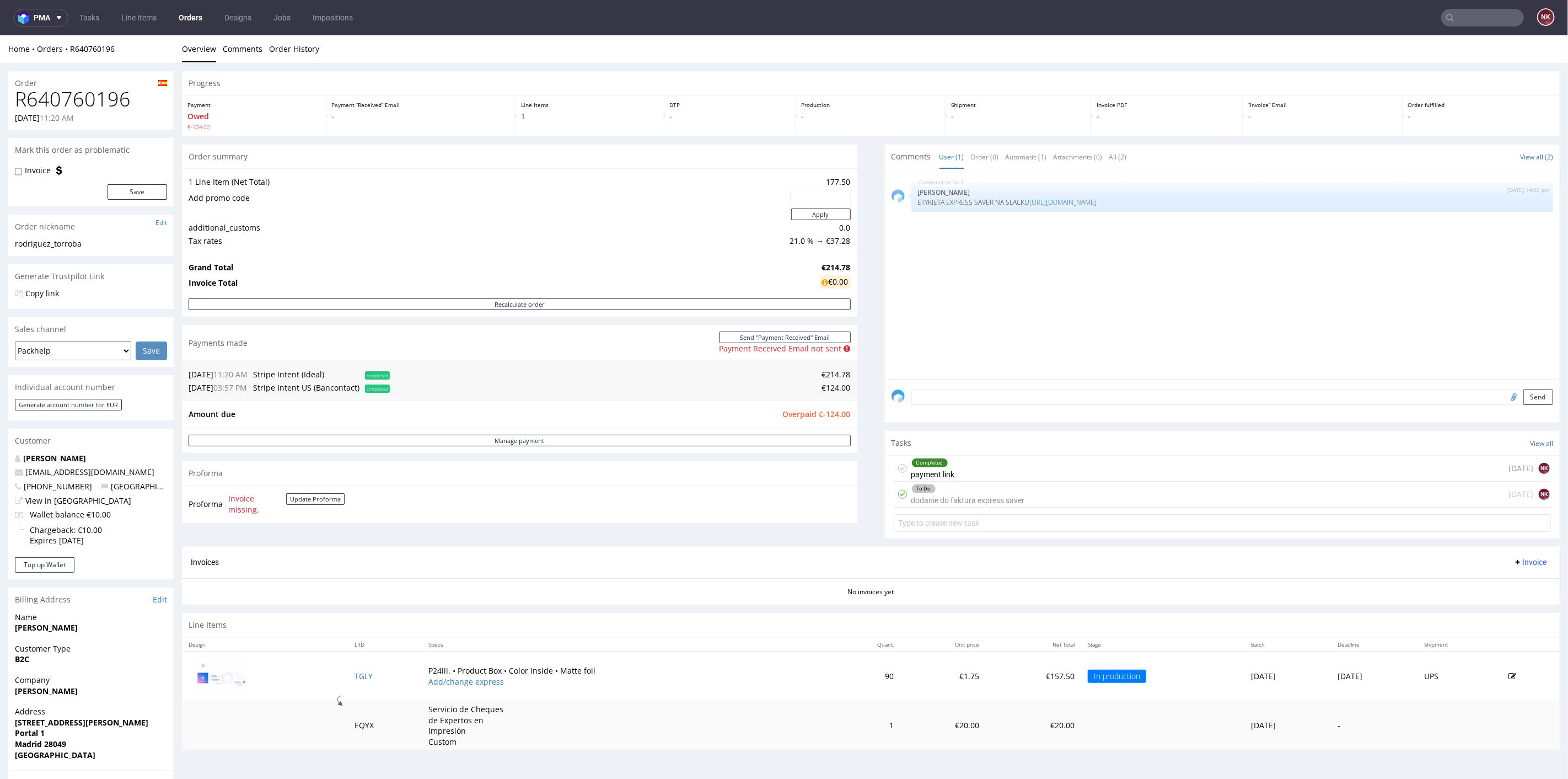
click at [32, 165] on label "Invoice" at bounding box center [38, 170] width 26 height 11
click at [22, 167] on input "Invoice" at bounding box center [18, 171] width 7 height 9
checkbox input "true"
click at [131, 191] on button "Save" at bounding box center [138, 191] width 60 height 15
click at [950, 392] on textarea at bounding box center [1232, 397] width 642 height 15
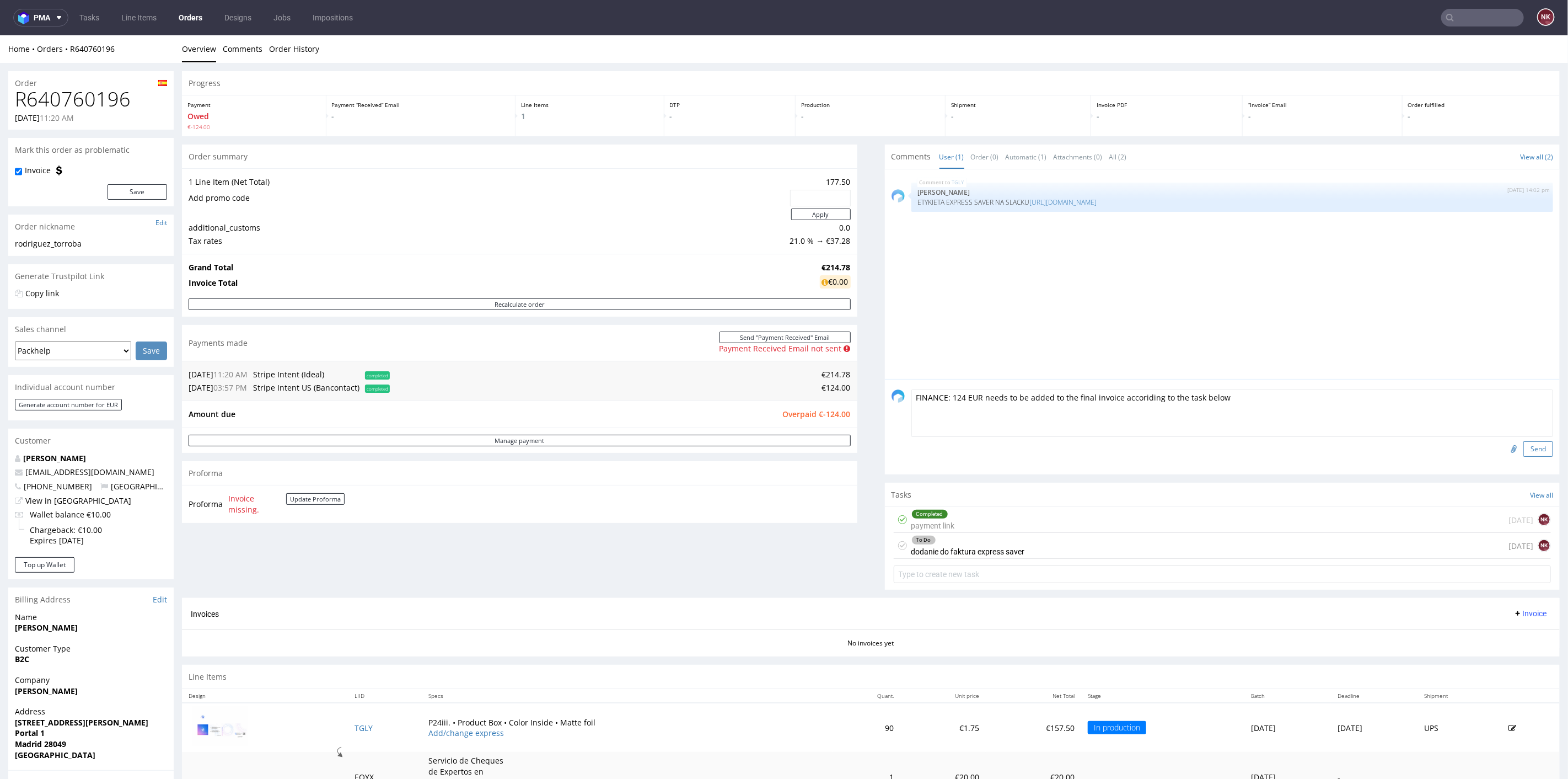
type textarea "FINANCE: 124 EUR needs to be added to the final invoice accoriding to the task …"
click at [1524, 451] on button "Send" at bounding box center [1538, 448] width 30 height 15
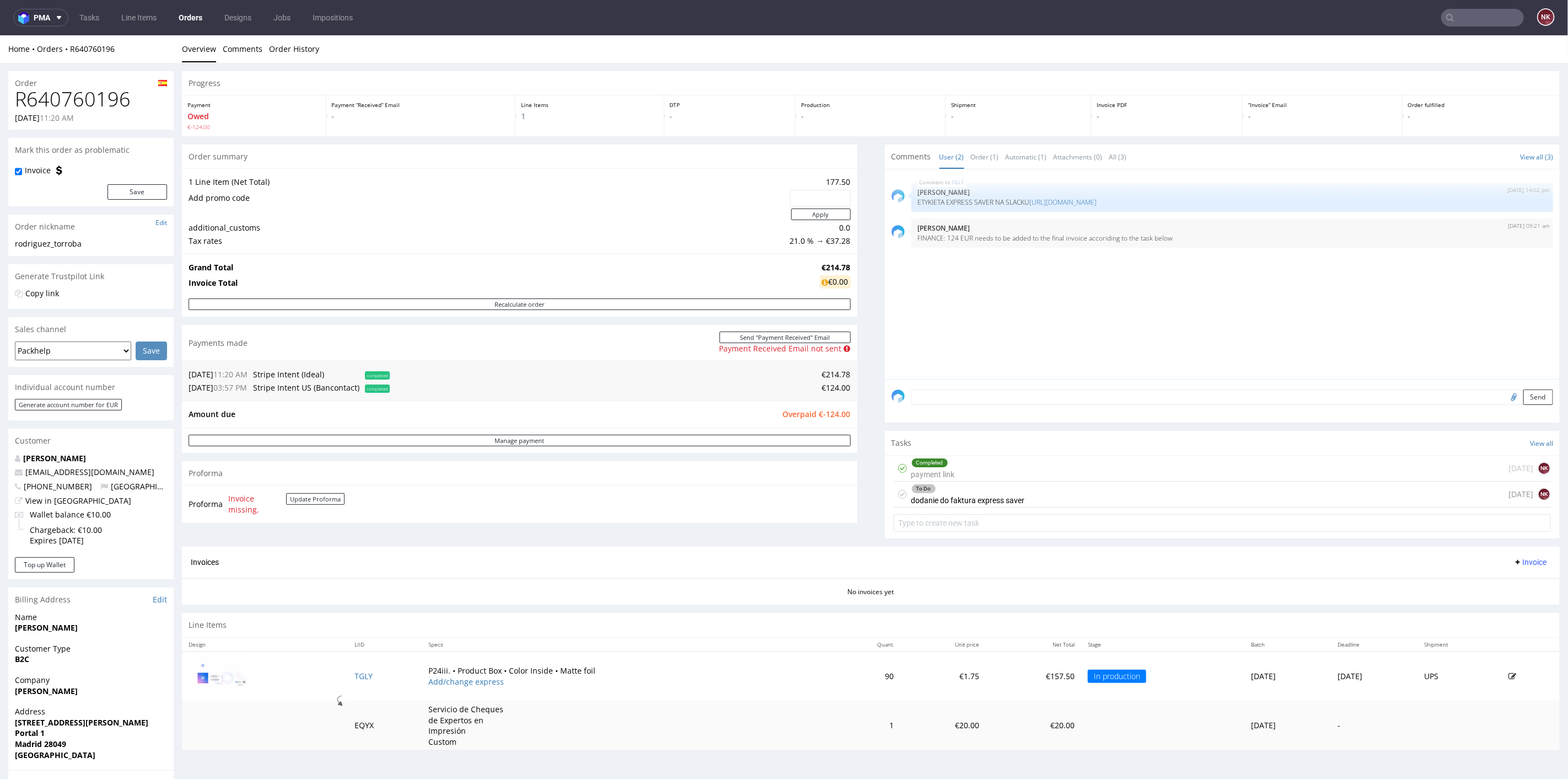
click at [1018, 502] on div "To Do dodanie do faktura express saver 1 day ago NK" at bounding box center [1222, 494] width 658 height 26
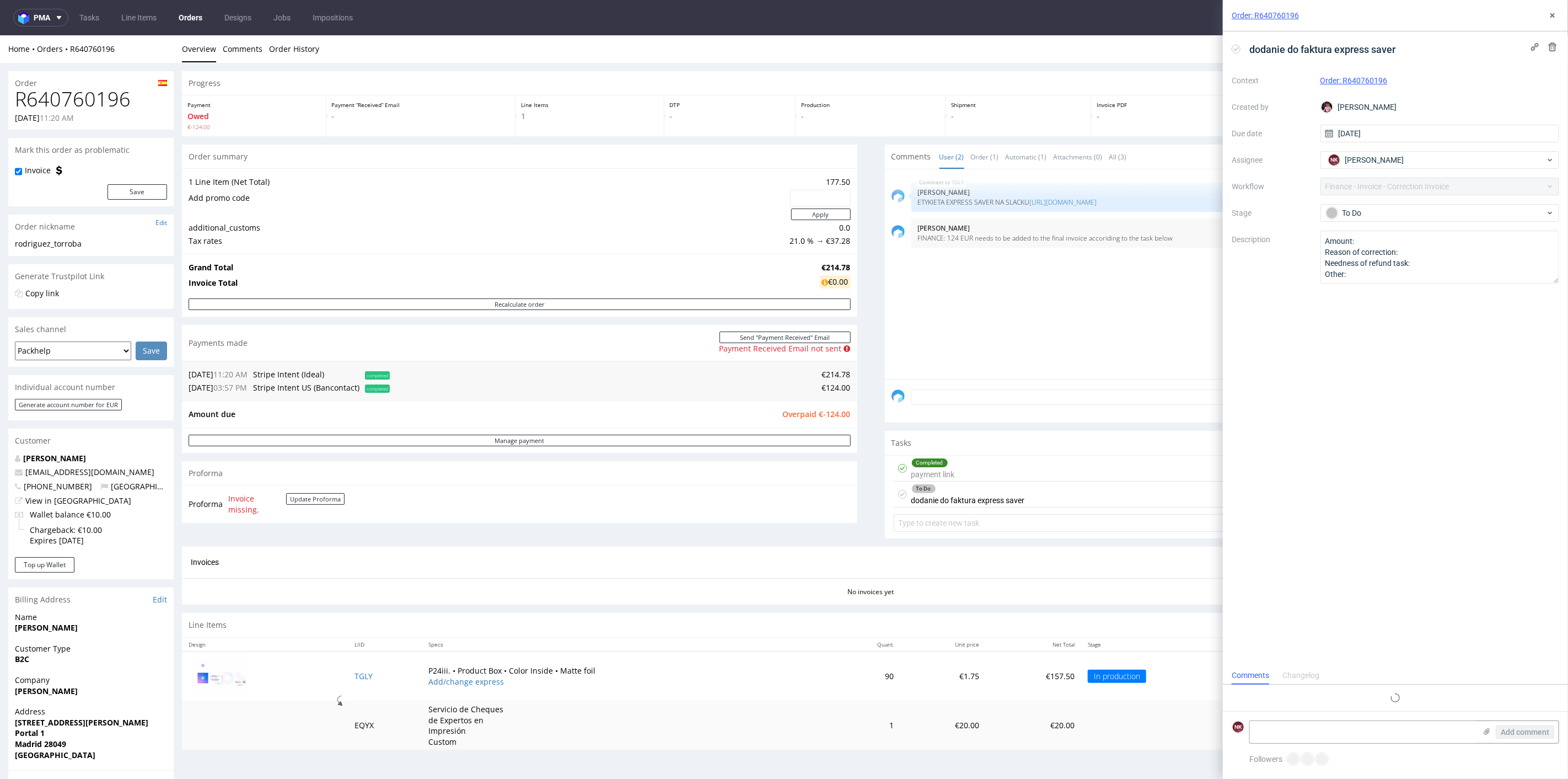
scroll to position [9, 0]
click at [1233, 48] on icon at bounding box center [1236, 49] width 9 height 9
click at [1553, 17] on icon at bounding box center [1552, 15] width 9 height 9
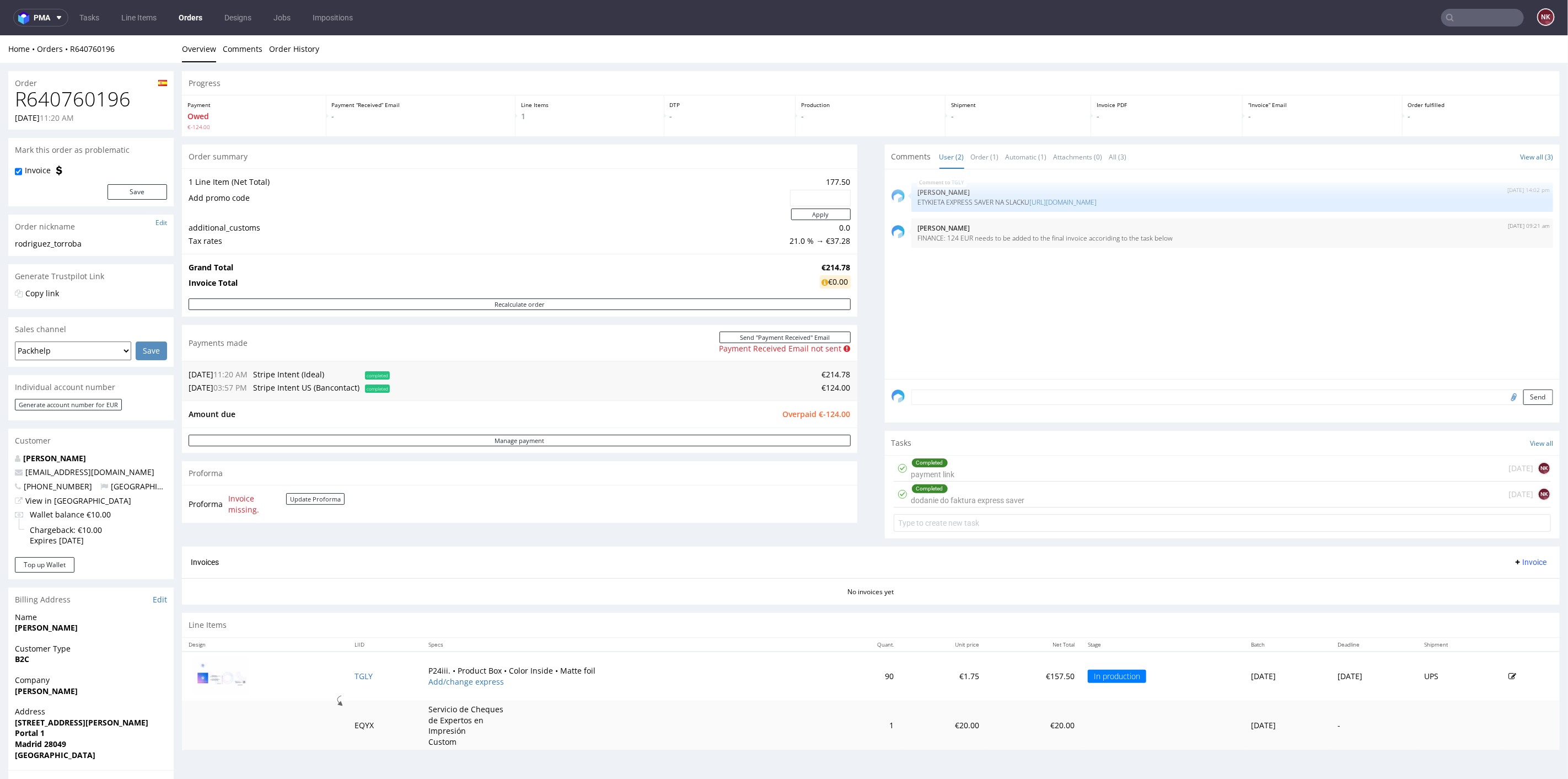
click at [864, 410] on div "Progress Payment Owed €-124.00 Payment “Received” Email - Line Items 1 DTP - Pr…" at bounding box center [871, 414] width 1378 height 688
click at [856, 383] on div "Progress Payment Owed €-124.00 Payment “Received” Email - Line Items 1 DTP - Pr…" at bounding box center [871, 414] width 1378 height 688
click at [866, 414] on div "Progress Payment Owed €-124.00 Payment “Received” Email - Line Items 1 DTP - Pr…" at bounding box center [871, 414] width 1378 height 688
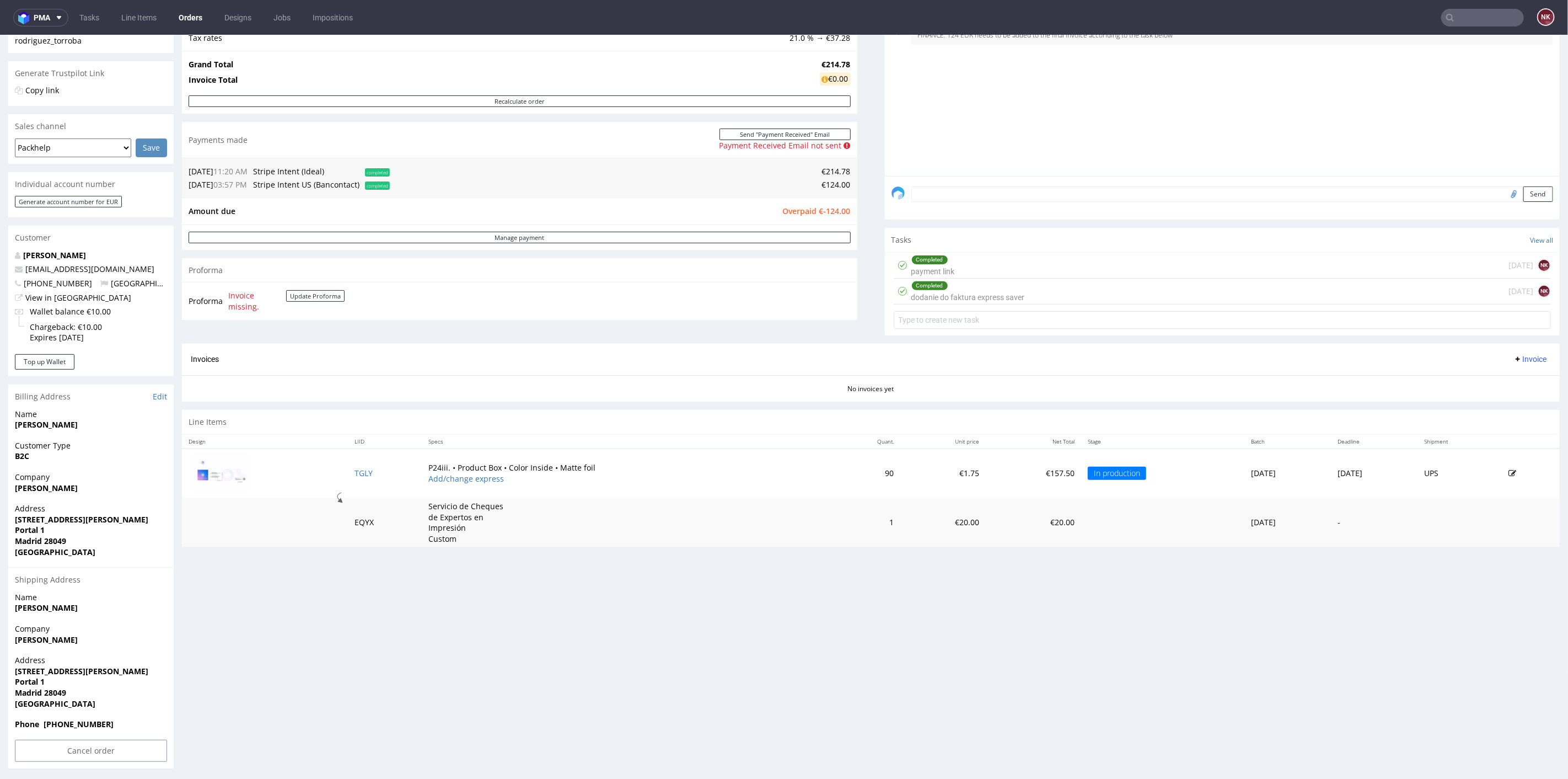
scroll to position [205, 0]
click at [303, 297] on button "Update Proforma" at bounding box center [315, 293] width 58 height 12
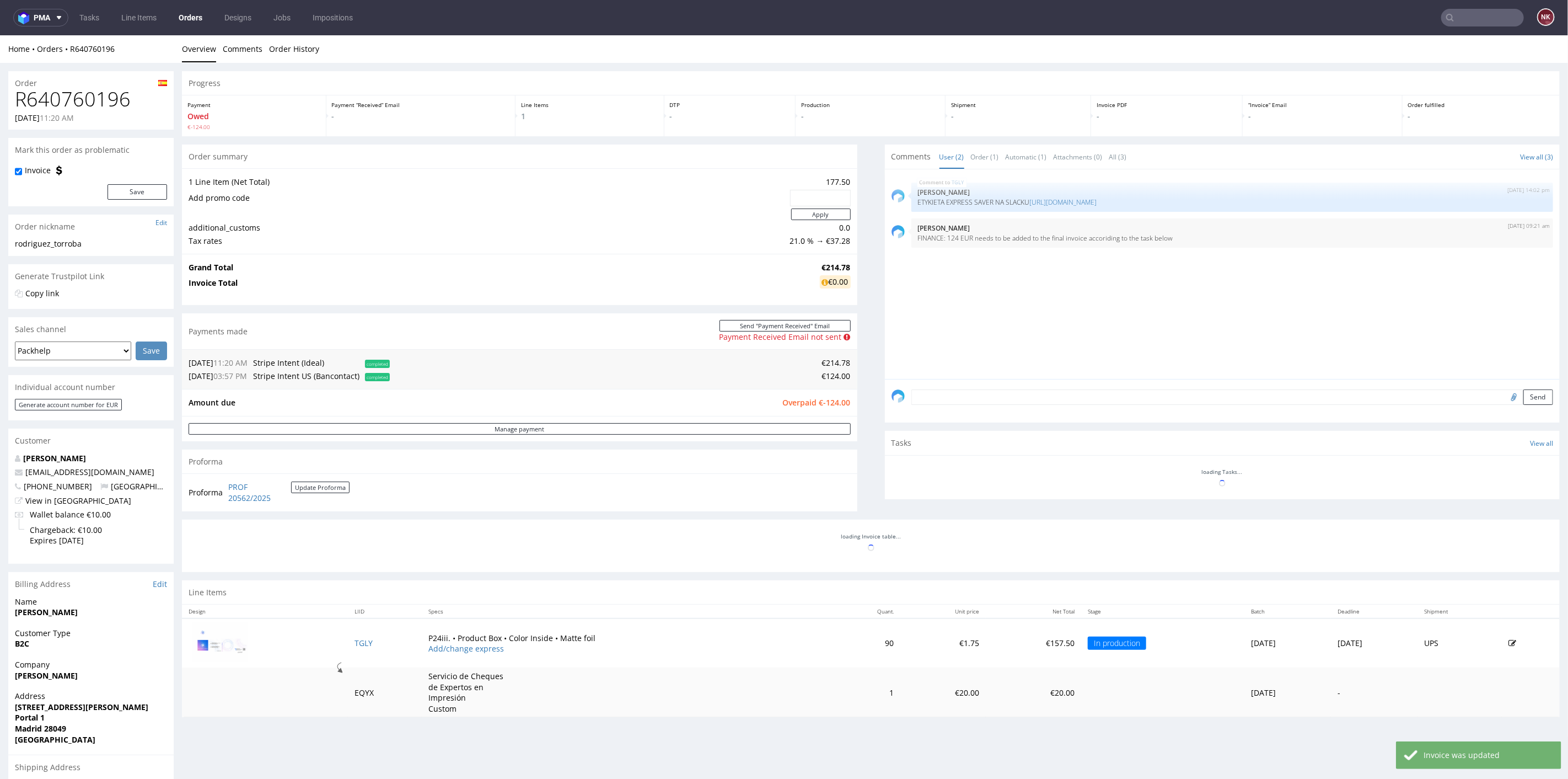
scroll to position [0, 0]
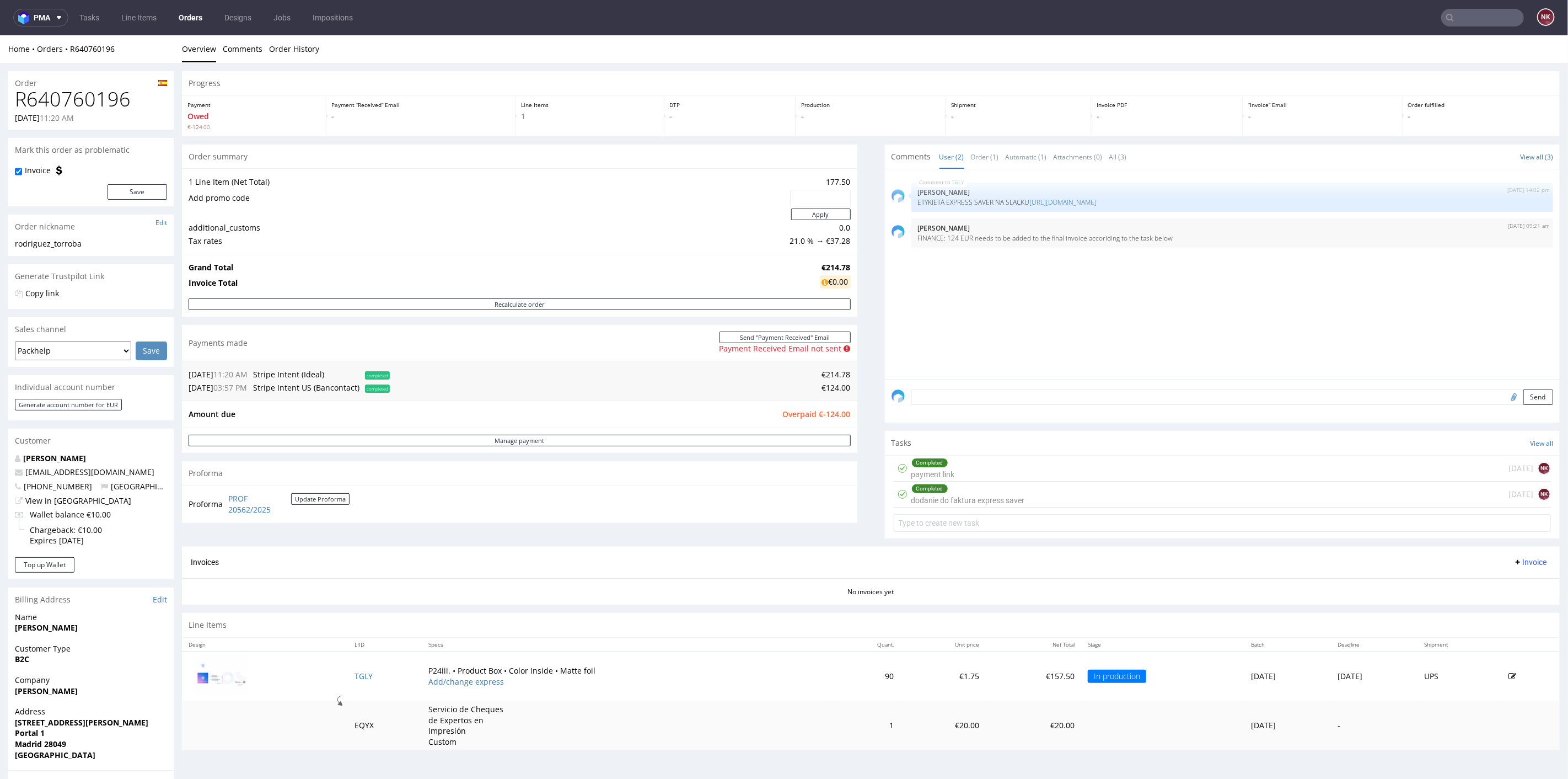
click at [863, 537] on div "Progress Payment Owed €-124.00 Payment “Received” Email - Line Items 1 DTP - Pr…" at bounding box center [871, 414] width 1378 height 688
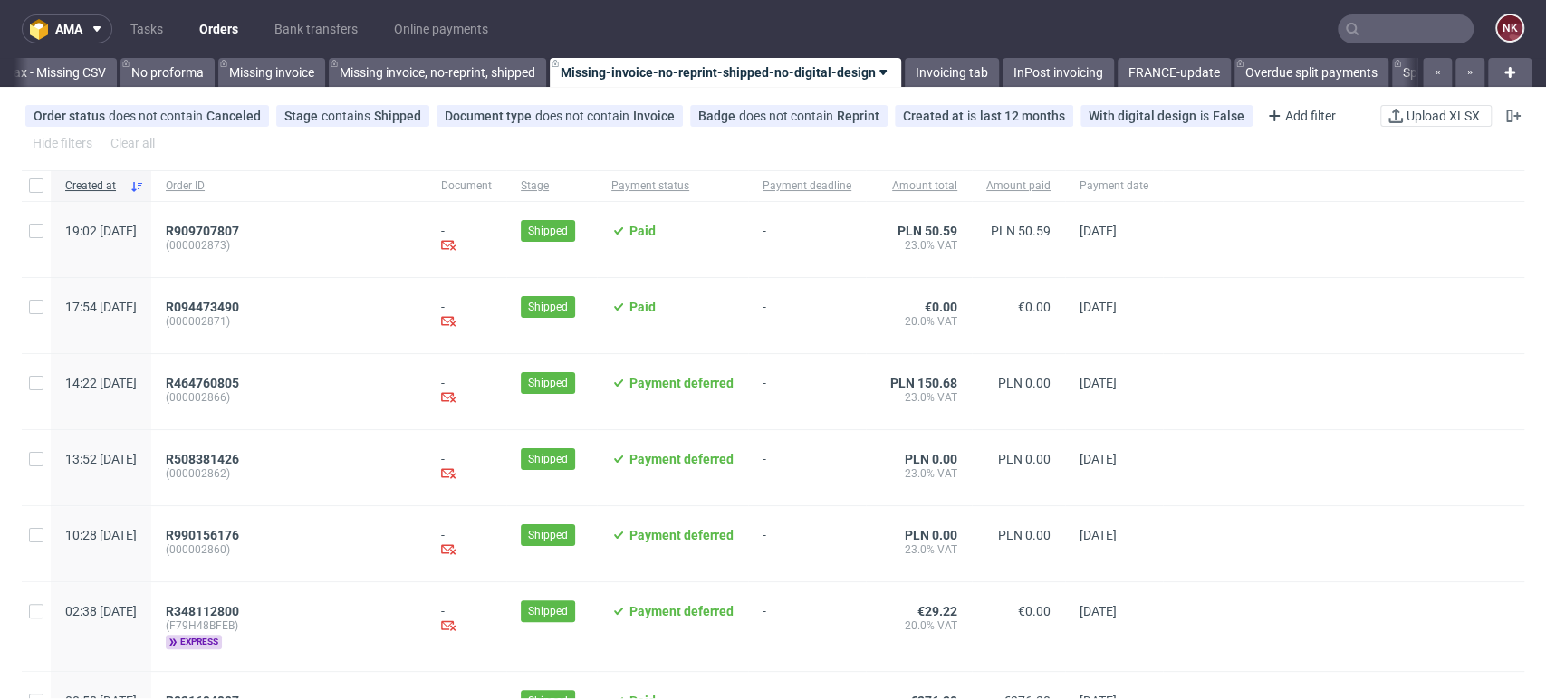
scroll to position [0, 2564]
click at [1390, 629] on div at bounding box center [1343, 626] width 361 height 89
click at [1390, 465] on div at bounding box center [1343, 467] width 361 height 75
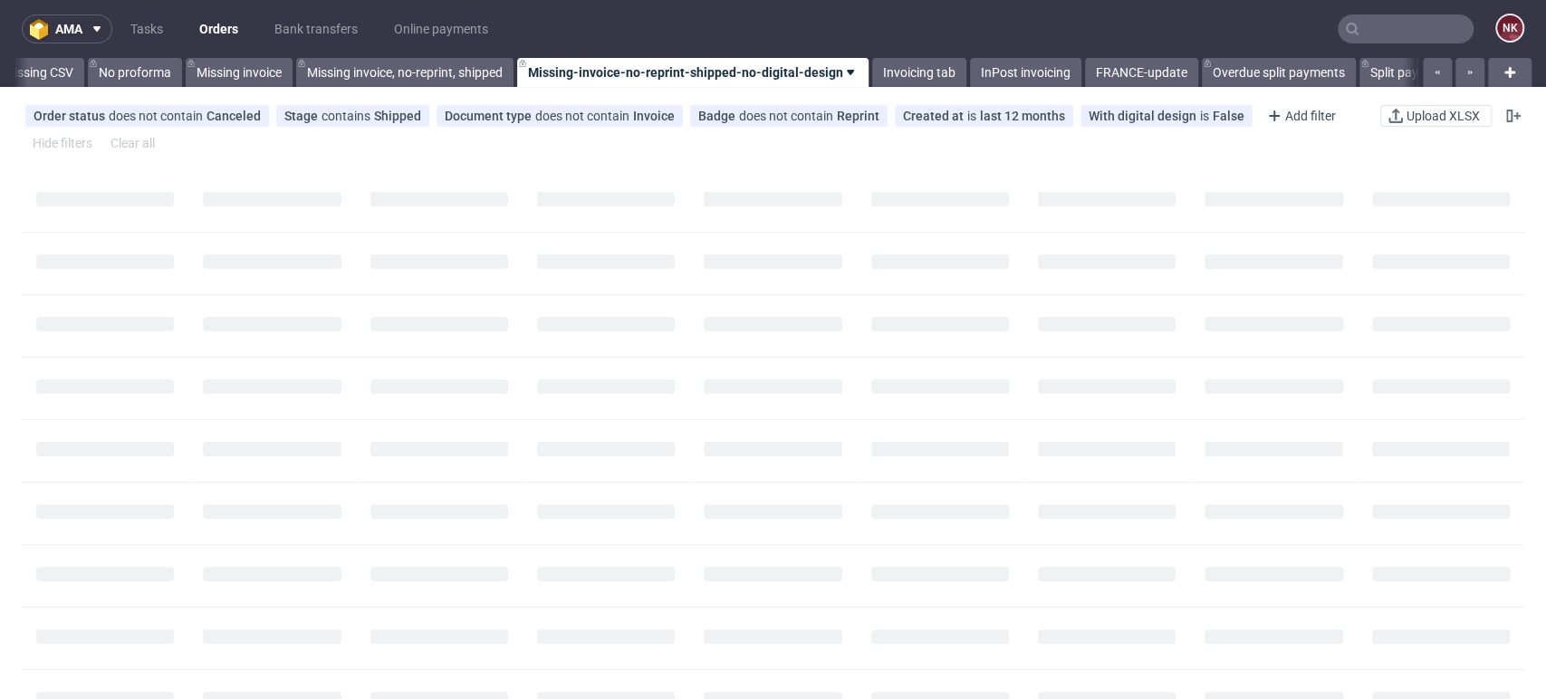
scroll to position [0, 2564]
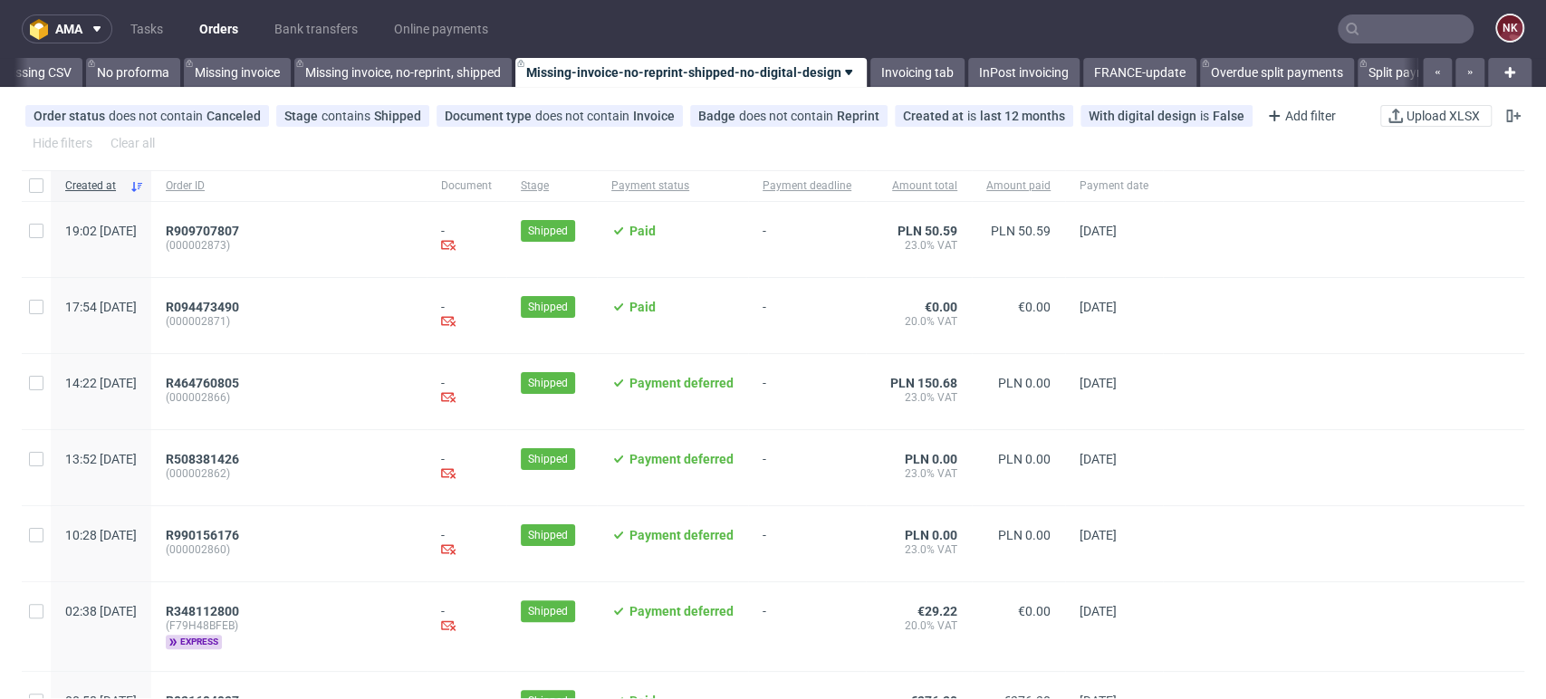
click at [1484, 476] on div at bounding box center [1343, 467] width 361 height 75
click at [1470, 71] on div "Invoices FR - Missing Spreadsheet Invoices FR - Missing PDF - Invoice not sent …" at bounding box center [773, 72] width 1546 height 29
click at [1456, 74] on button "button" at bounding box center [1470, 72] width 29 height 29
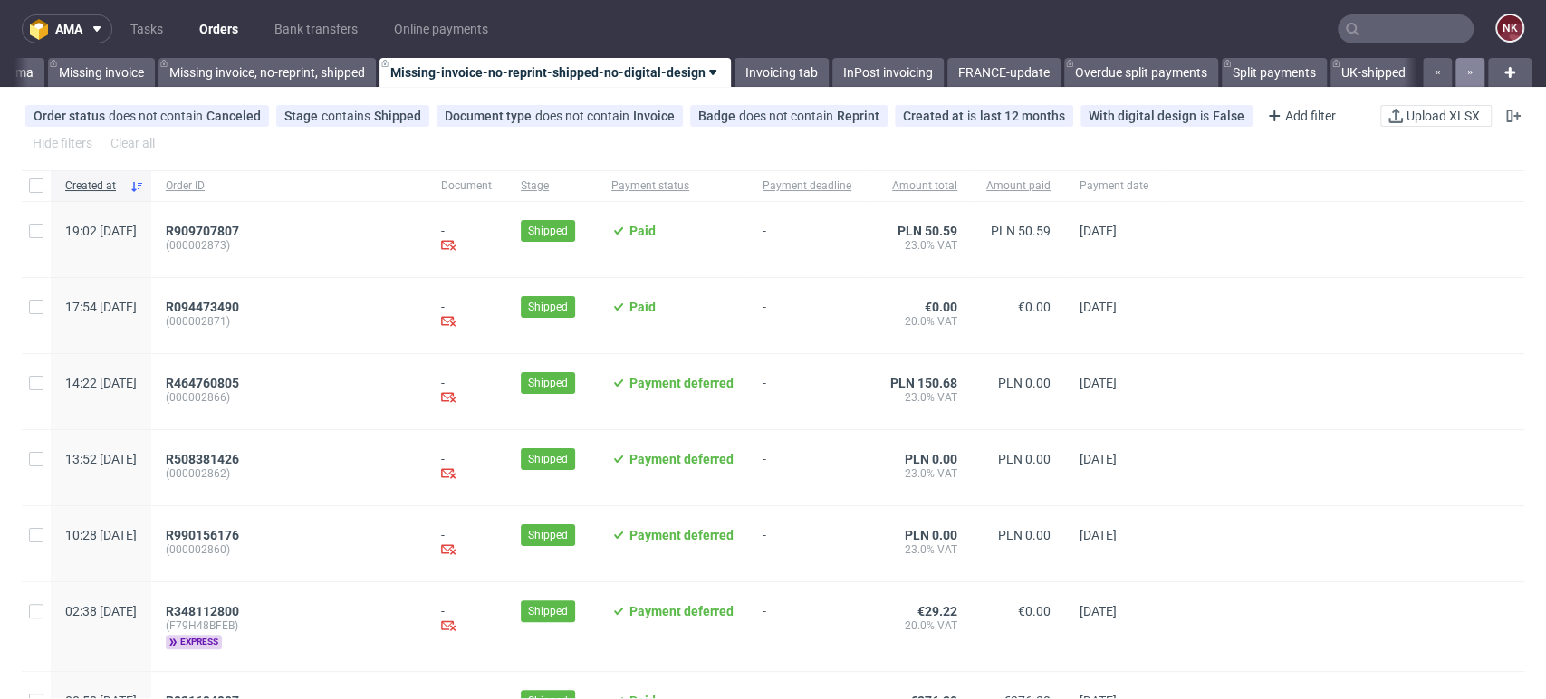
click at [1456, 74] on button "button" at bounding box center [1470, 72] width 29 height 29
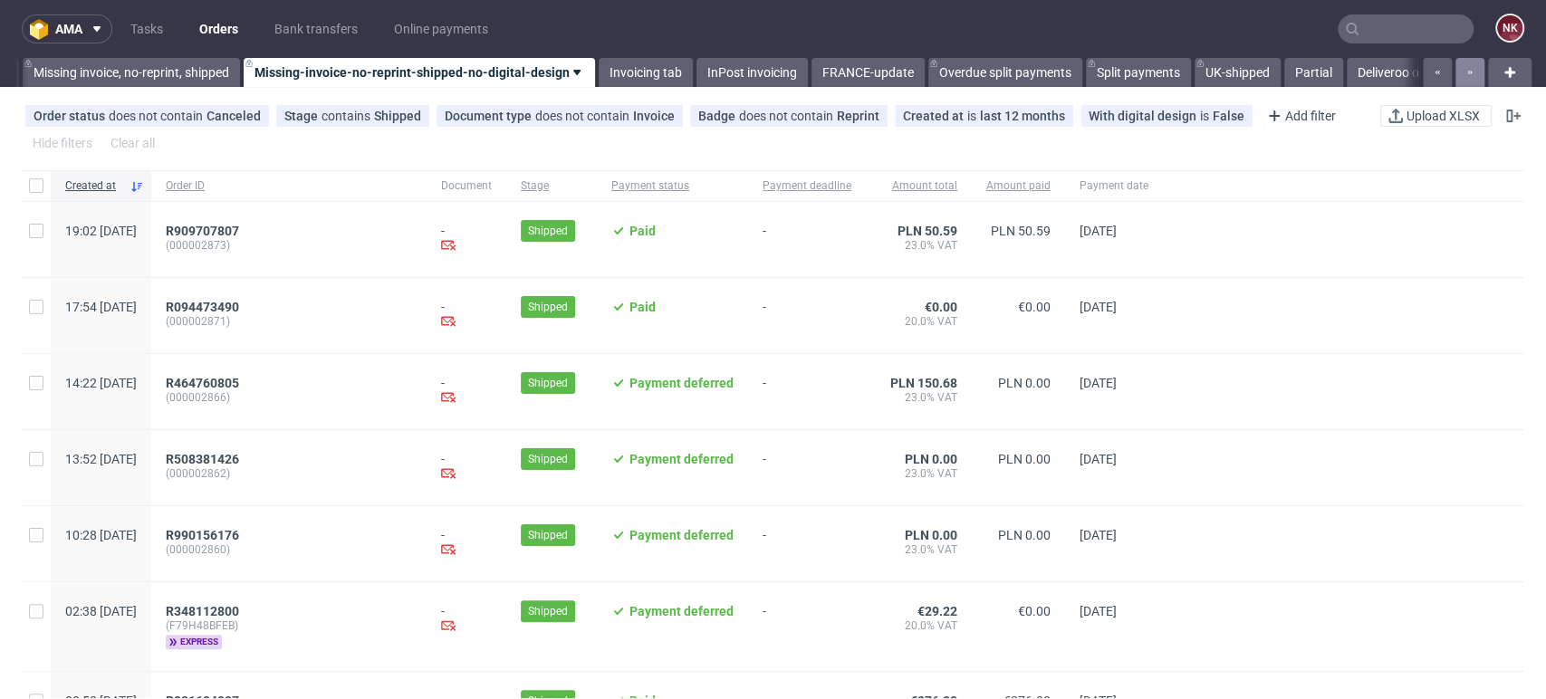
click at [1456, 74] on button "button" at bounding box center [1470, 72] width 29 height 29
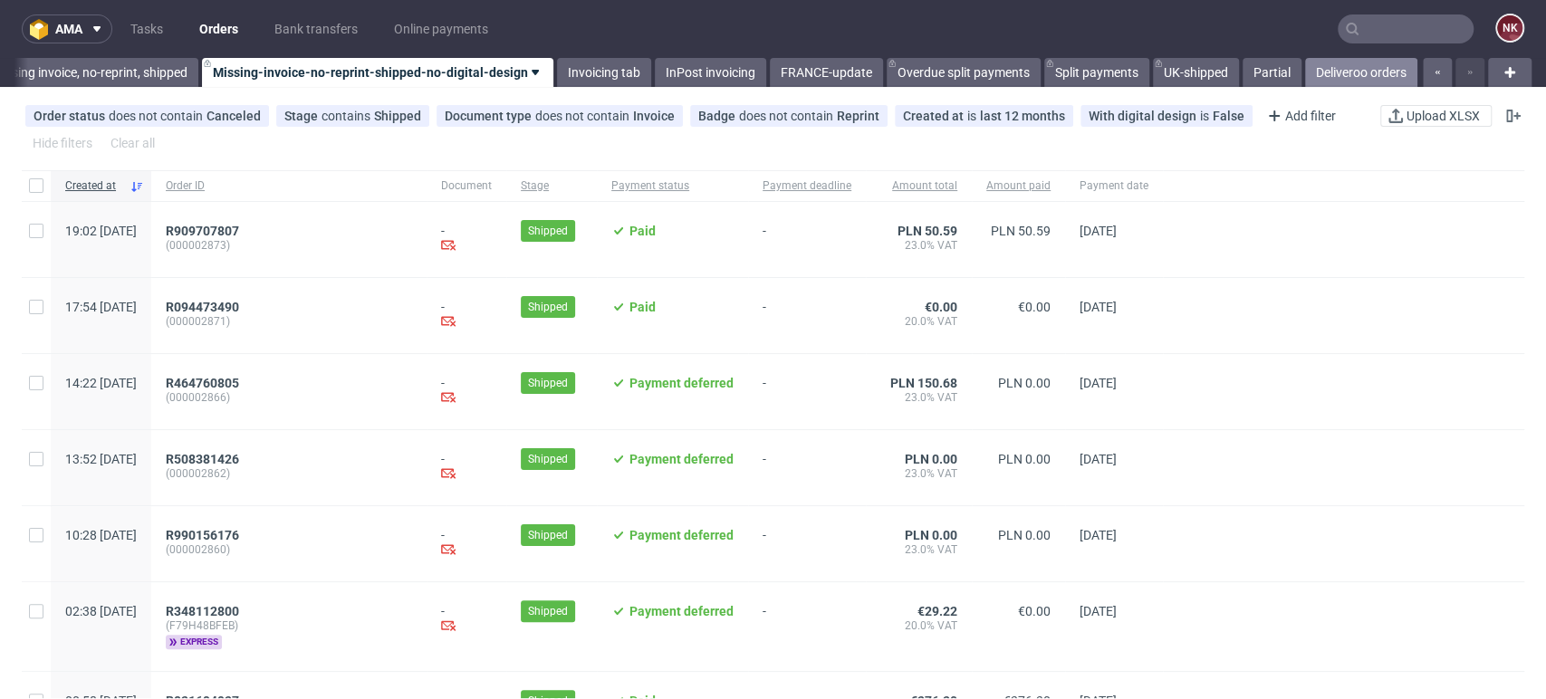
click at [1373, 65] on link "Deliveroo orders" at bounding box center [1361, 72] width 112 height 29
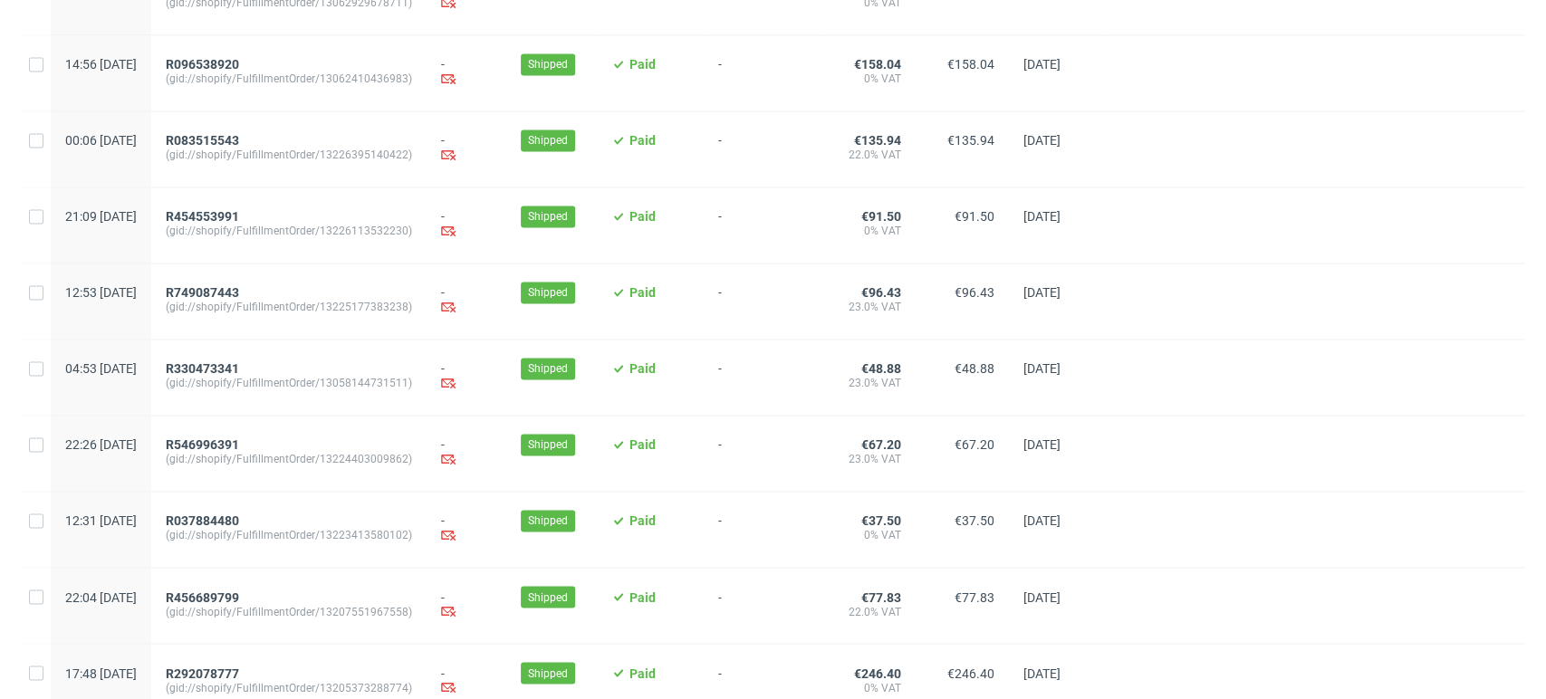
scroll to position [1858, 0]
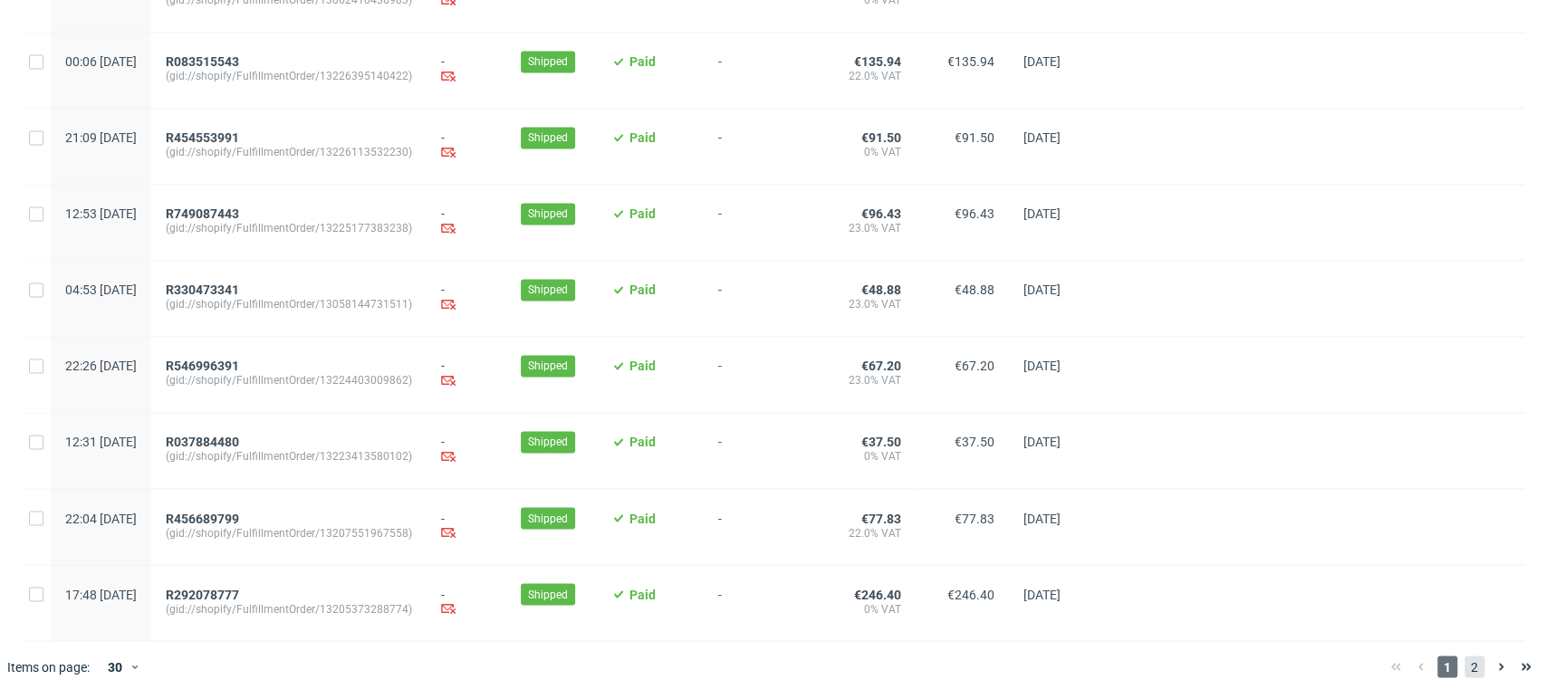
click at [1465, 665] on span "2" at bounding box center [1475, 667] width 20 height 22
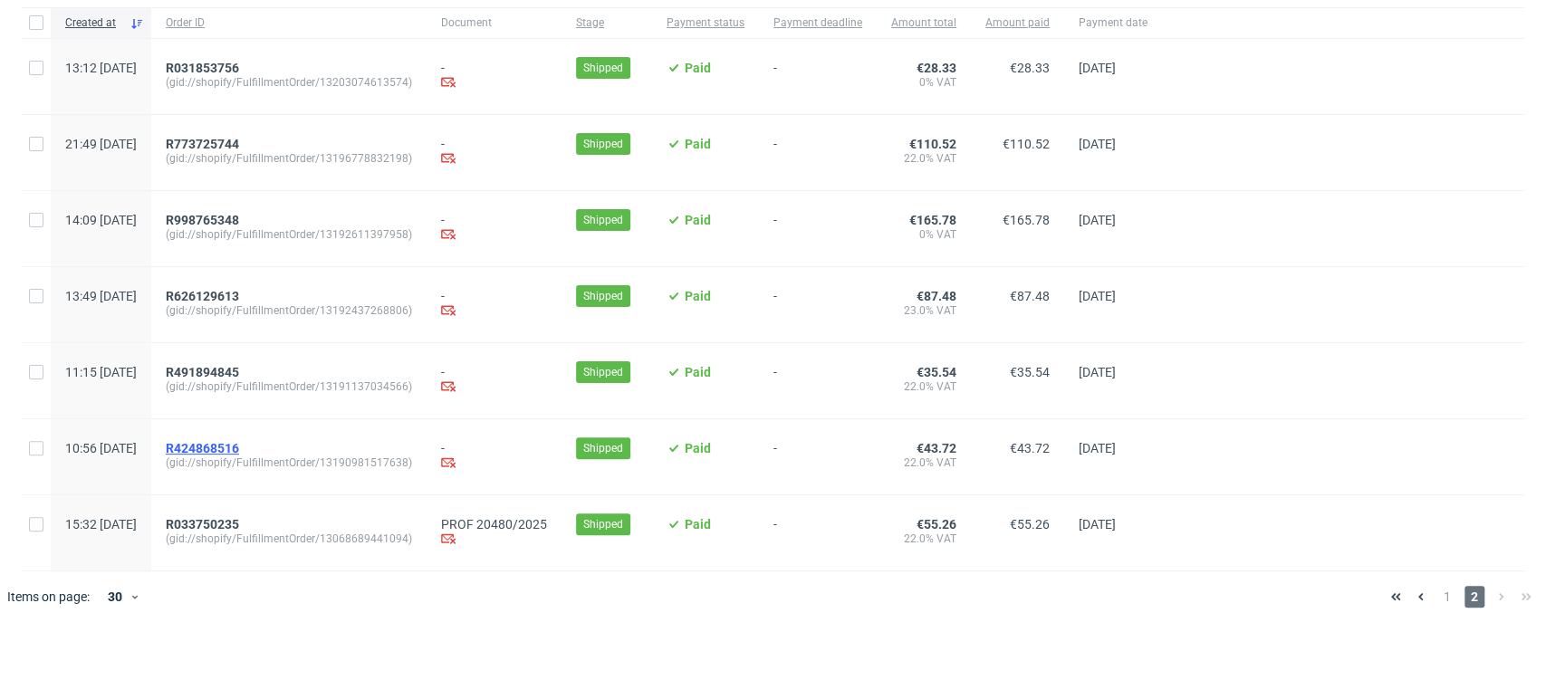
click at [239, 447] on span "R424868516" at bounding box center [202, 448] width 73 height 14
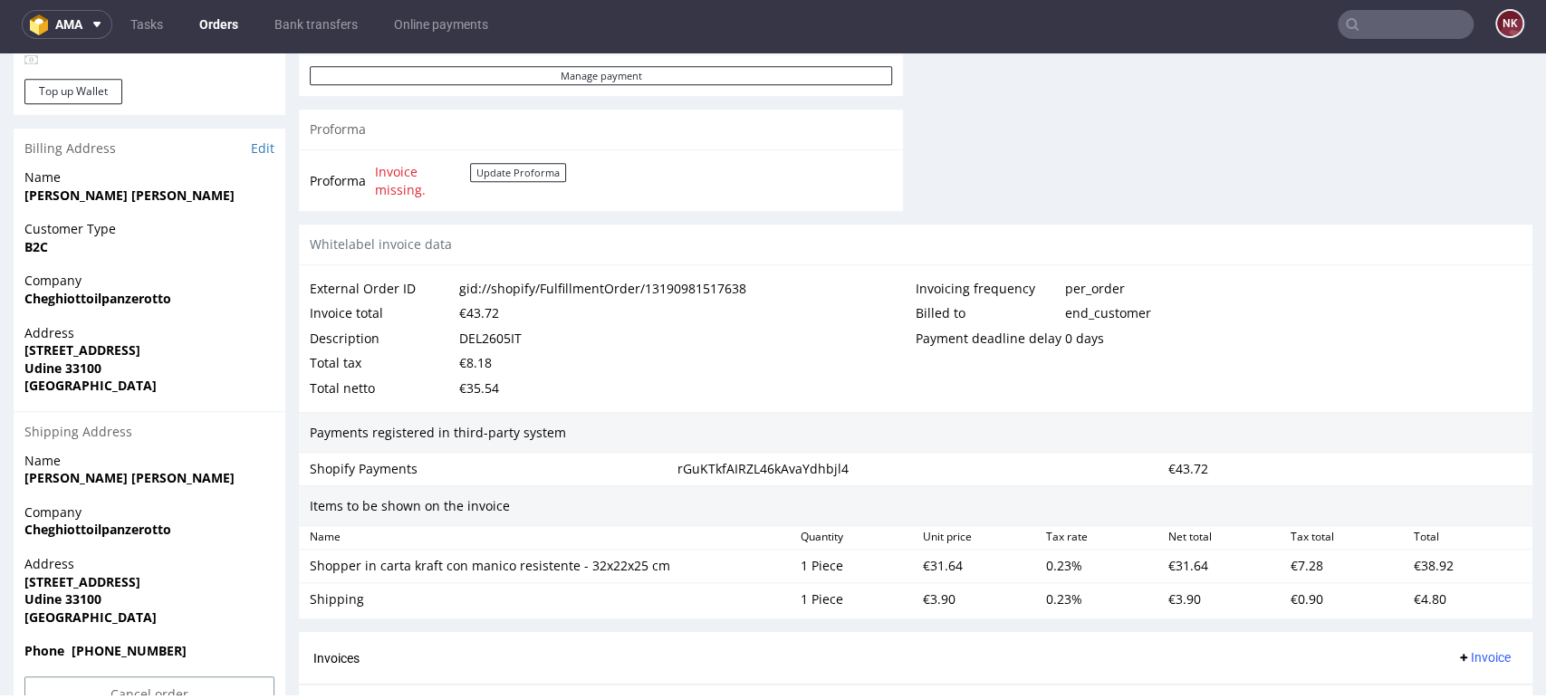
scroll to position [804, 0]
click at [539, 168] on button "Update Proforma" at bounding box center [518, 172] width 96 height 19
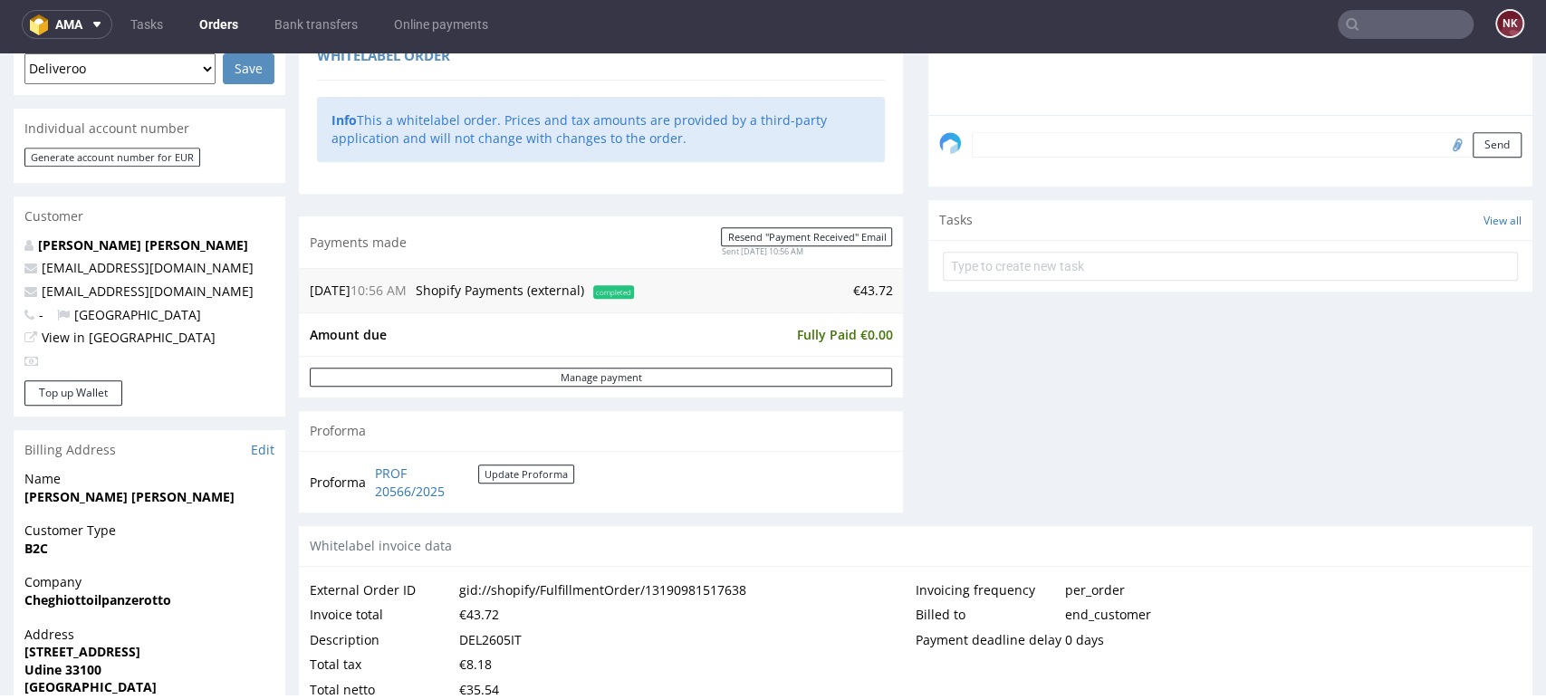
scroll to position [603, 0]
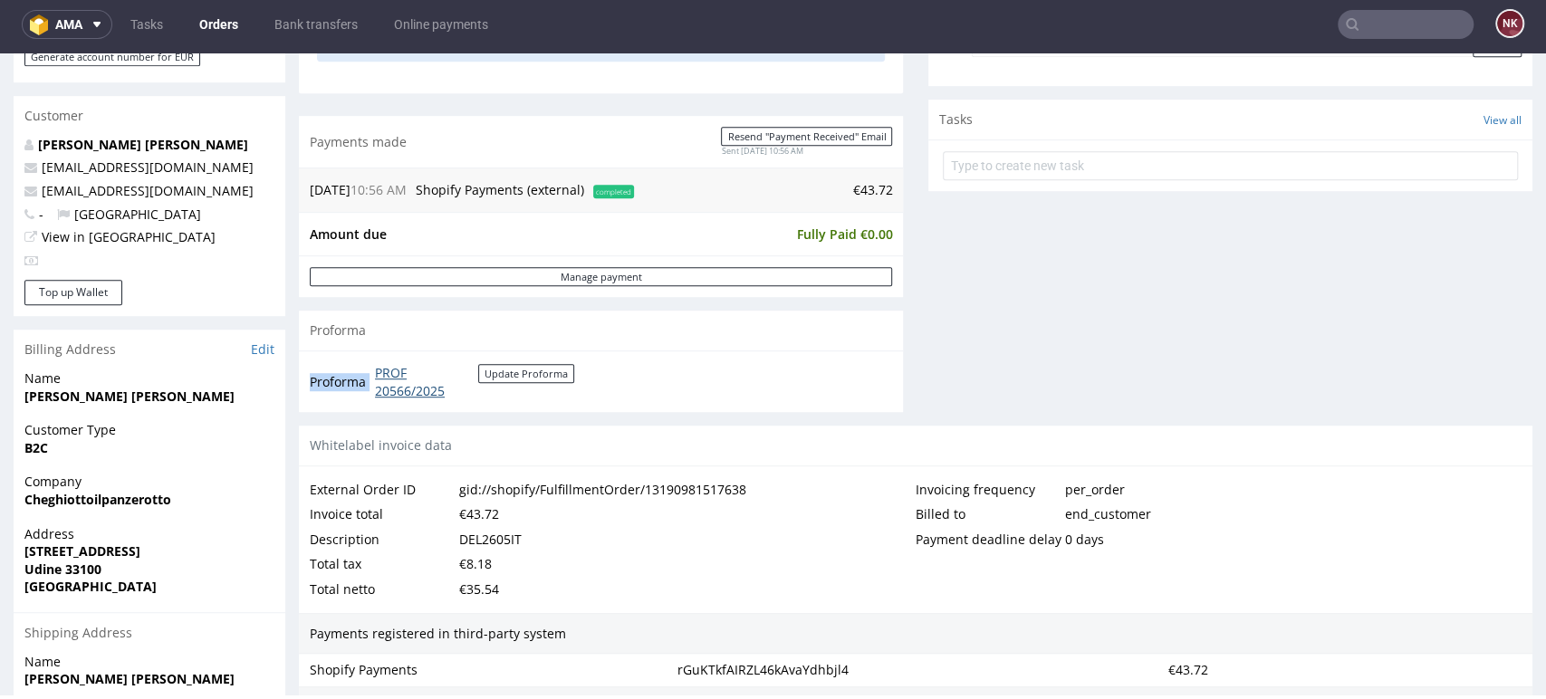
drag, startPoint x: 489, startPoint y: 399, endPoint x: 376, endPoint y: 372, distance: 116.4
click at [376, 372] on td "PROF 20566/2025 Update Proforma" at bounding box center [472, 381] width 204 height 39
copy tbody "Proforma"
click at [1442, 319] on div "Comments User (0) Order (0) Automatic (0) Attachments (0) All (0) View all (0) …" at bounding box center [1230, 28] width 604 height 796
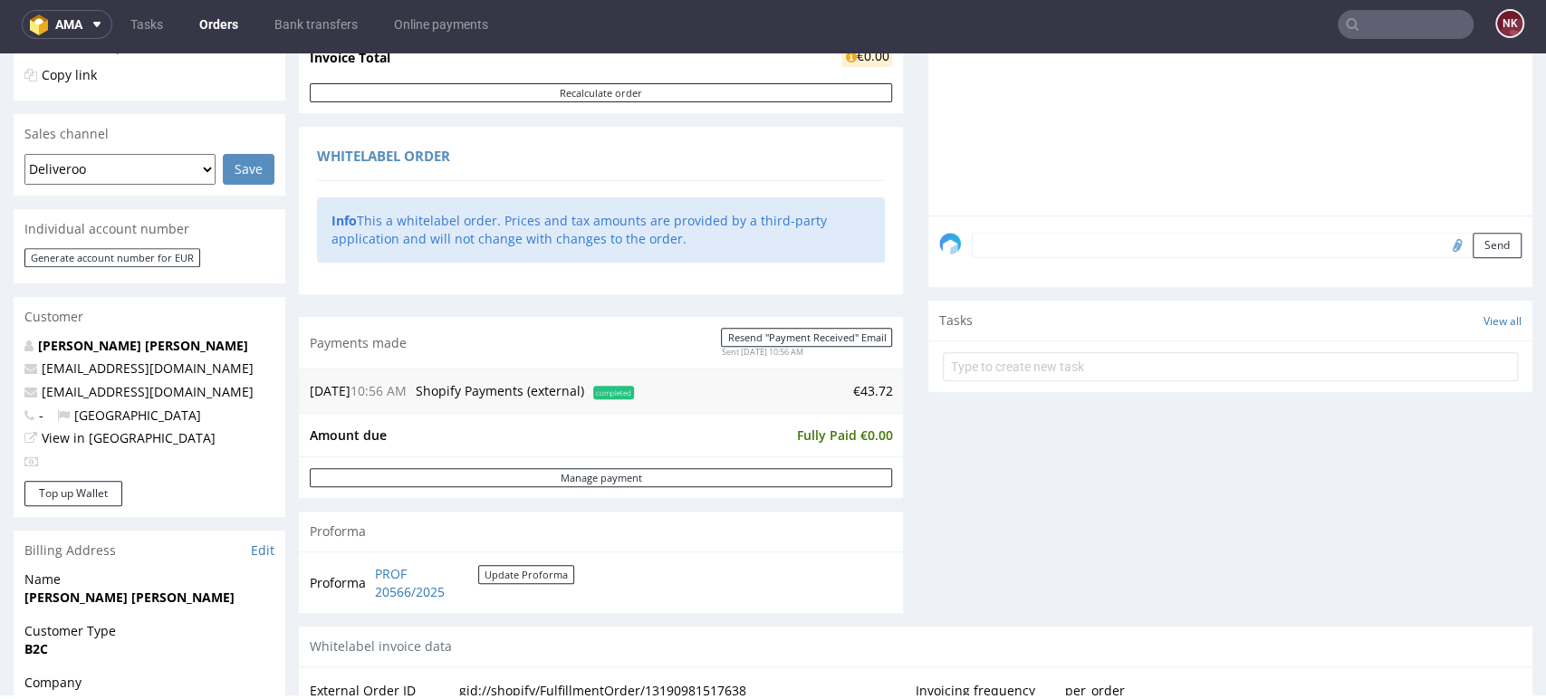
scroll to position [0, 0]
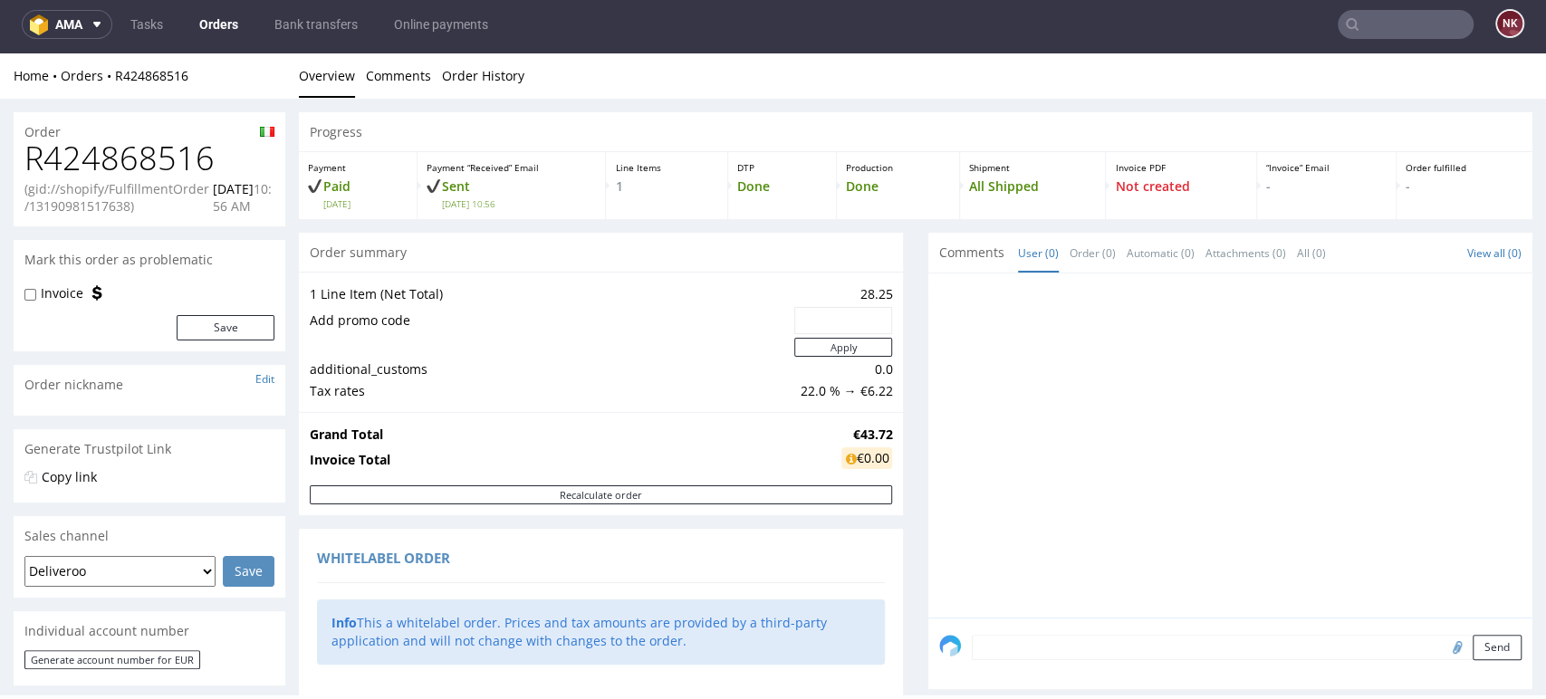
click at [148, 173] on h1 "R424868516" at bounding box center [149, 158] width 250 height 36
copy h1 "R424868516"
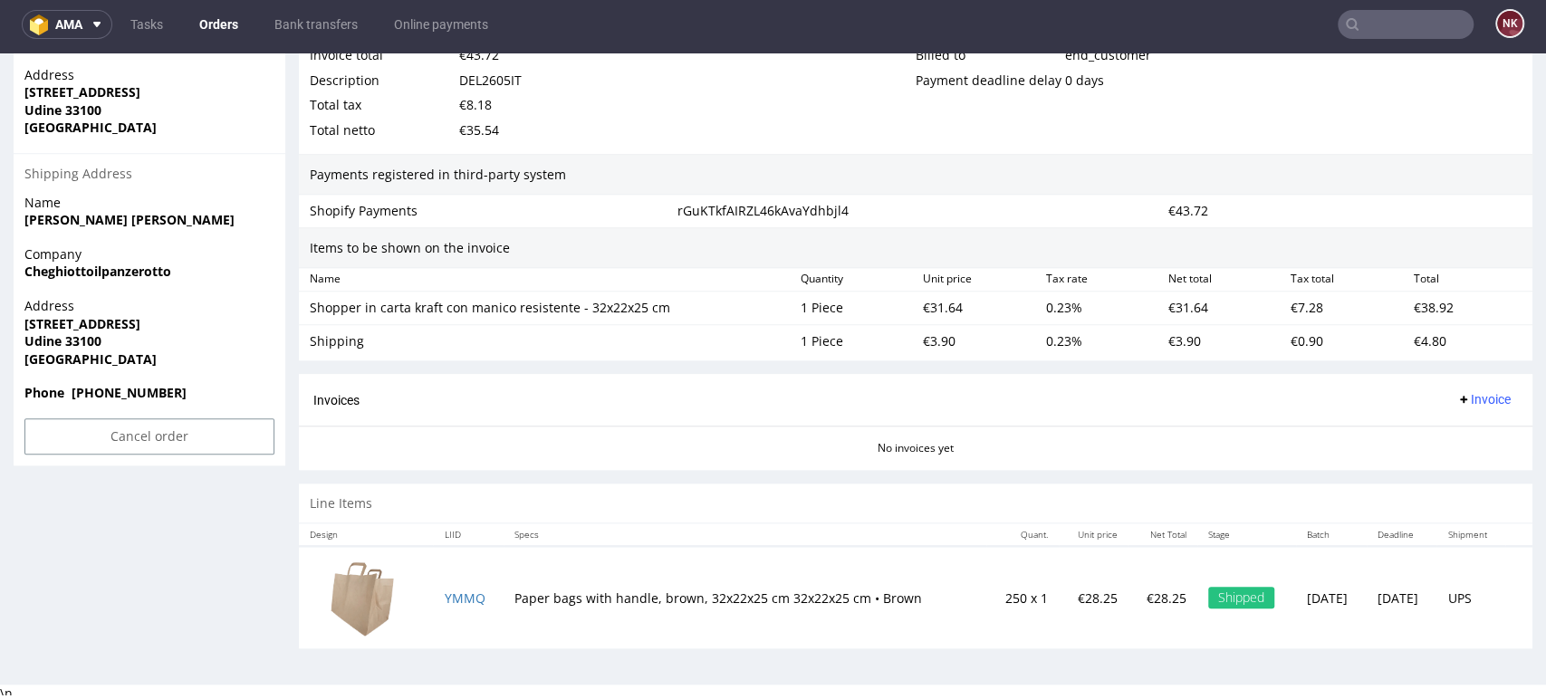
scroll to position [1069, 0]
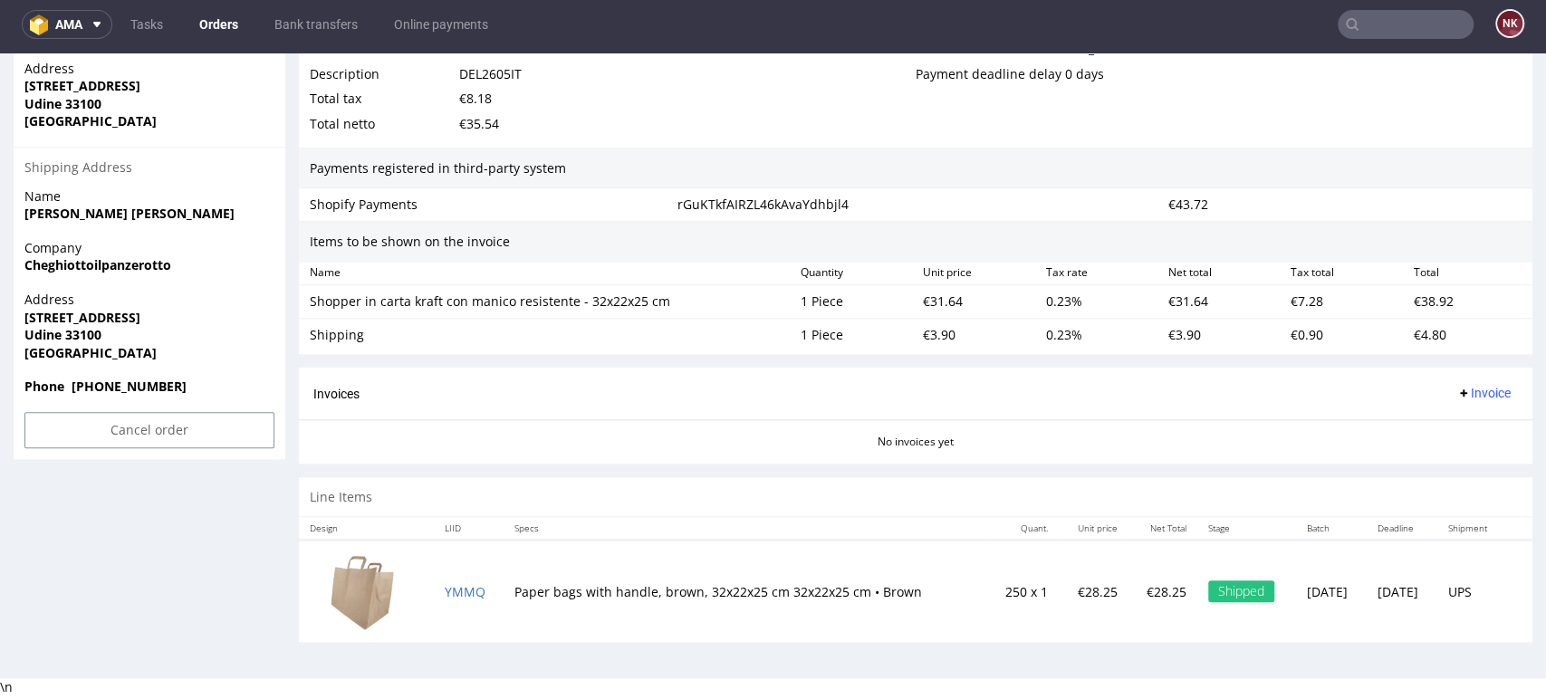
click at [637, 371] on div "Invoices Invoice" at bounding box center [916, 394] width 1234 height 52
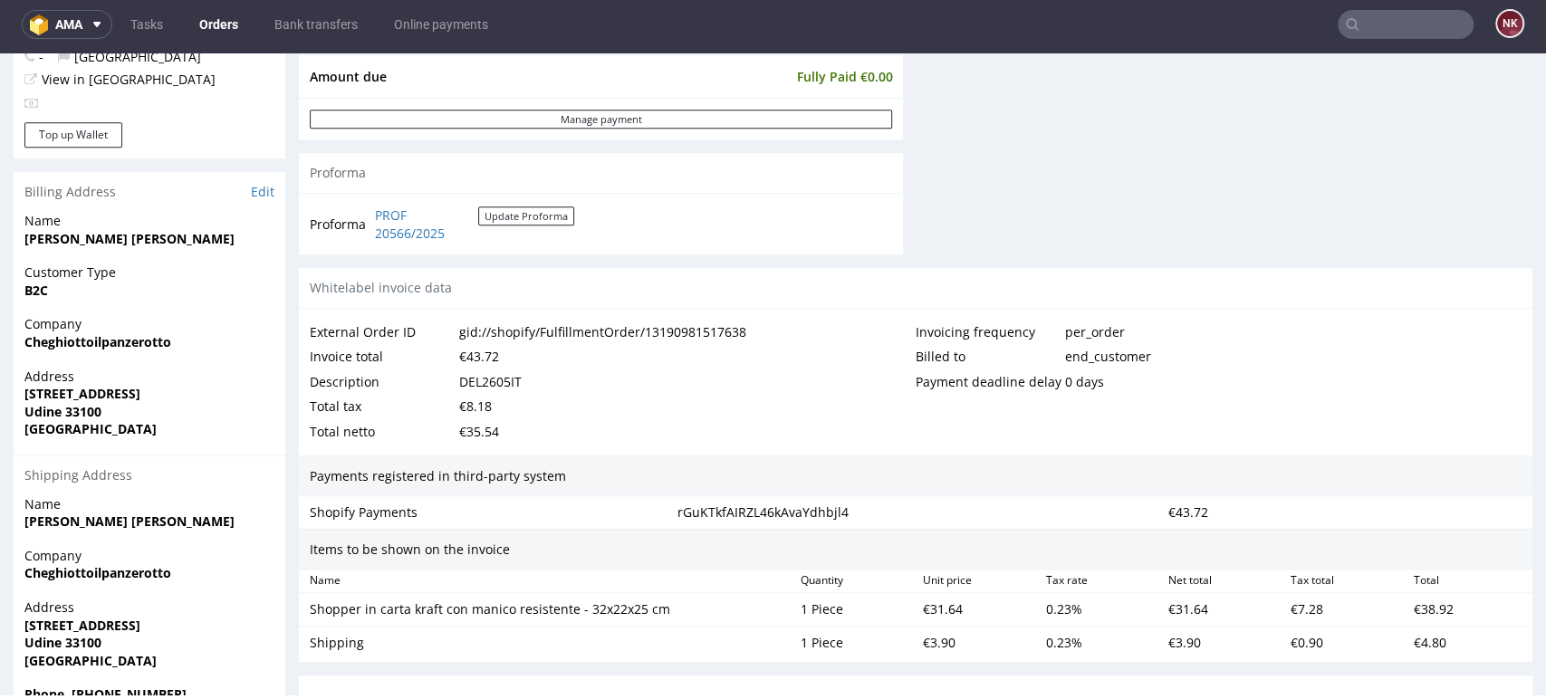
scroll to position [868, 0]
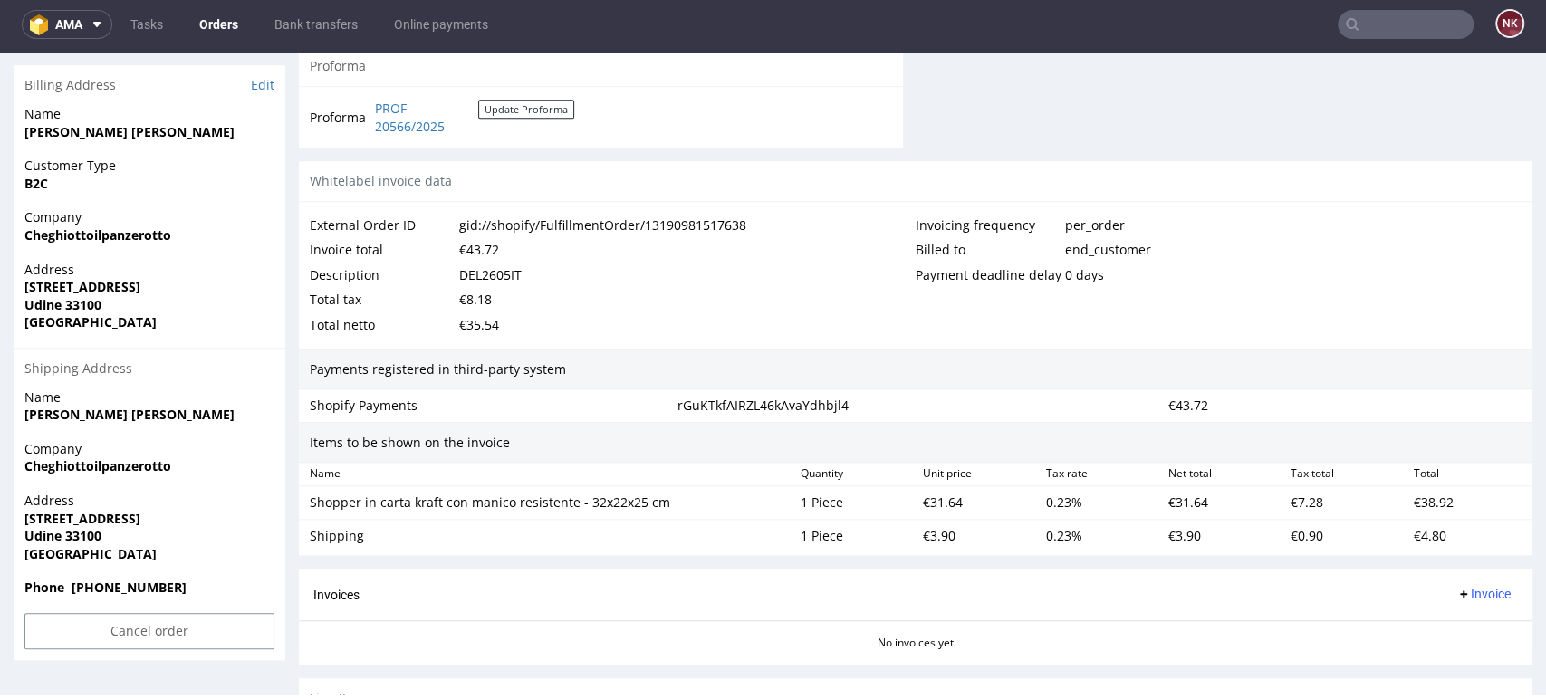
click at [1407, 495] on div "€38.92" at bounding box center [1468, 502] width 122 height 25
copy div "38.92"
click at [1407, 540] on div "€4.80" at bounding box center [1468, 536] width 122 height 25
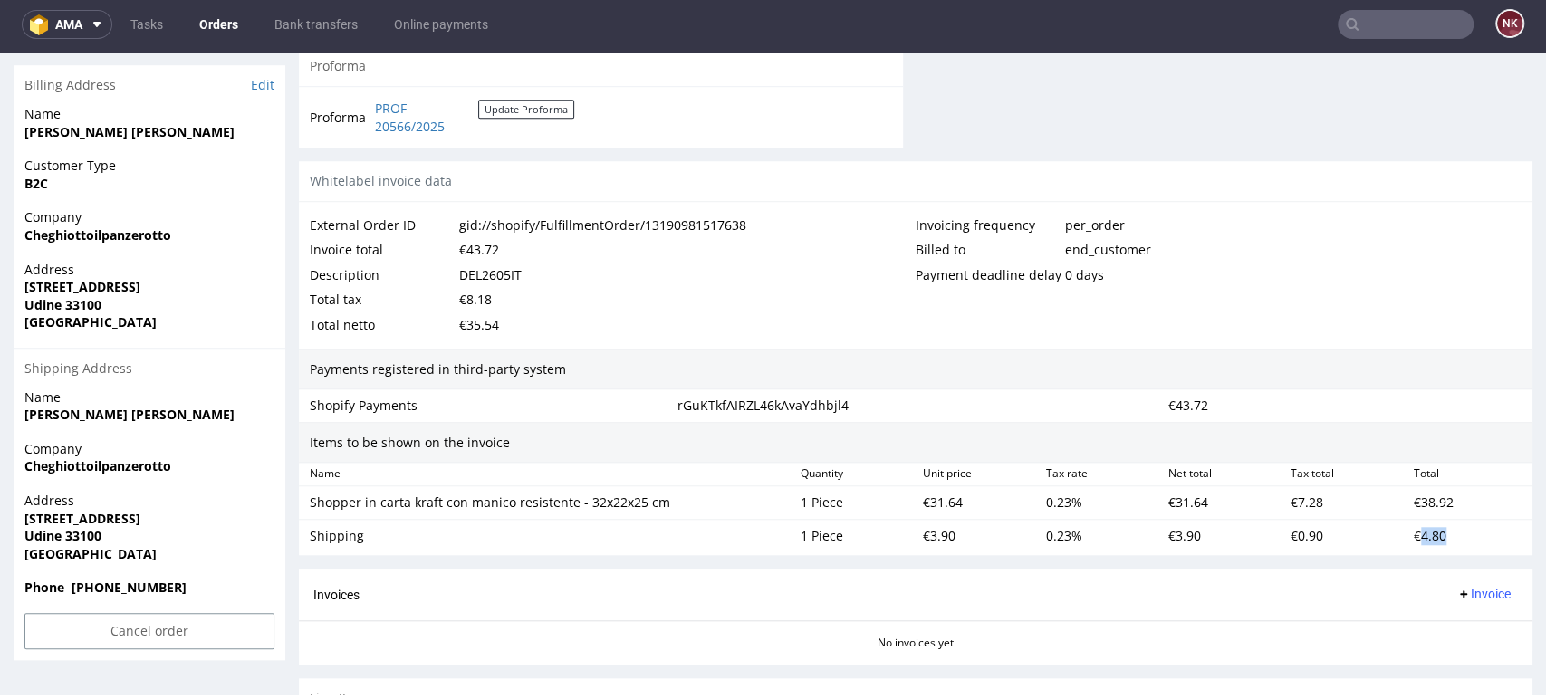
copy div "4.80"
click at [485, 242] on div "€43.72" at bounding box center [479, 249] width 40 height 25
copy div "43.72"
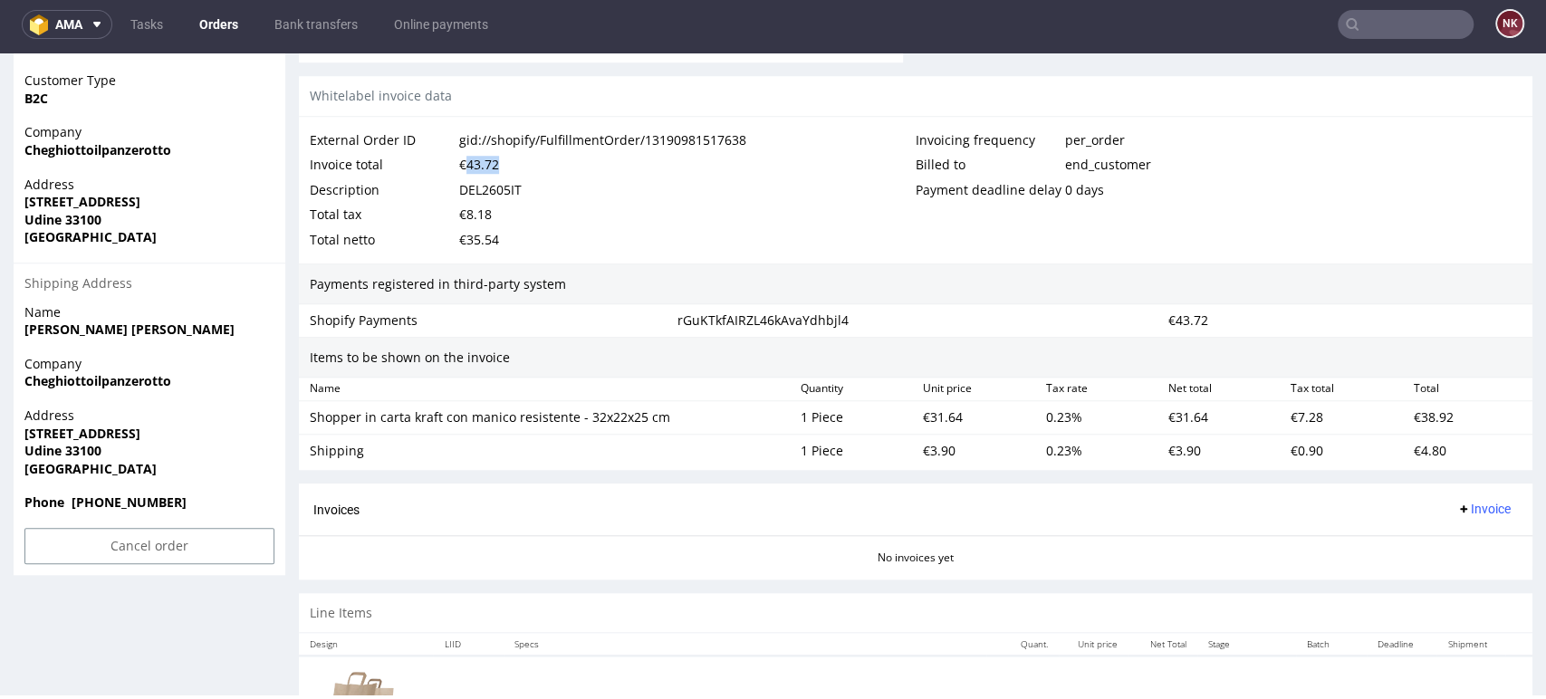
scroll to position [1069, 0]
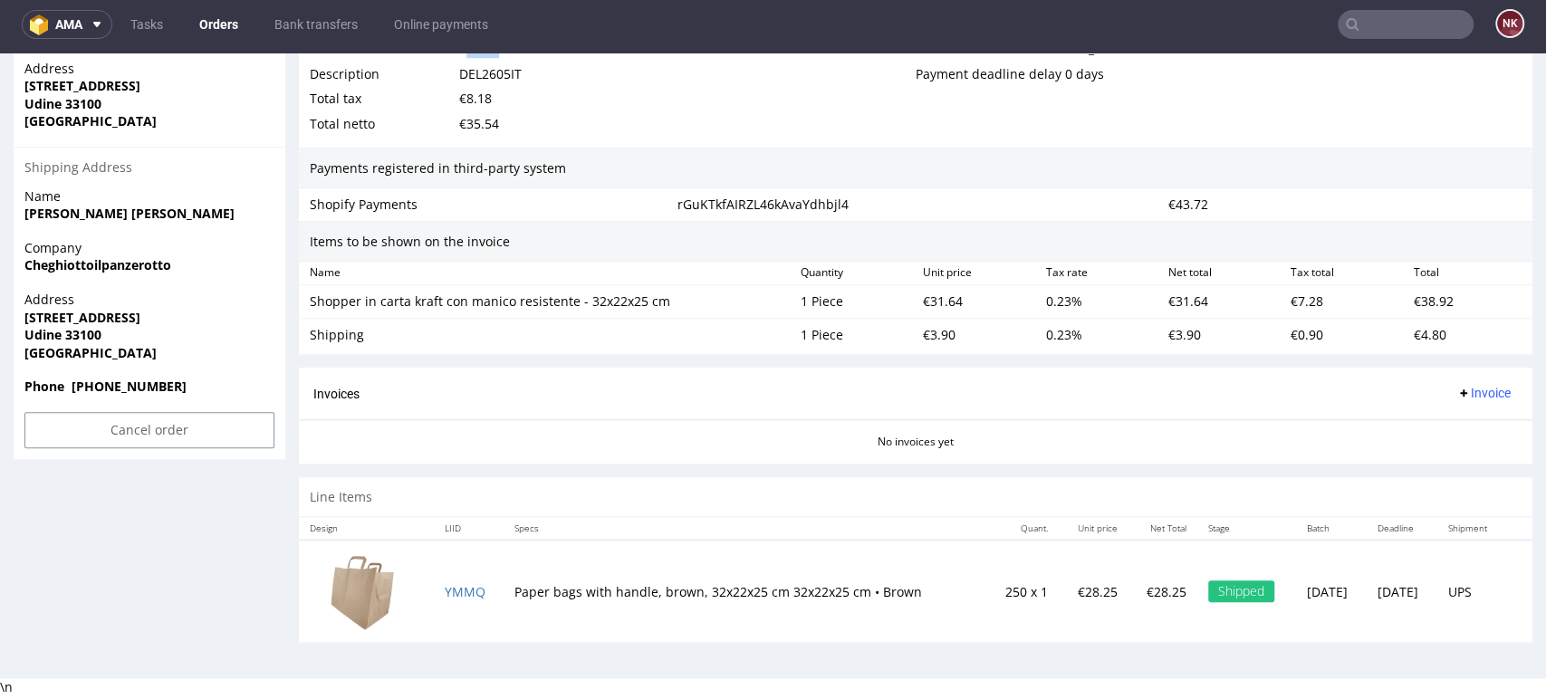
click at [1456, 386] on span "Invoice" at bounding box center [1483, 393] width 54 height 14
click at [1434, 456] on span "Upload" at bounding box center [1452, 464] width 88 height 18
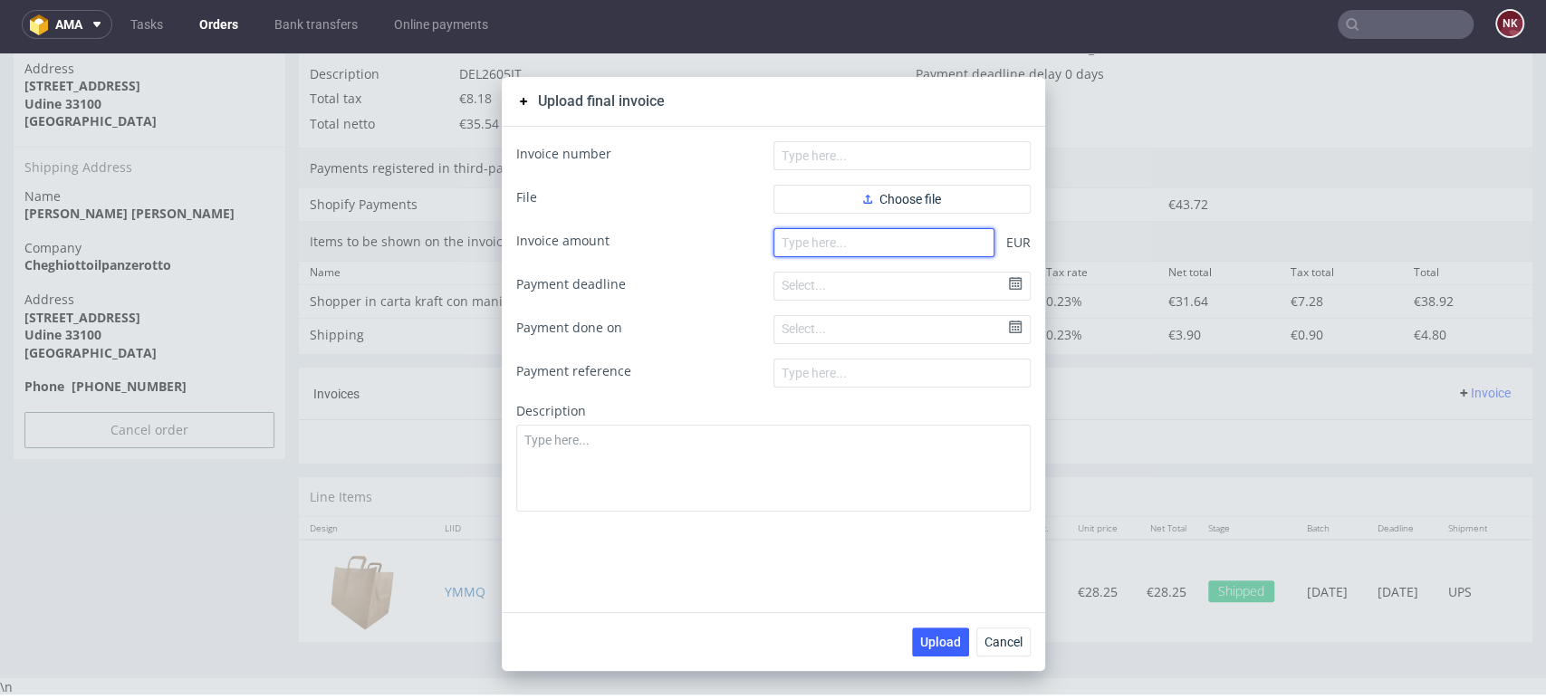
click at [908, 235] on input "number" at bounding box center [884, 242] width 221 height 29
paste input "43.72"
type input "43.72"
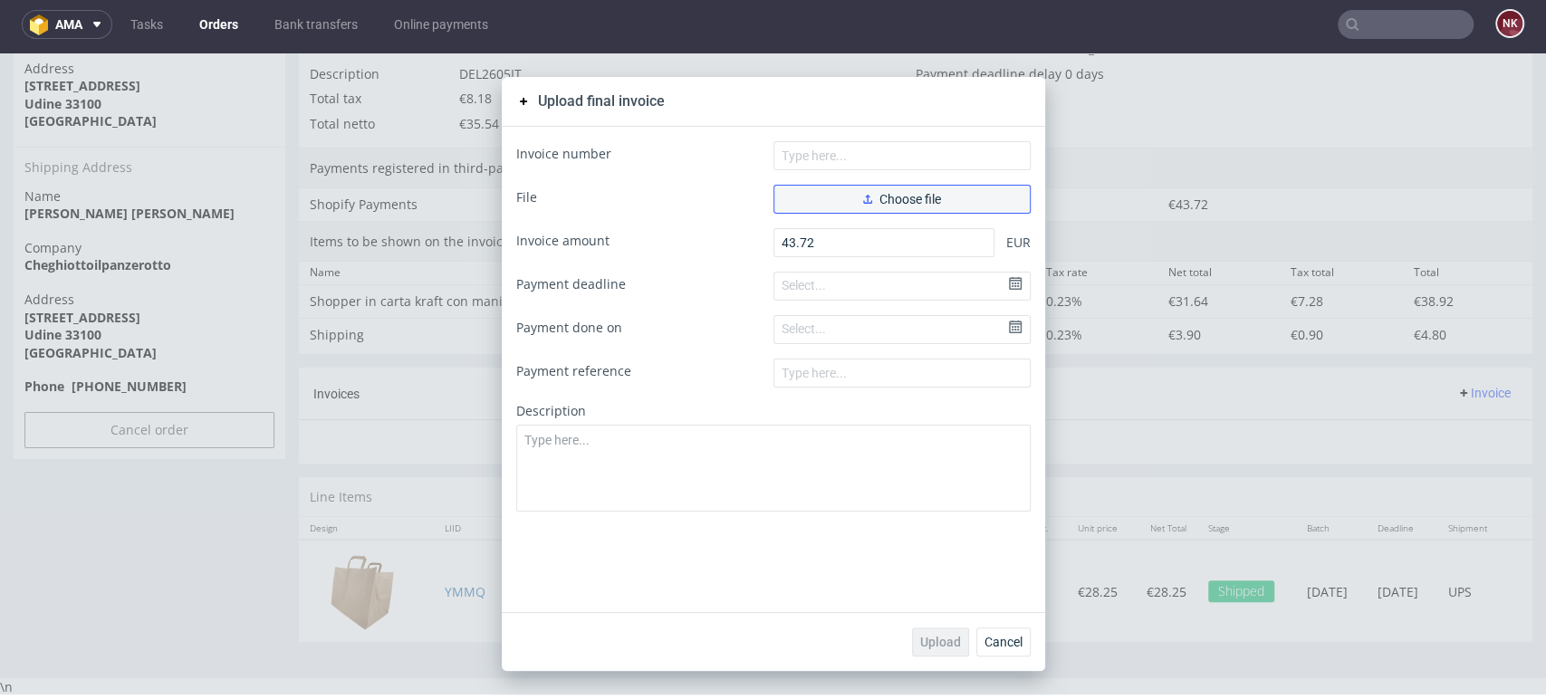
click at [900, 204] on span "Choose file" at bounding box center [902, 199] width 78 height 13
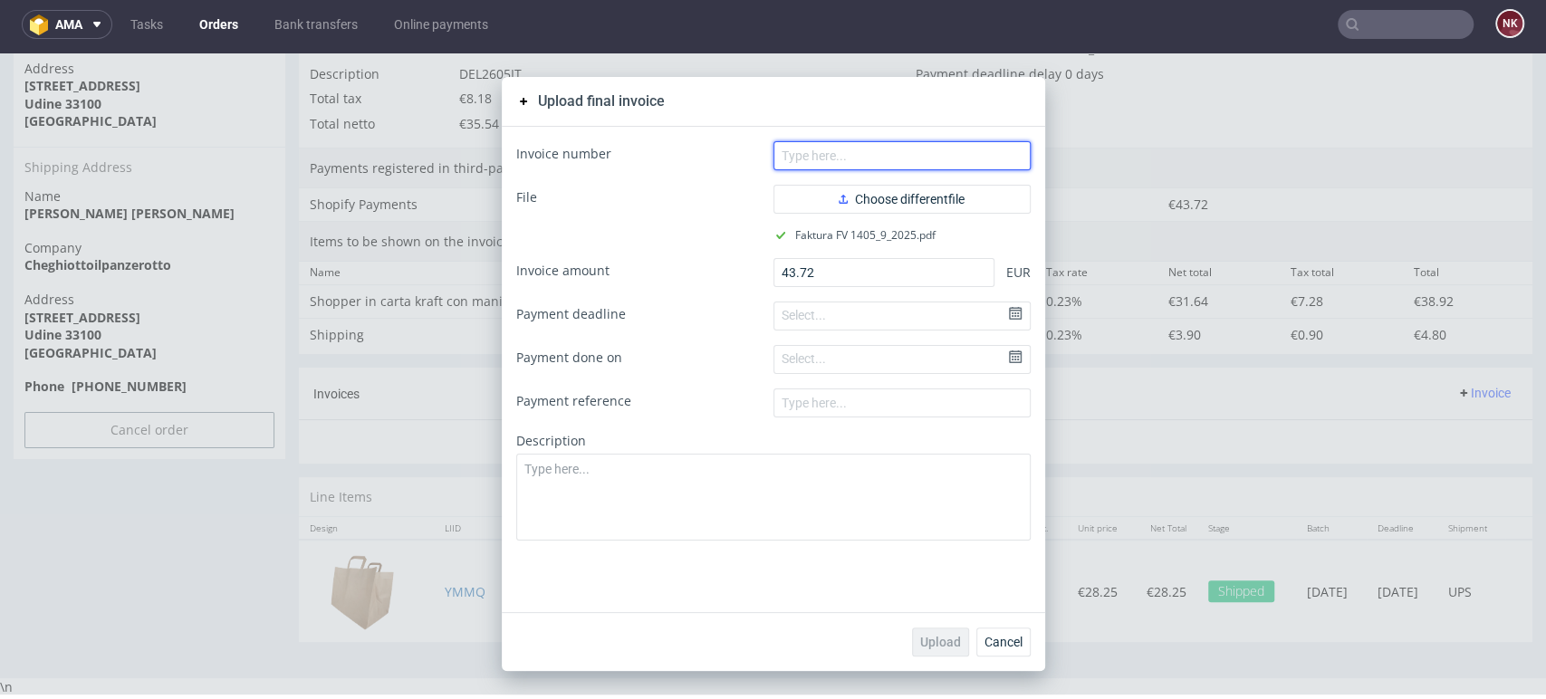
drag, startPoint x: 803, startPoint y: 159, endPoint x: 793, endPoint y: 143, distance: 19.1
click at [803, 159] on input "text" at bounding box center [902, 155] width 257 height 29
type input "FV 1405/9/2025"
click at [947, 646] on span "Upload" at bounding box center [940, 642] width 41 height 13
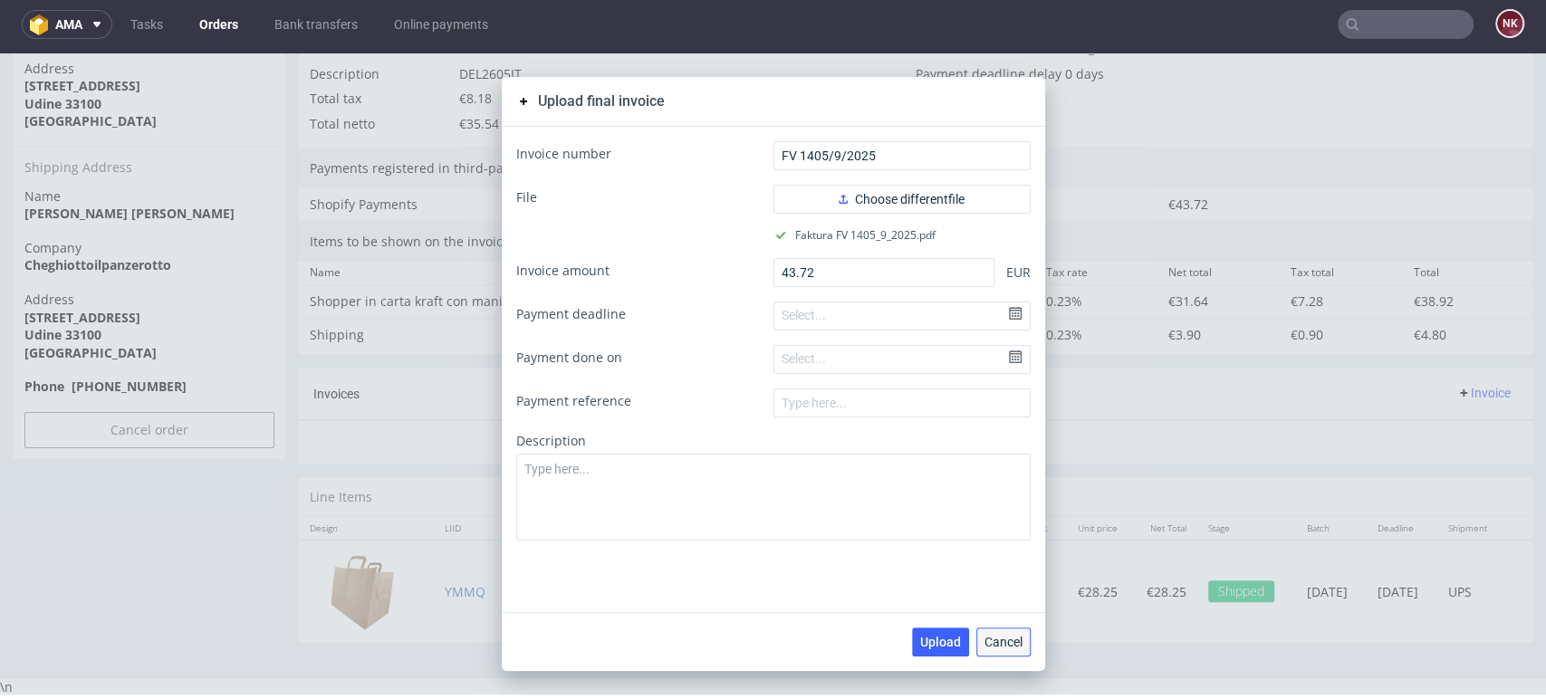
click at [1009, 642] on span "Cancel" at bounding box center [1004, 642] width 38 height 13
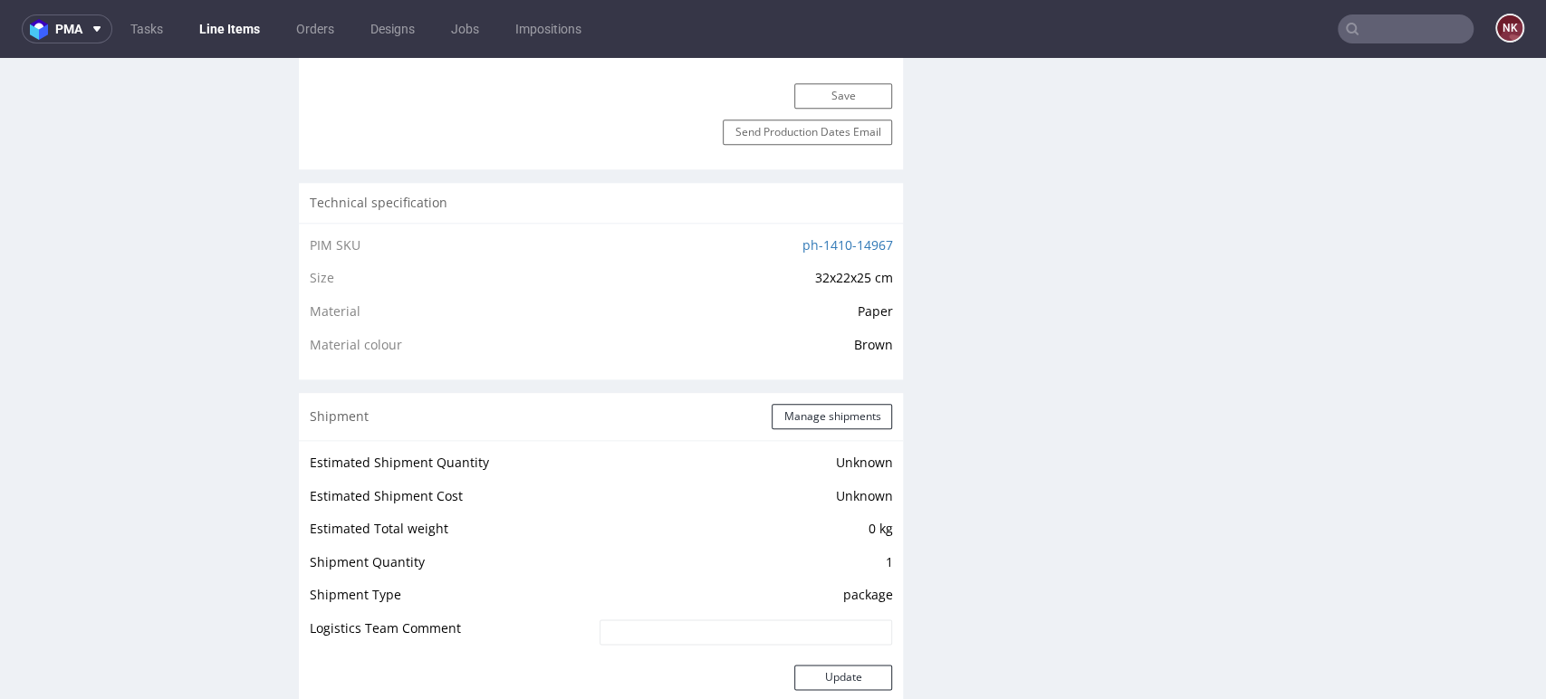
scroll to position [1408, 0]
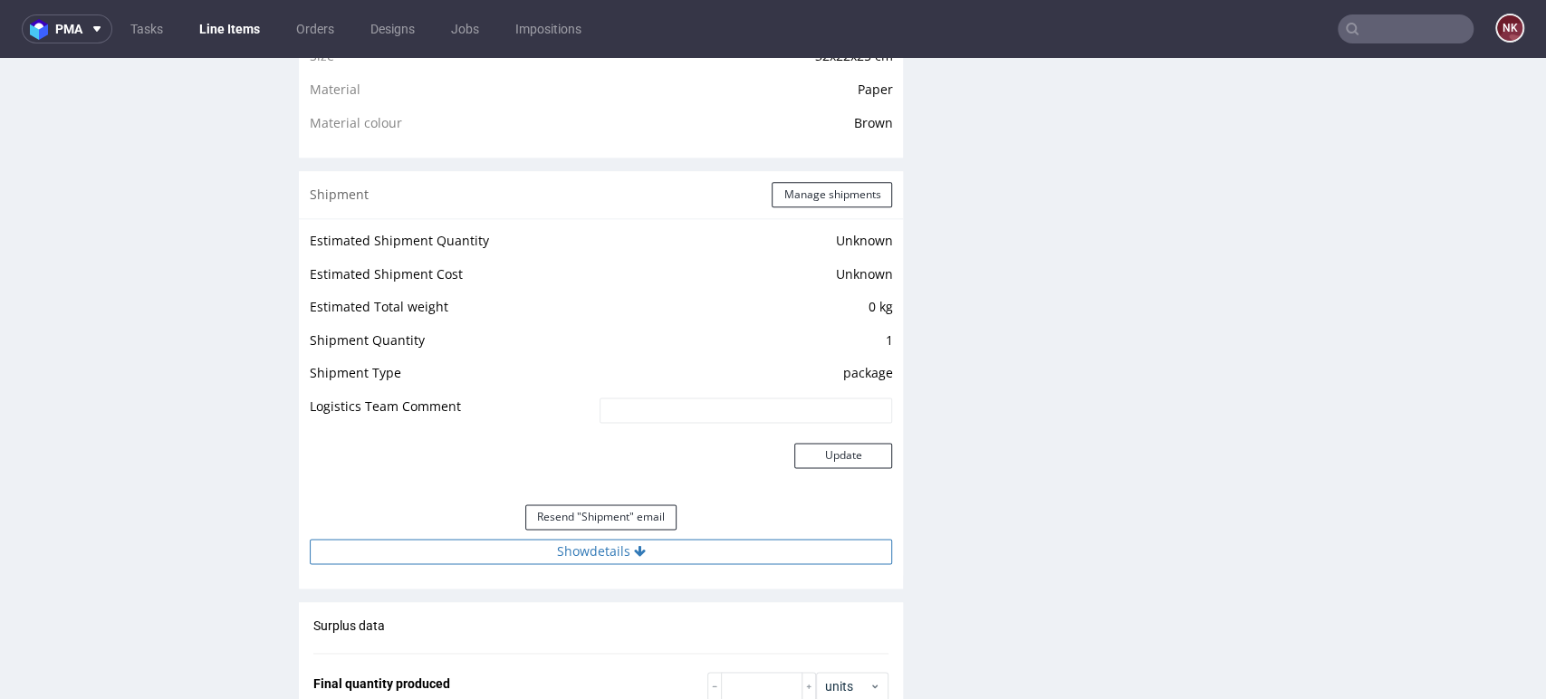
click at [608, 551] on button "Show details" at bounding box center [601, 551] width 582 height 25
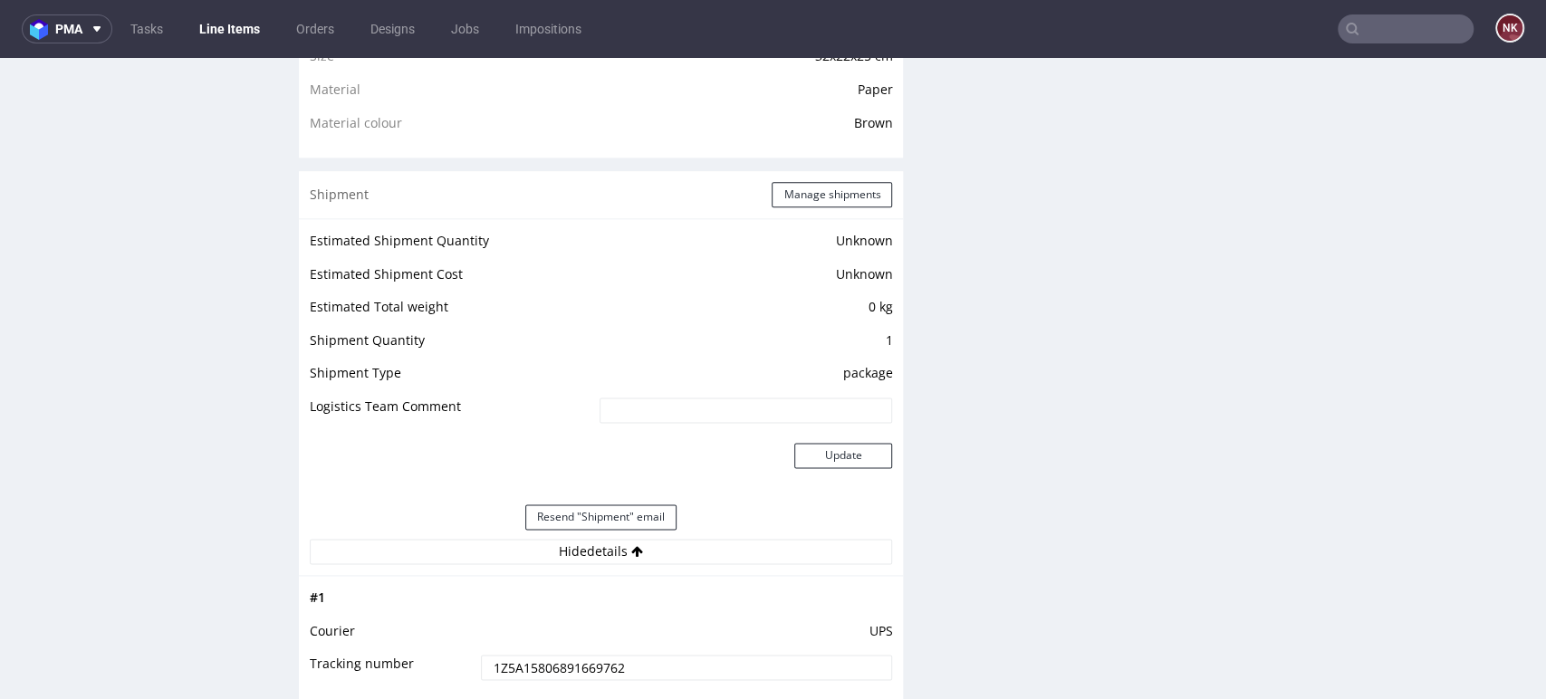
scroll to position [1812, 0]
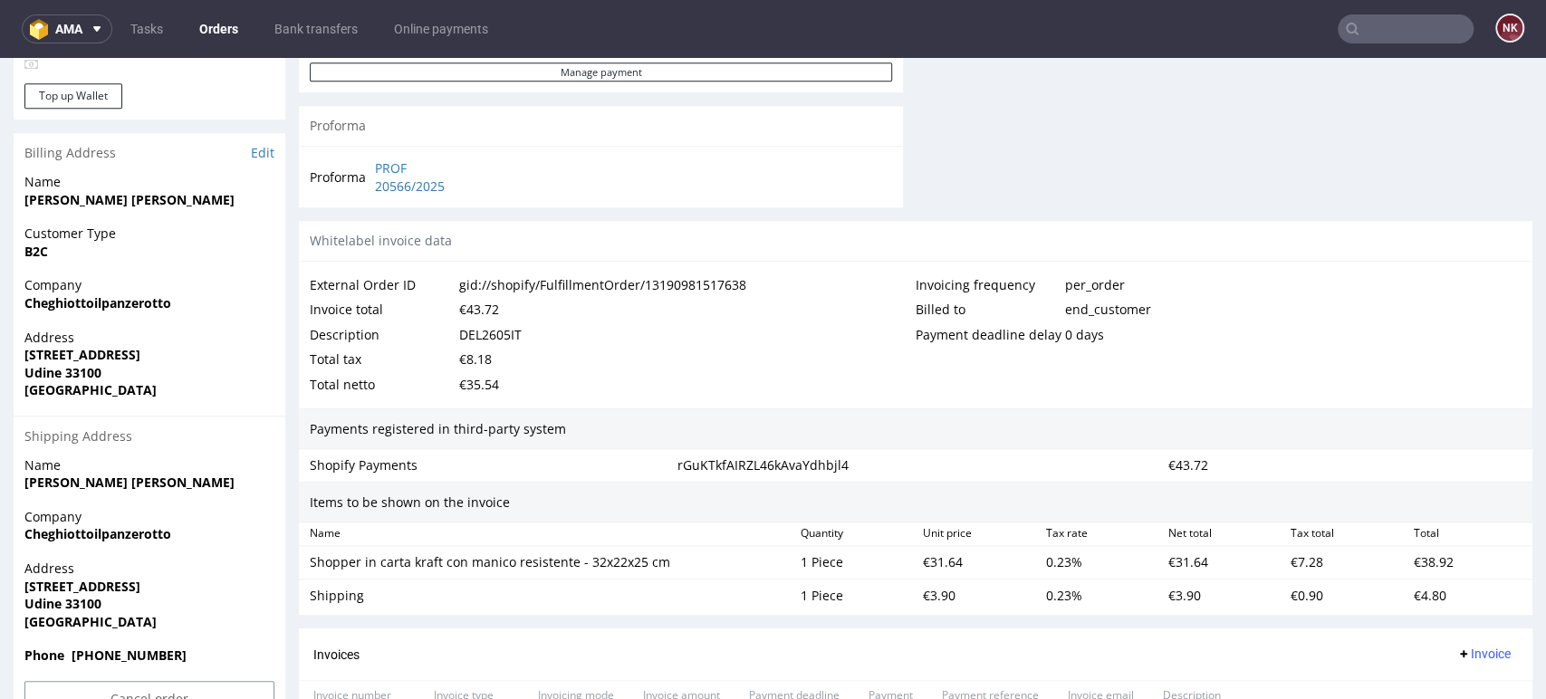
scroll to position [1107, 0]
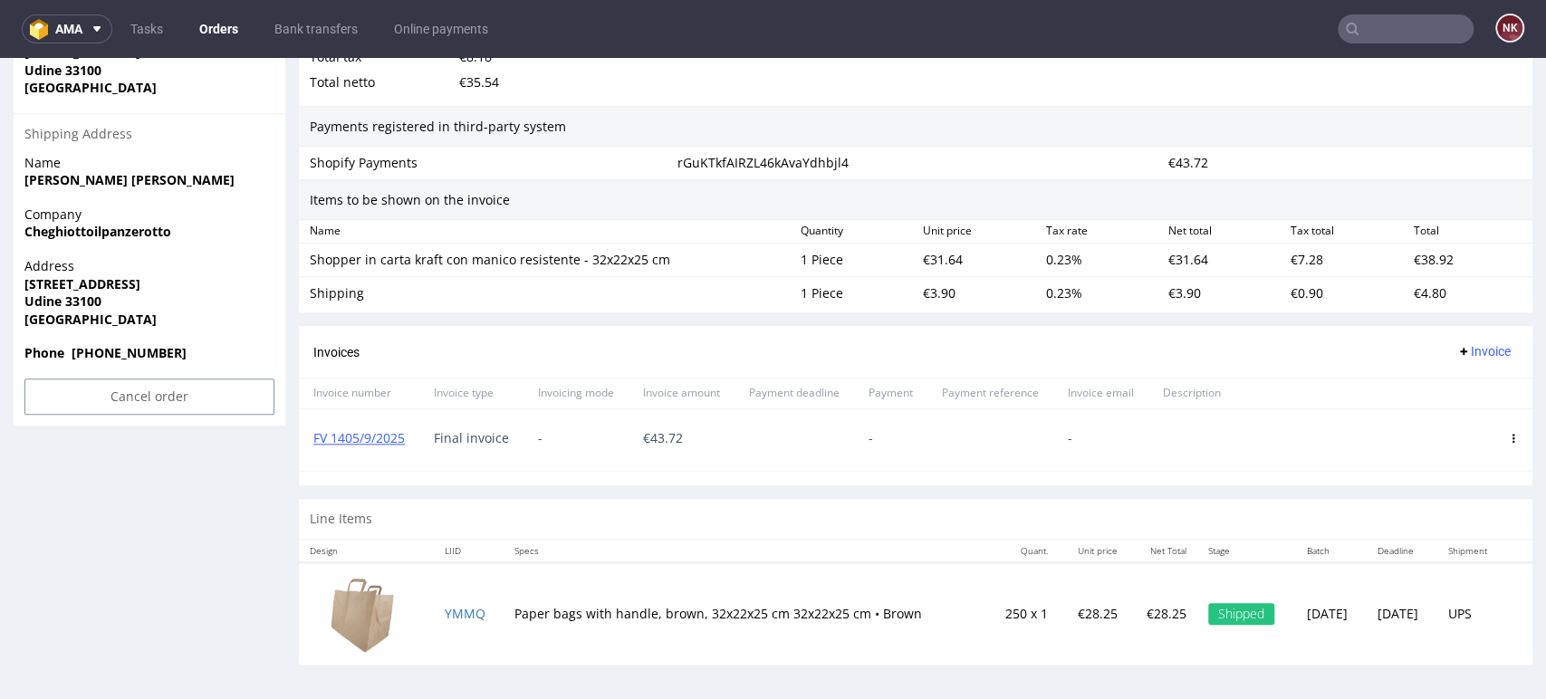
click at [372, 447] on div "FV 1405/9/2025" at bounding box center [359, 440] width 120 height 62
click at [370, 436] on link "FV 1405/9/2025" at bounding box center [358, 437] width 91 height 17
click at [213, 23] on link "Orders" at bounding box center [218, 28] width 61 height 29
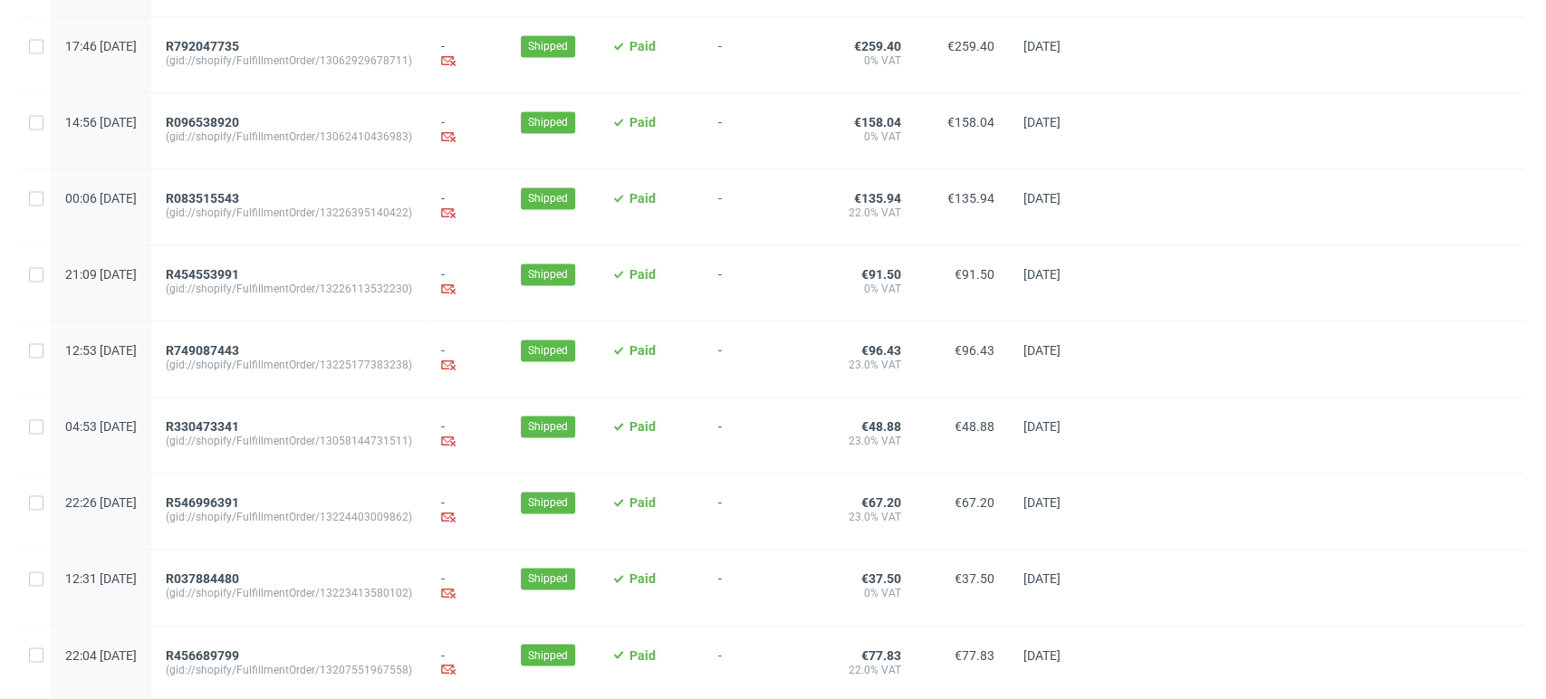
scroll to position [1858, 0]
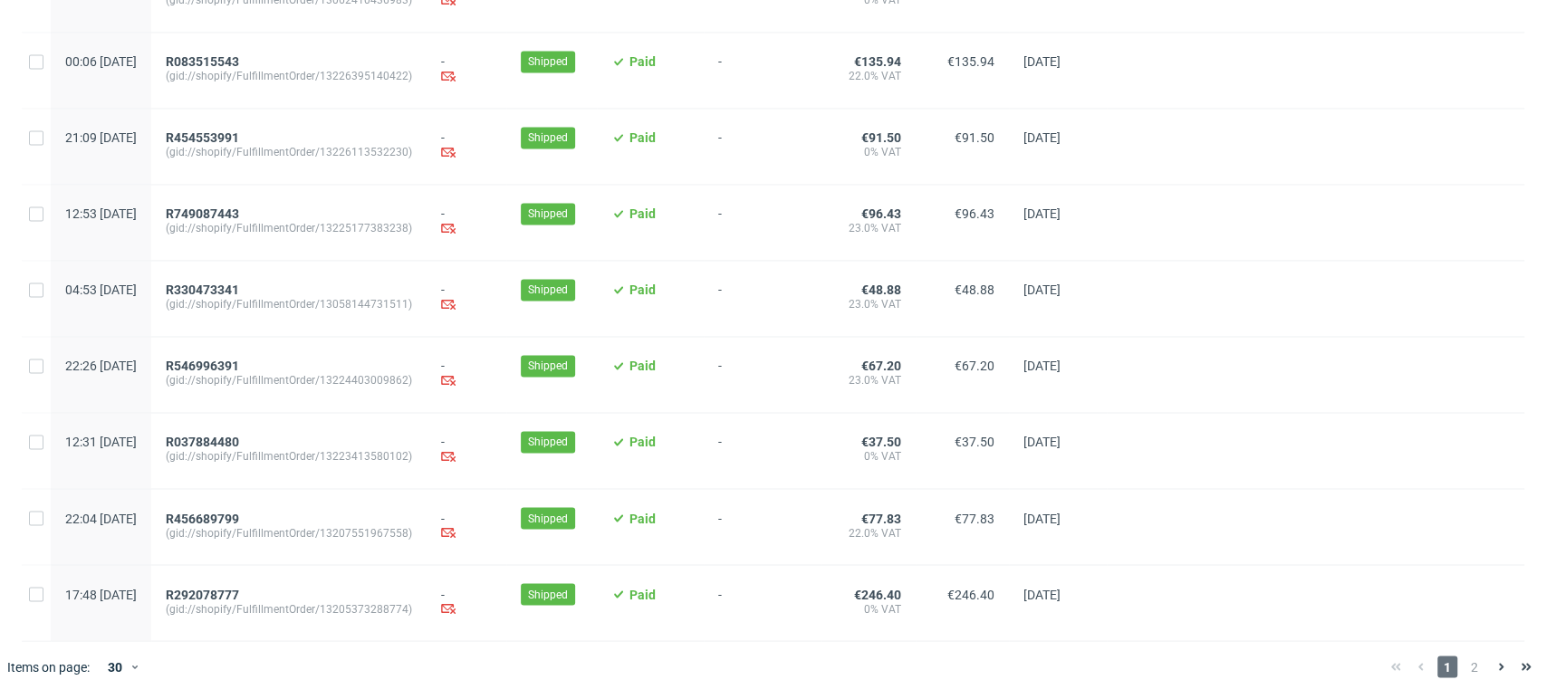
click at [1456, 654] on div "1 2" at bounding box center [1461, 666] width 170 height 51
click at [1465, 664] on span "2" at bounding box center [1475, 667] width 20 height 22
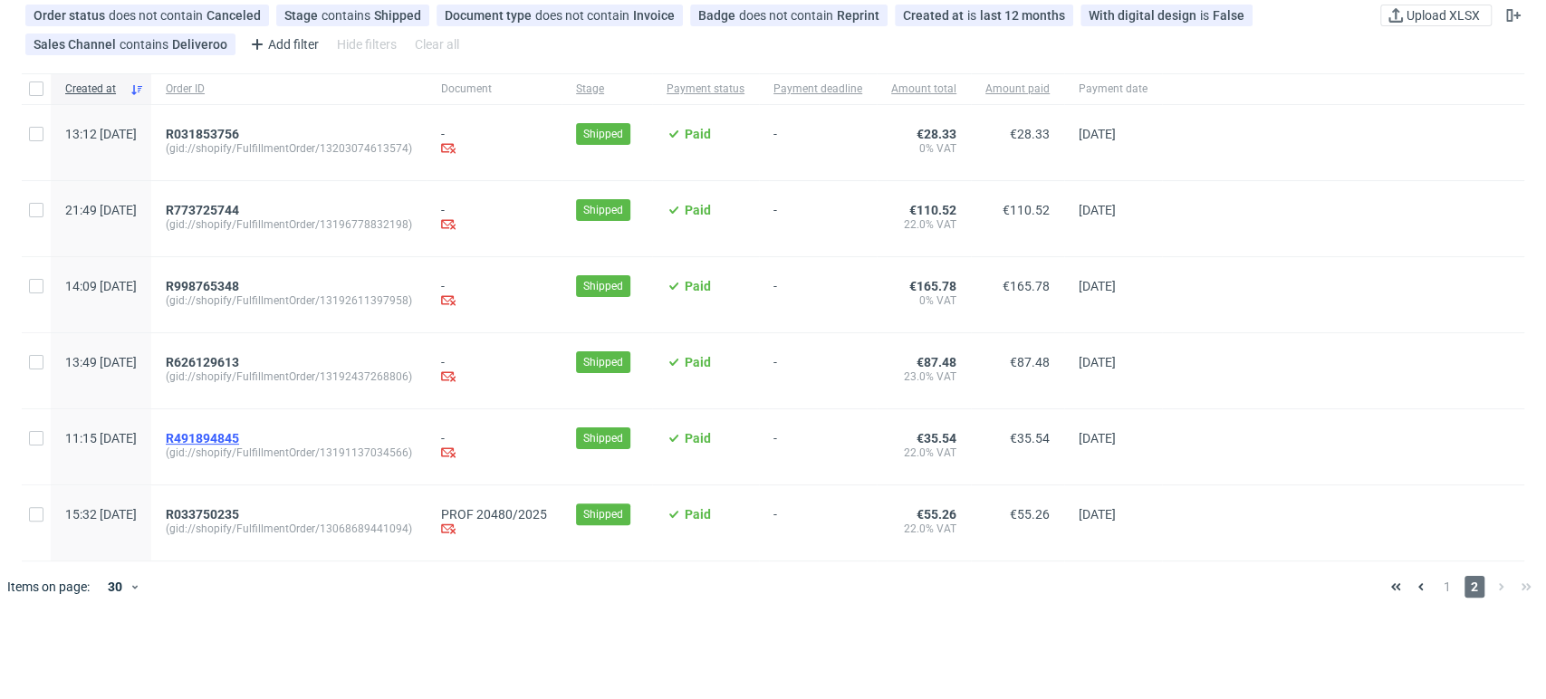
click at [239, 433] on span "R491894845" at bounding box center [202, 438] width 73 height 14
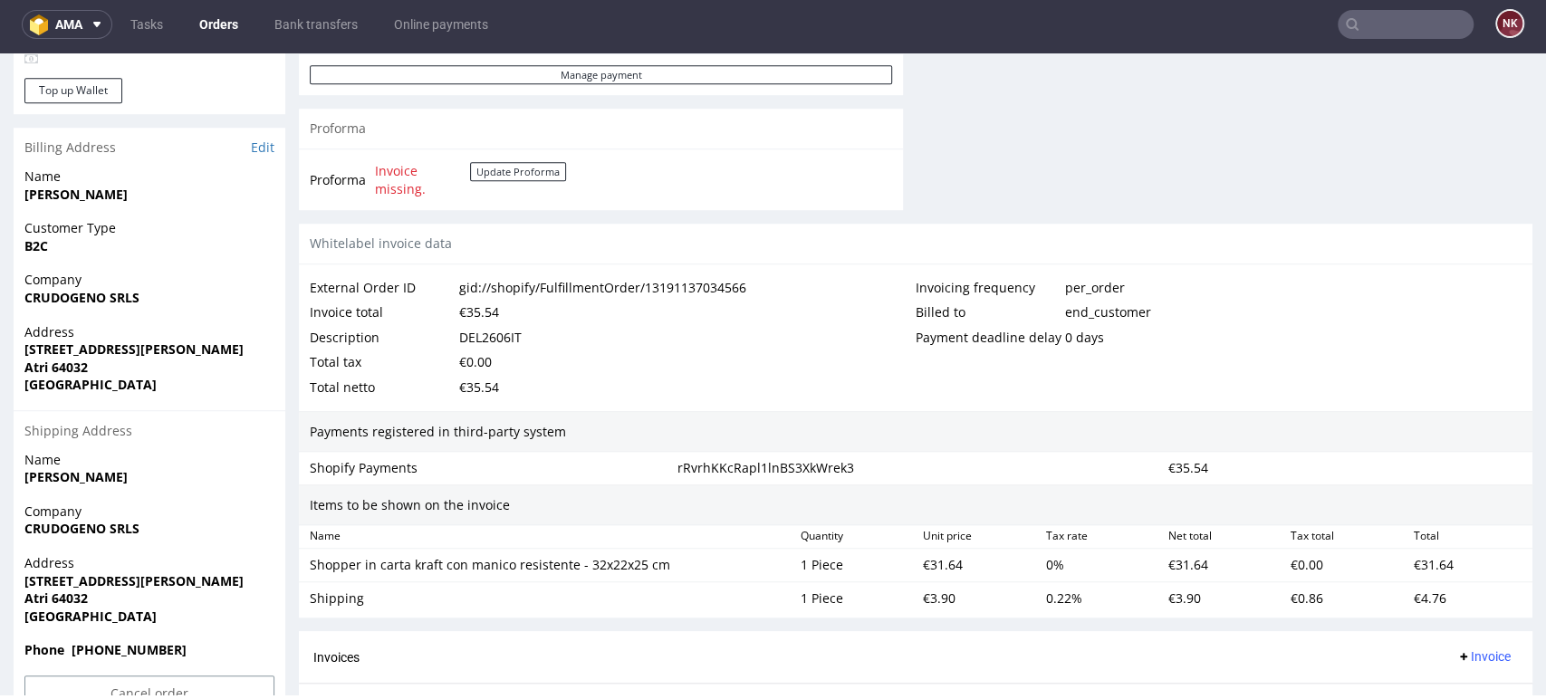
scroll to position [804, 0]
drag, startPoint x: 57, startPoint y: 382, endPoint x: 14, endPoint y: 302, distance: 91.2
click at [14, 302] on section "Billing Address Edit Name [PERSON_NAME] Customer Type B2C Company CRUDOGENO SRL…" at bounding box center [150, 426] width 272 height 594
click at [72, 298] on strong "CRUDOGENO SRLS" at bounding box center [81, 298] width 115 height 17
drag, startPoint x: 137, startPoint y: 302, endPoint x: 17, endPoint y: 300, distance: 119.6
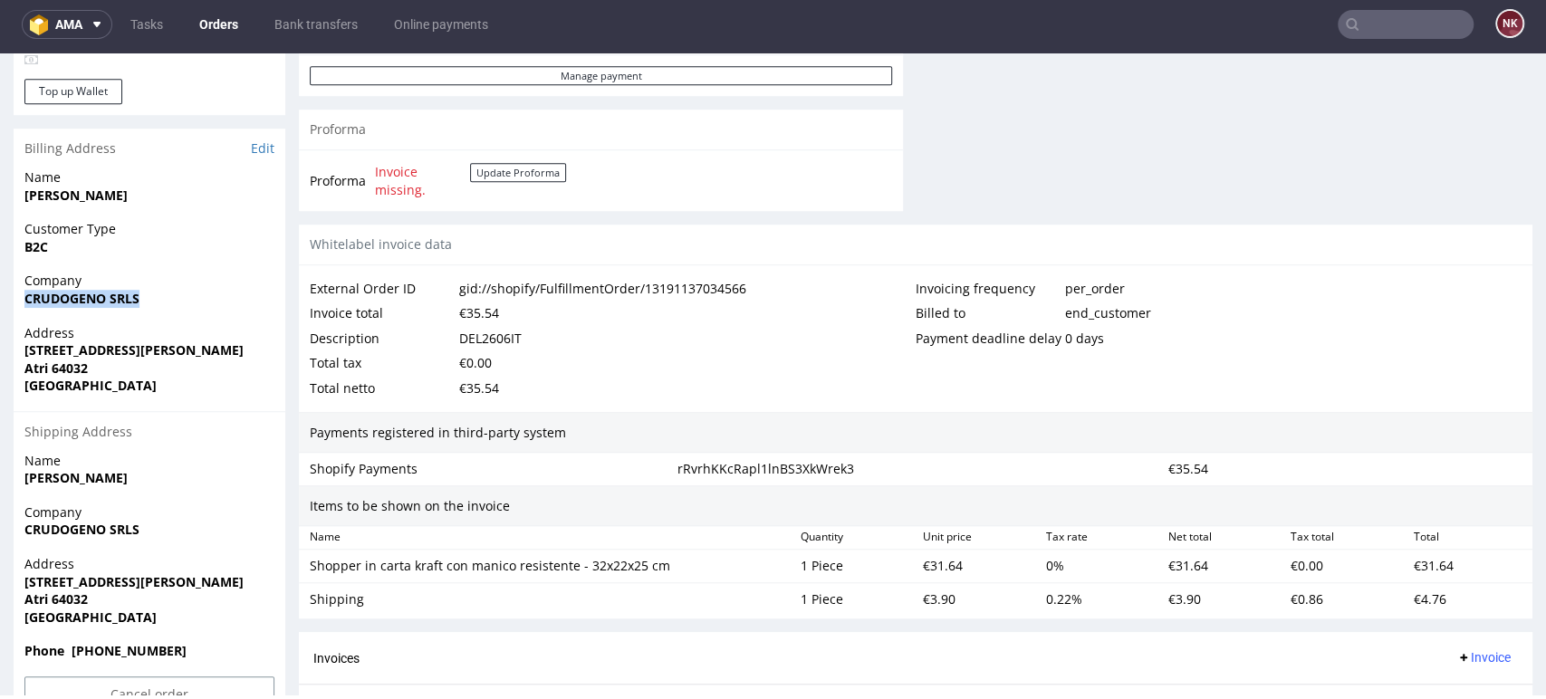
click at [17, 300] on div "Company CRUDOGENO SRLS" at bounding box center [150, 298] width 272 height 52
copy strong "CRUDOGENO SRLS"
click at [264, 139] on link "Edit" at bounding box center [263, 148] width 24 height 18
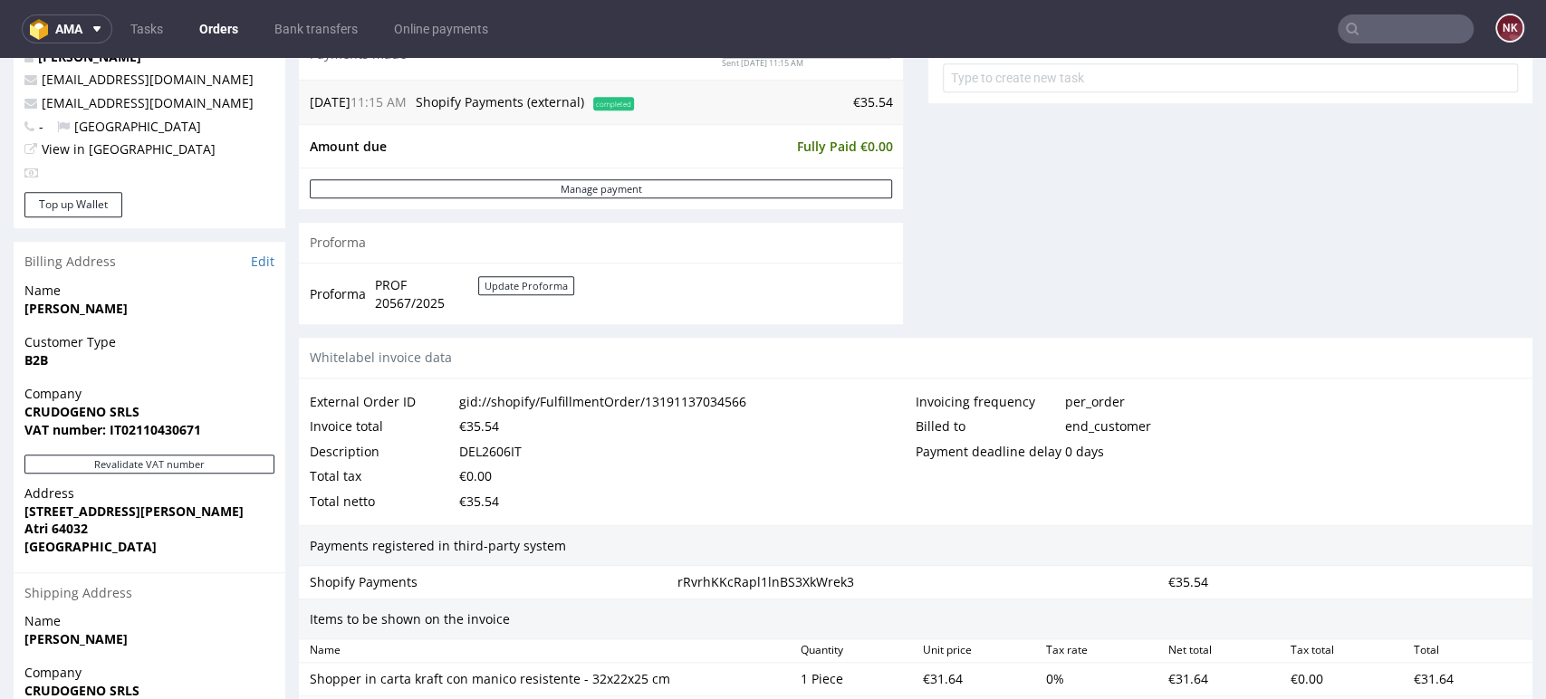
scroll to position [704, 0]
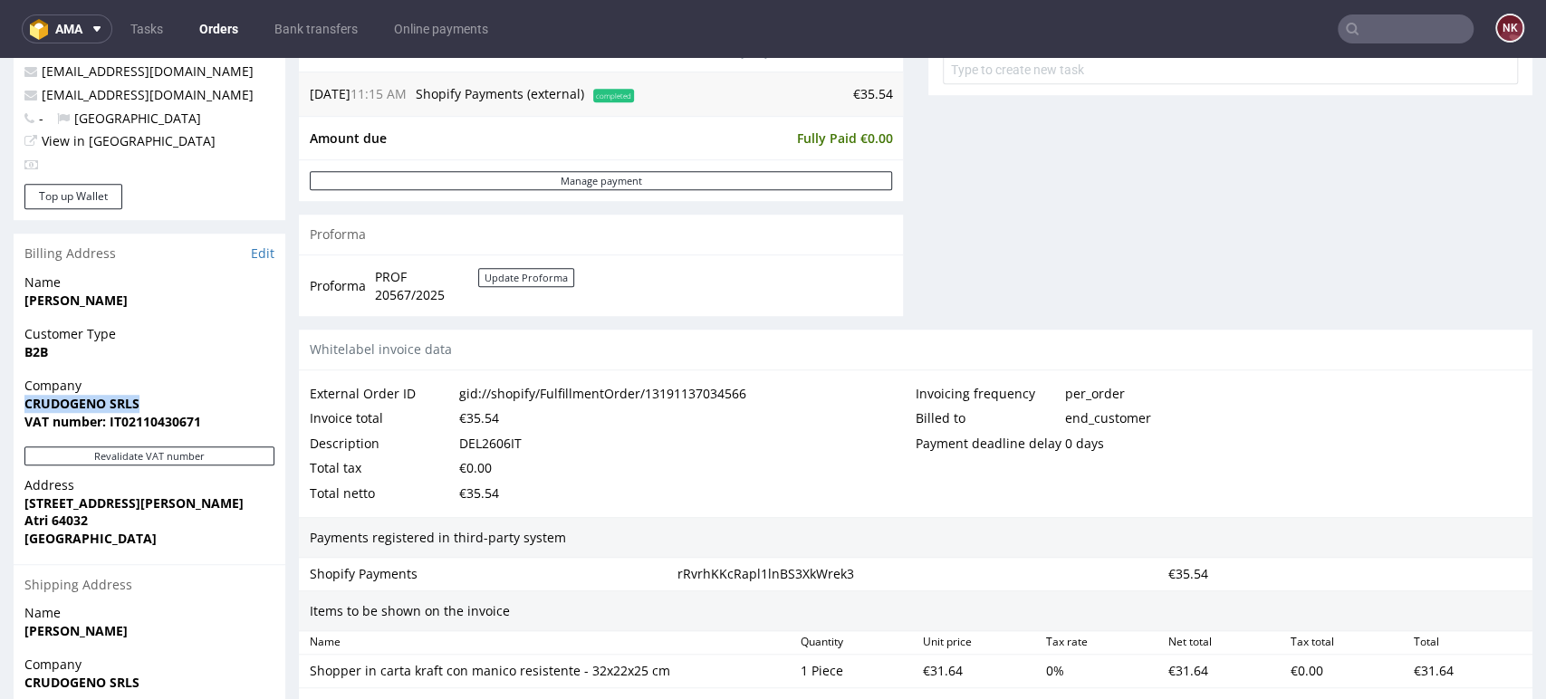
drag, startPoint x: 147, startPoint y: 409, endPoint x: 15, endPoint y: 409, distance: 131.3
click at [15, 409] on div "Company CRUDOGENO SRLS VAT number: IT02110430671" at bounding box center [150, 412] width 272 height 70
copy strong "CRUDOGENO SRLS"
click at [178, 431] on div "Company CRUDOGENO SRLS VAT number: IT02110430671" at bounding box center [150, 412] width 272 height 70
click at [174, 423] on strong "VAT number: IT02110430671" at bounding box center [112, 421] width 177 height 17
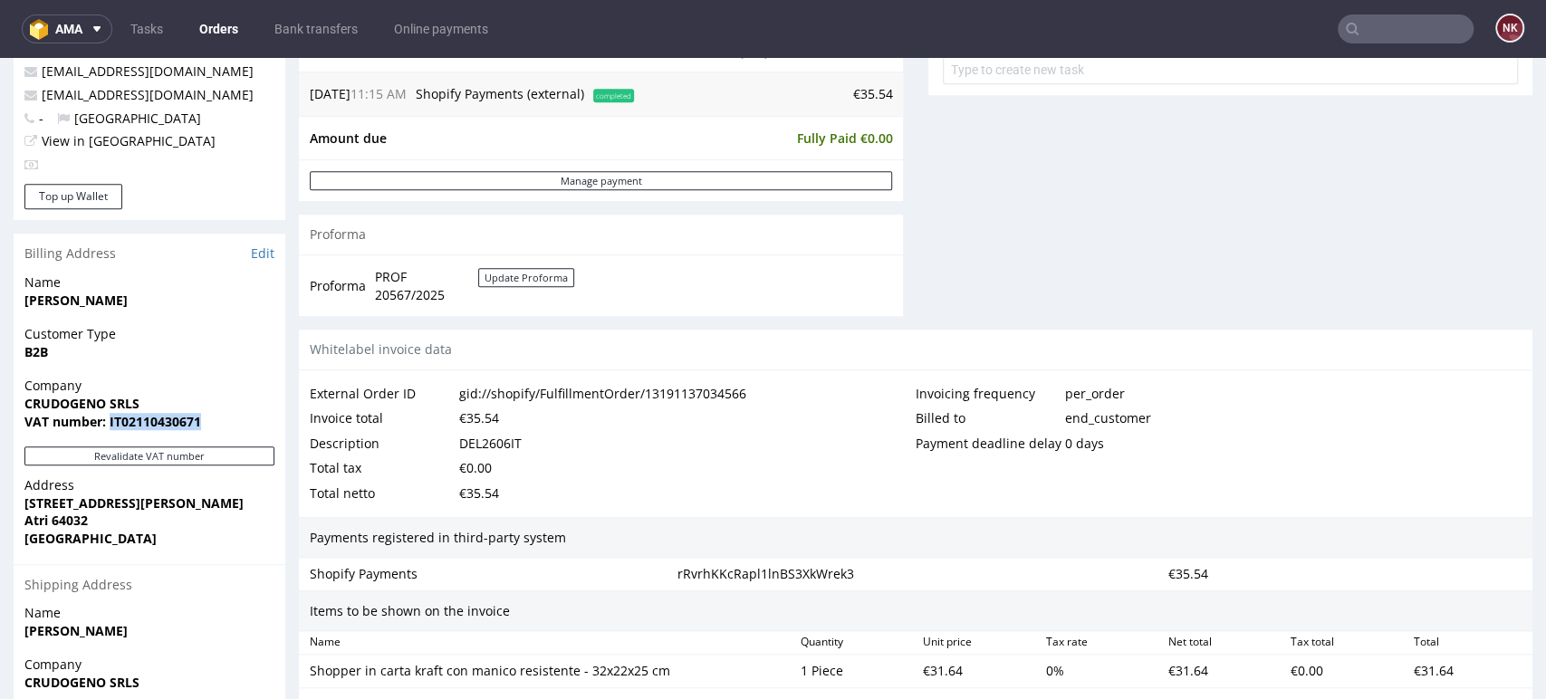
click at [174, 423] on strong "VAT number: IT02110430671" at bounding box center [112, 421] width 177 height 17
copy strong "IT02110430671"
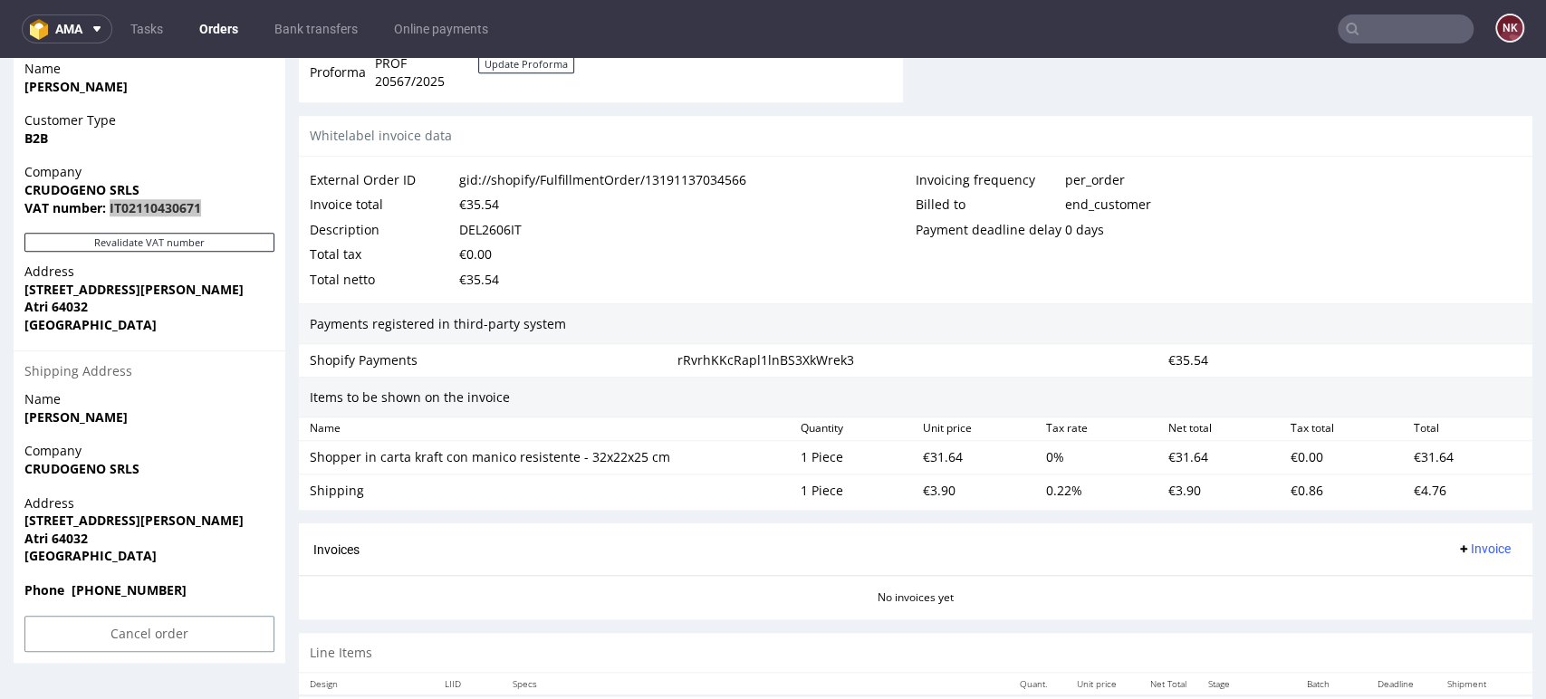
scroll to position [1051, 0]
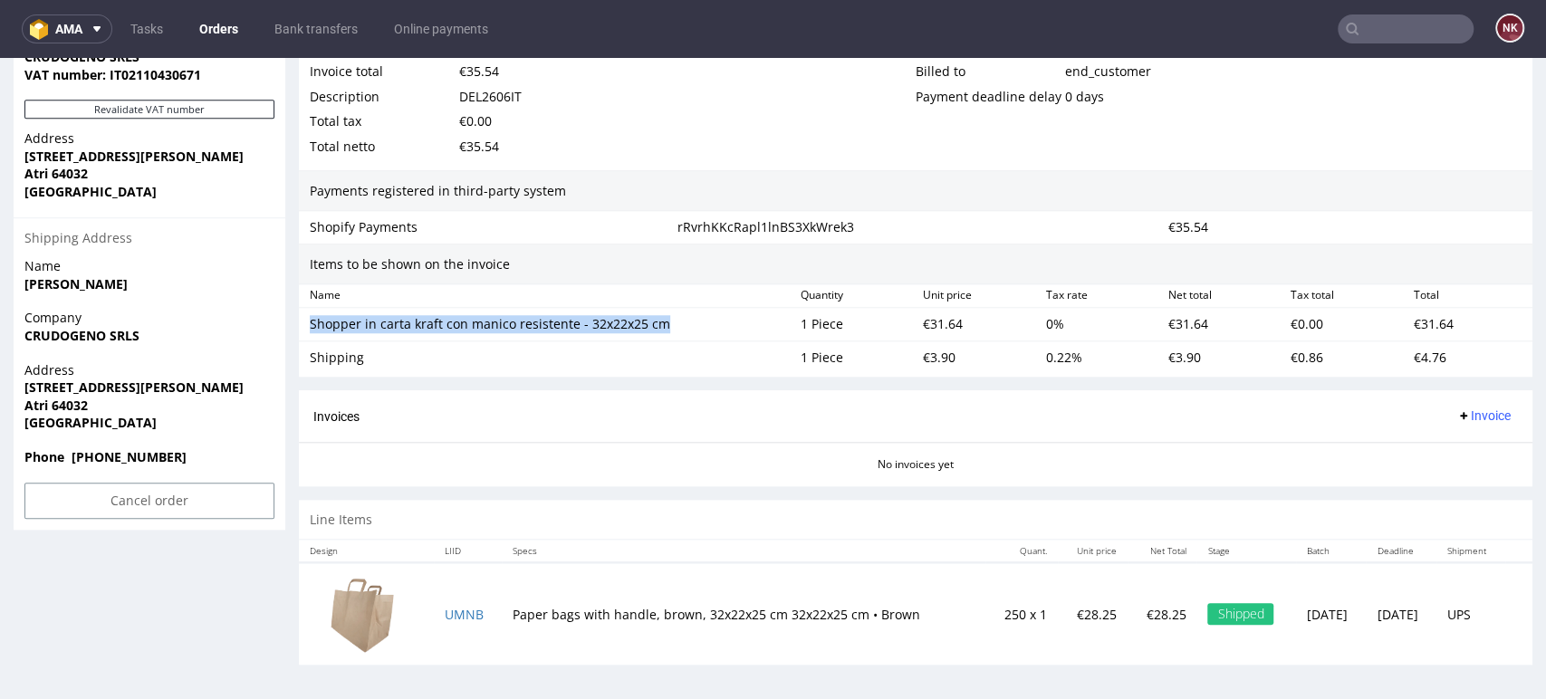
drag, startPoint x: 671, startPoint y: 321, endPoint x: 306, endPoint y: 318, distance: 365.0
click at [306, 318] on div "Shopper in carta kraft con manico resistente - 32x22x25 cm" at bounding box center [548, 324] width 491 height 25
copy div "Shopper in carta kraft con manico resistente - 32x22x25 cm"
click at [319, 352] on div "Shipping" at bounding box center [548, 358] width 476 height 18
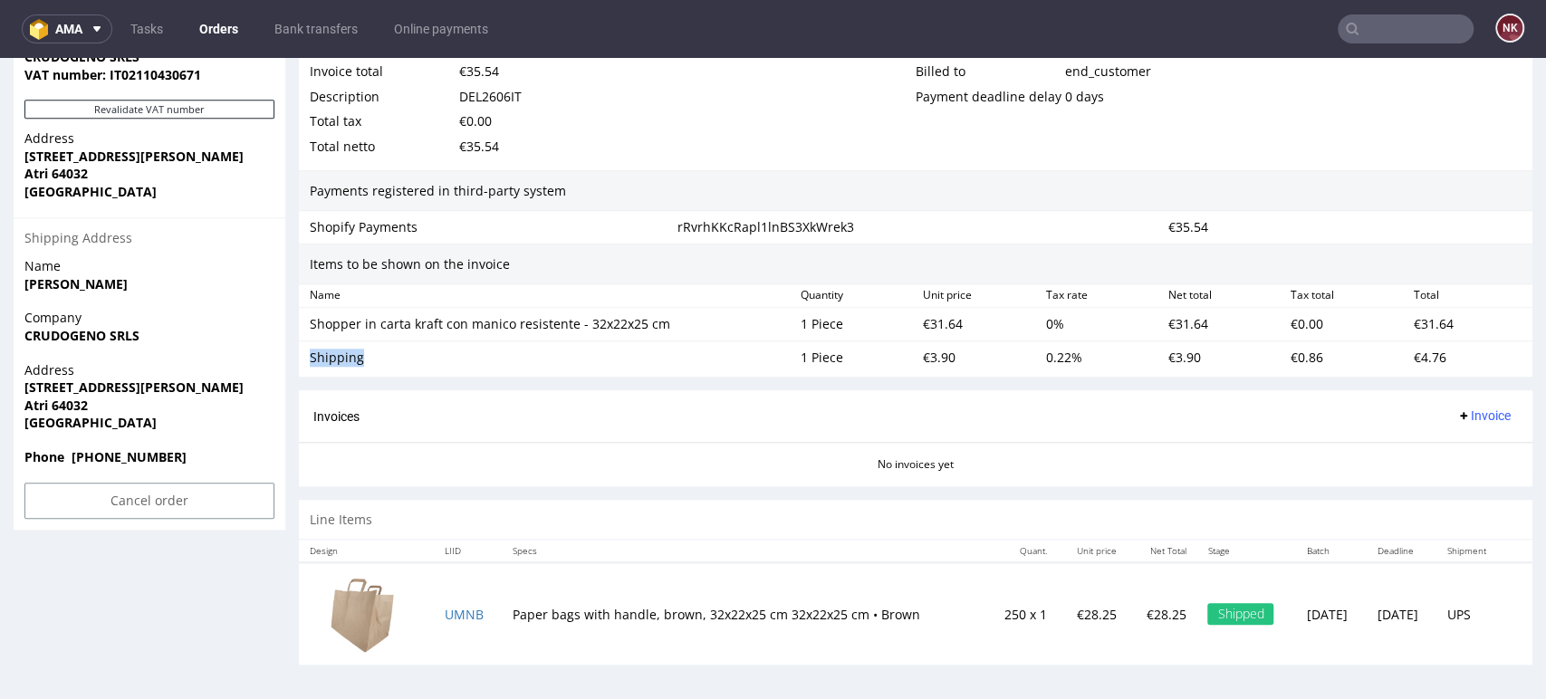
copy div "Shipping"
click at [935, 319] on div "€31.64" at bounding box center [977, 324] width 122 height 25
copy div "31.64"
click at [918, 359] on div "€3.90" at bounding box center [977, 357] width 122 height 25
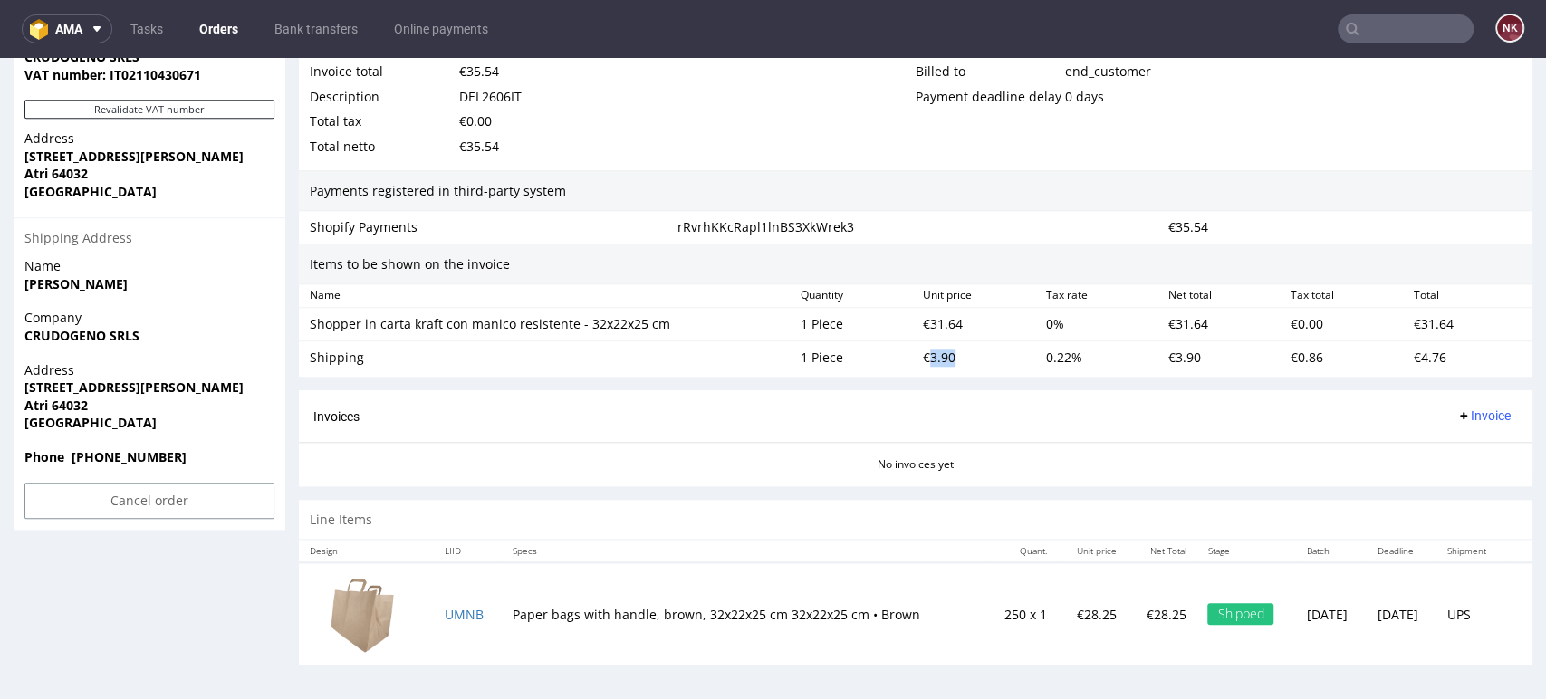
click at [918, 359] on div "€3.90" at bounding box center [977, 357] width 122 height 25
copy div "3.90"
click at [1090, 411] on div "Invoices Invoice" at bounding box center [915, 416] width 1205 height 23
click at [985, 428] on div "Invoices Invoice" at bounding box center [916, 416] width 1234 height 52
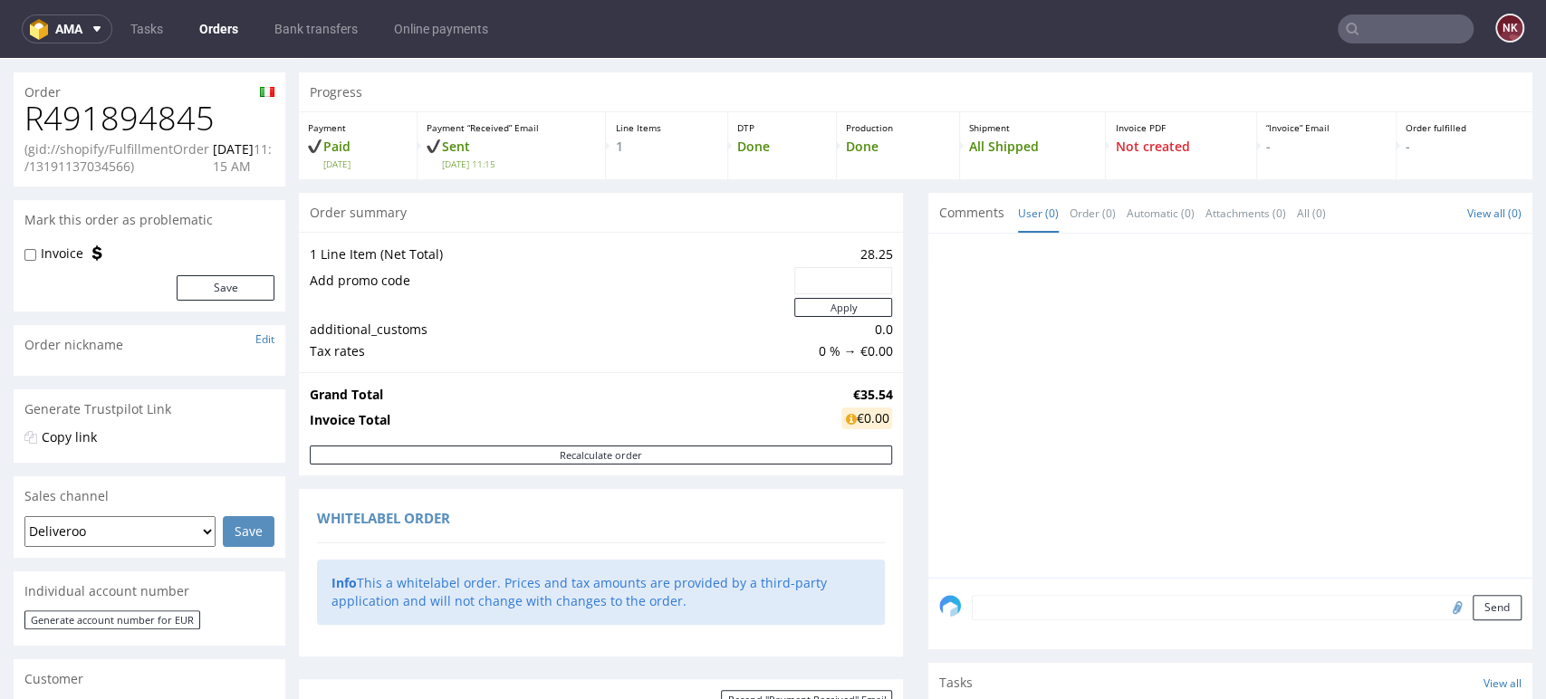
scroll to position [0, 0]
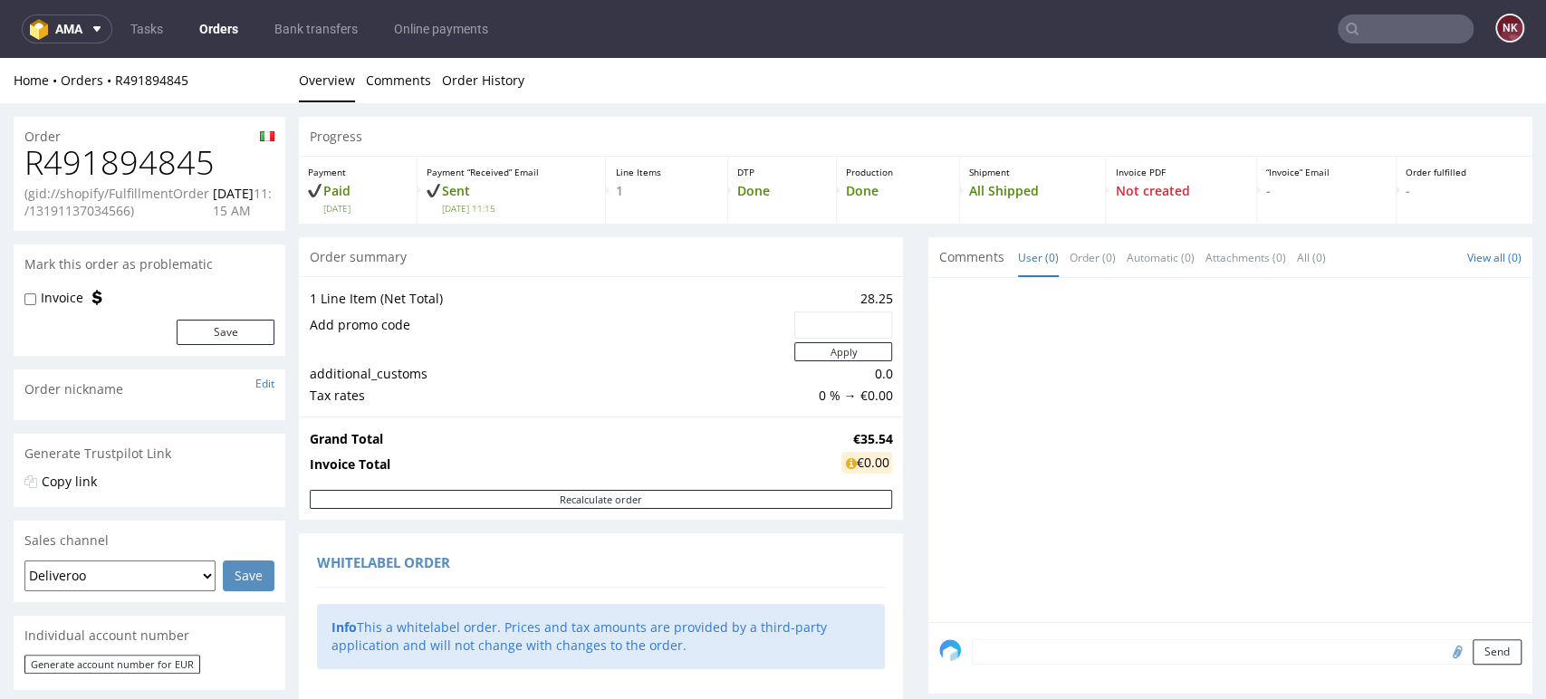
click at [166, 157] on h1 "R491894845" at bounding box center [149, 163] width 250 height 36
copy h1 "R491894845"
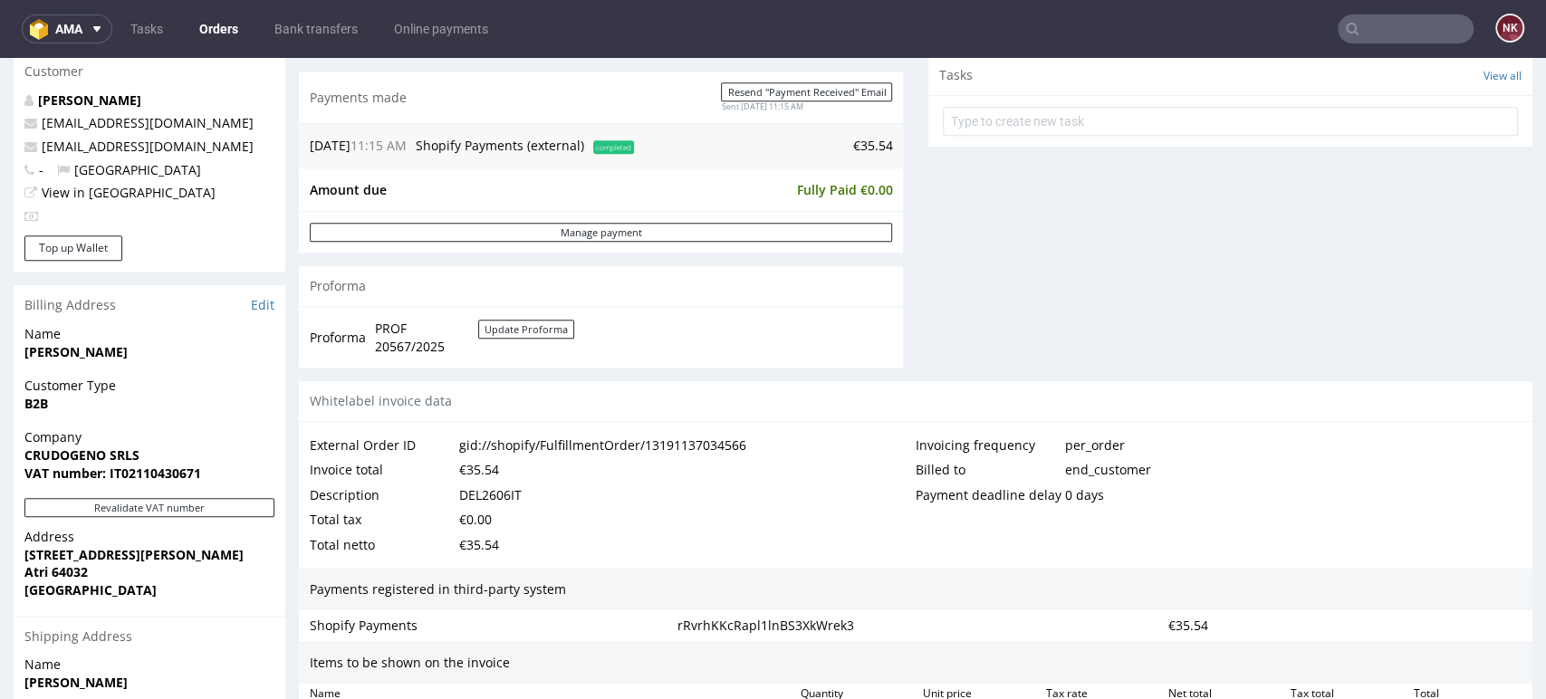
scroll to position [906, 0]
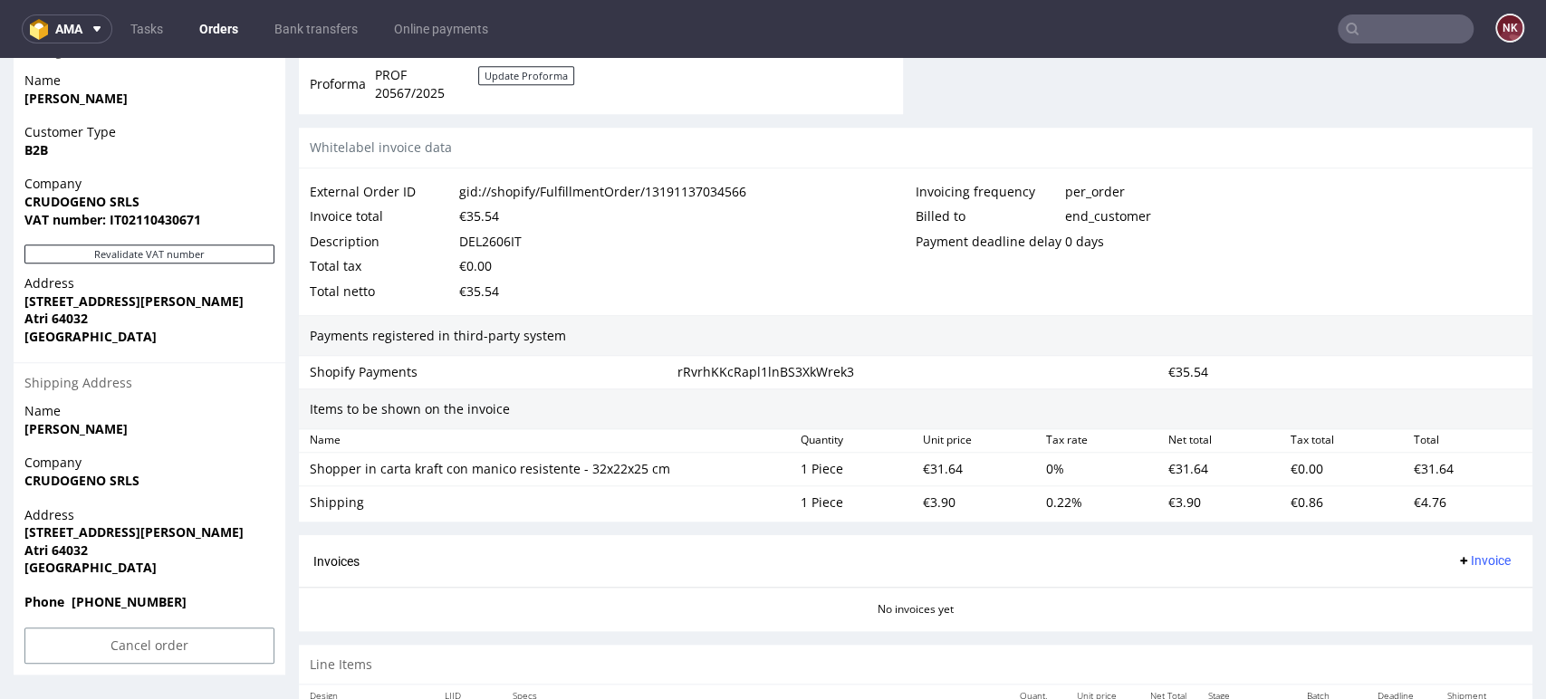
click at [496, 245] on div "DEL2606IT" at bounding box center [490, 241] width 62 height 25
copy div "DEL2606IT"
click at [799, 303] on div "Total netto €35.54" at bounding box center [613, 291] width 606 height 25
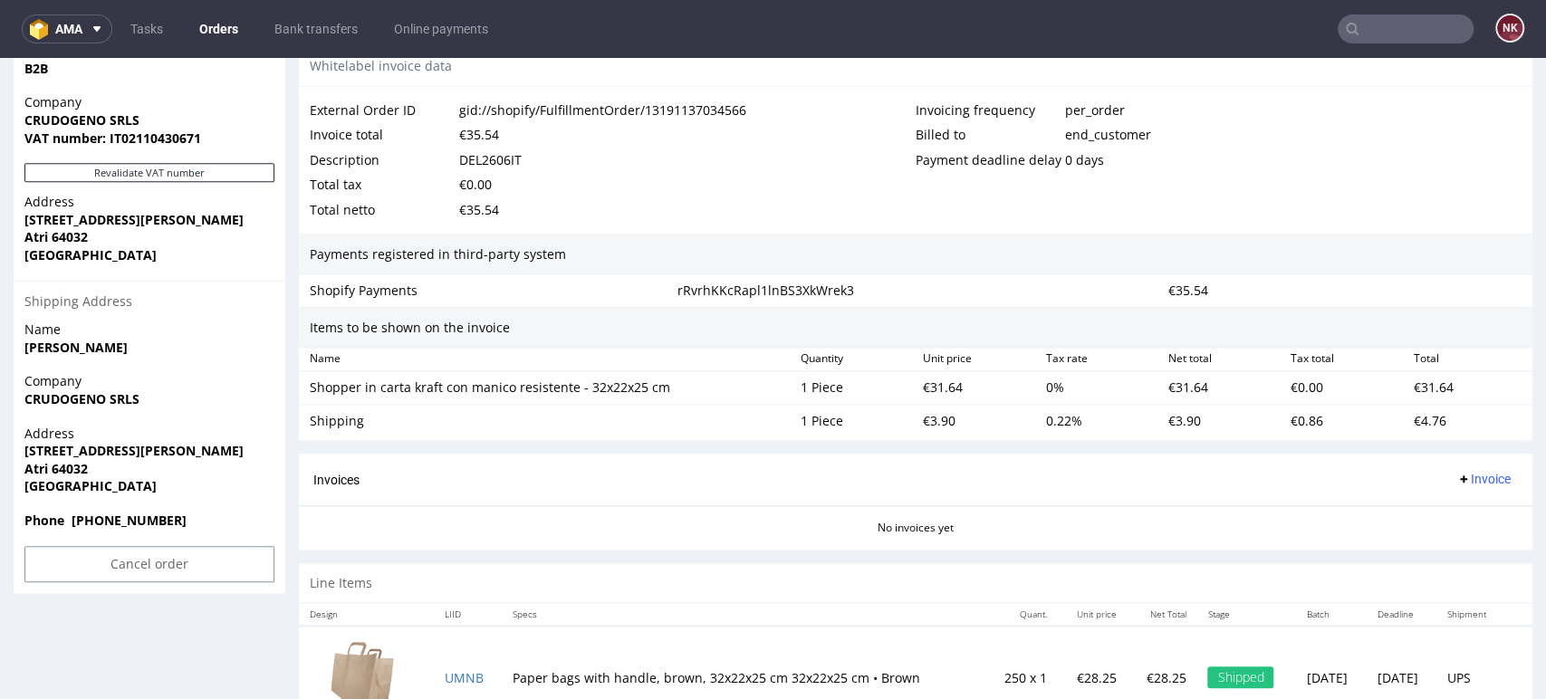
scroll to position [1051, 0]
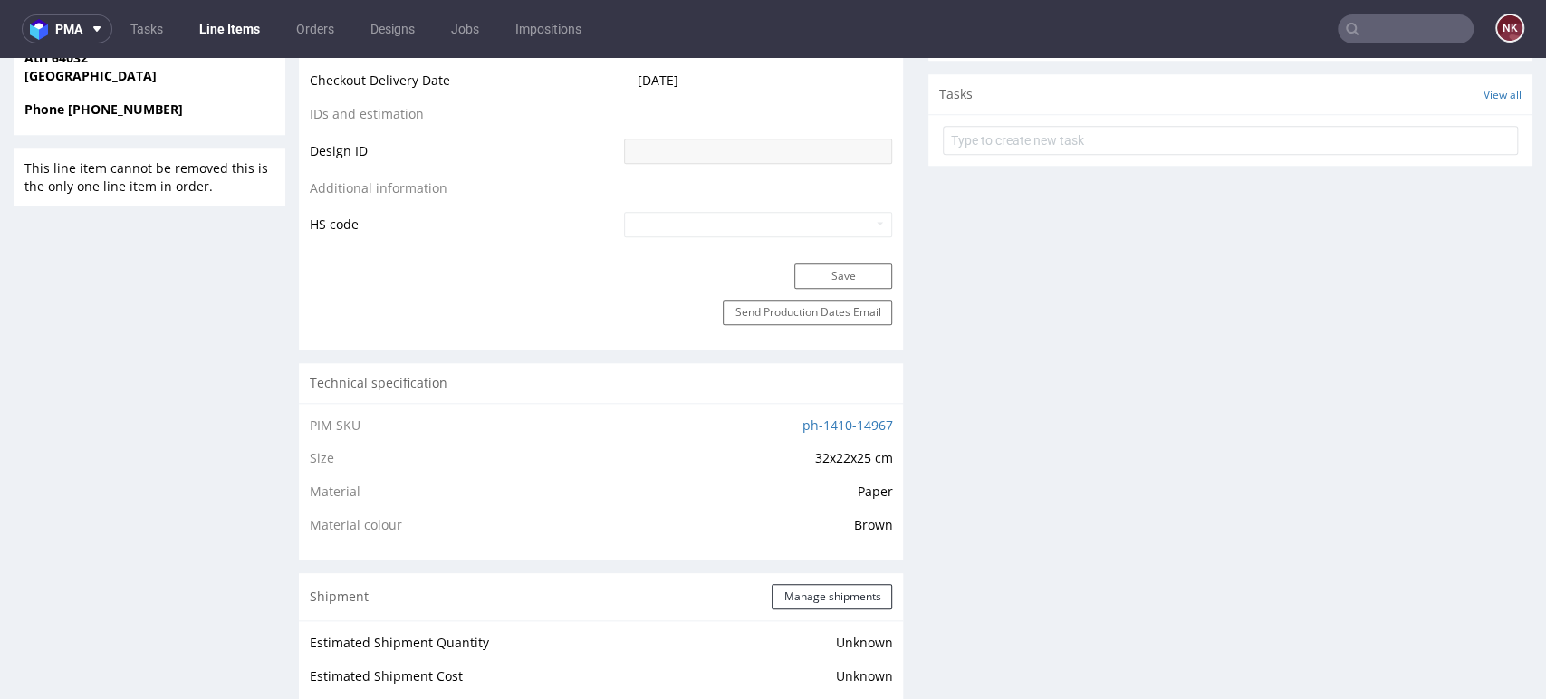
scroll to position [1509, 0]
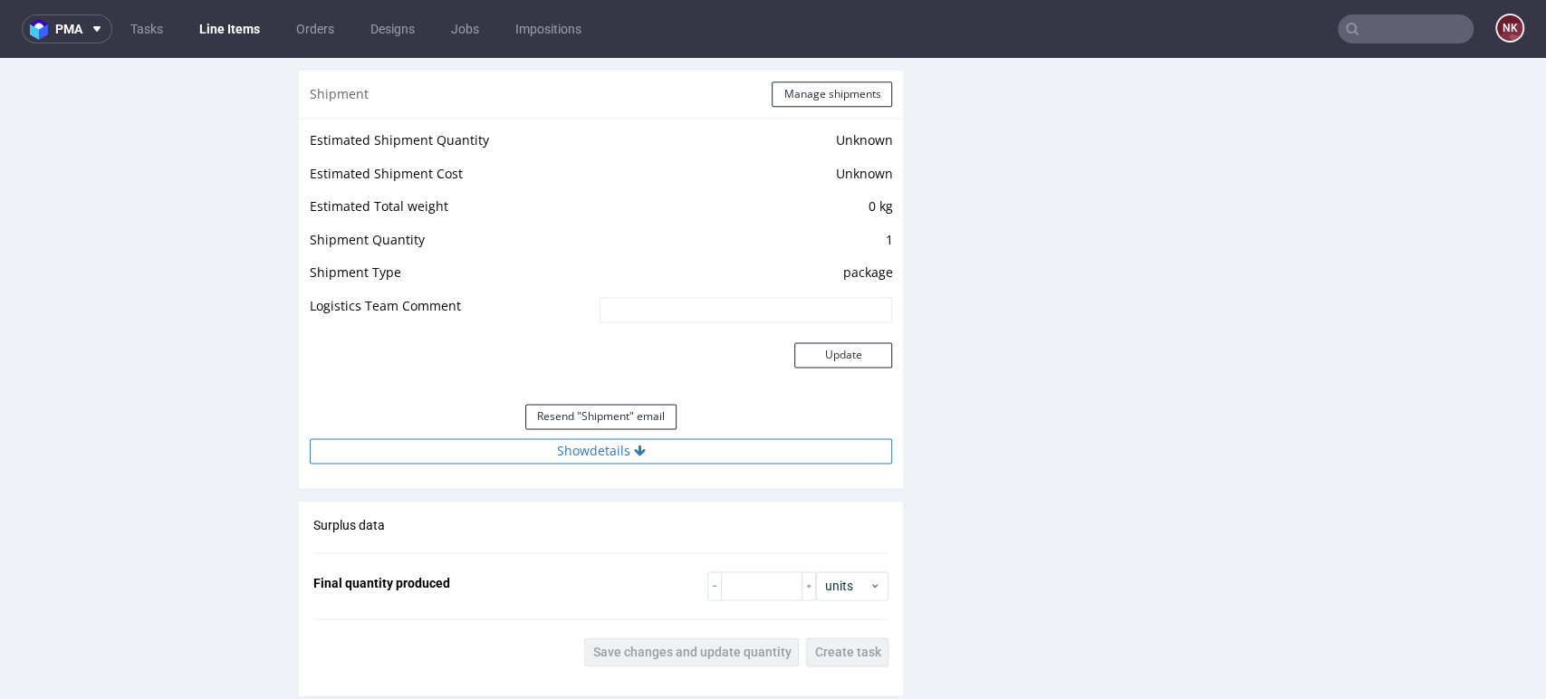
click at [699, 456] on button "Show details" at bounding box center [601, 450] width 582 height 25
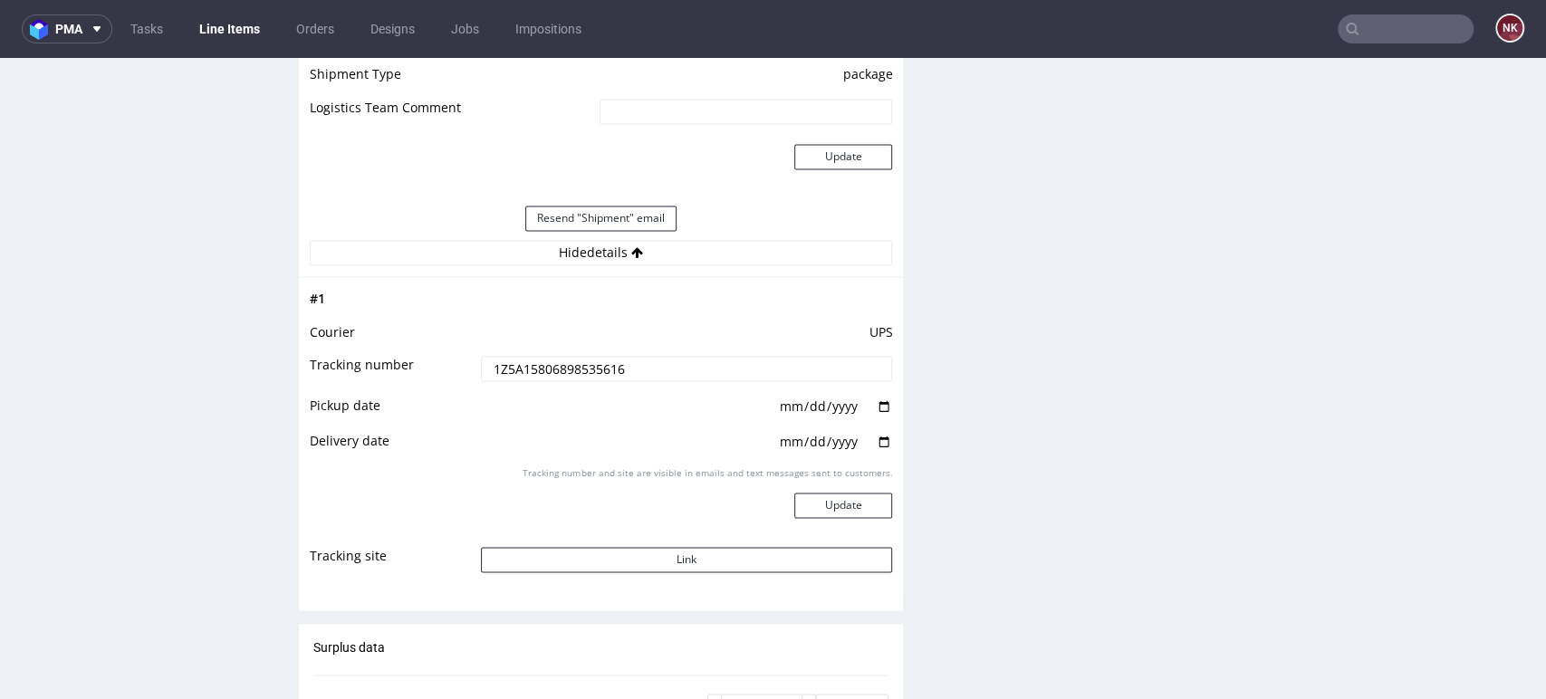
scroll to position [1710, 0]
click at [1123, 556] on div "Production Files - Design Spit Spit request impossible Box design not found, un…" at bounding box center [1230, 112] width 604 height 2812
click at [1471, 484] on div "Production Files - Design Spit Spit request impossible Box design not found, un…" at bounding box center [1230, 112] width 604 height 2812
